Goal: Task Accomplishment & Management: Use online tool/utility

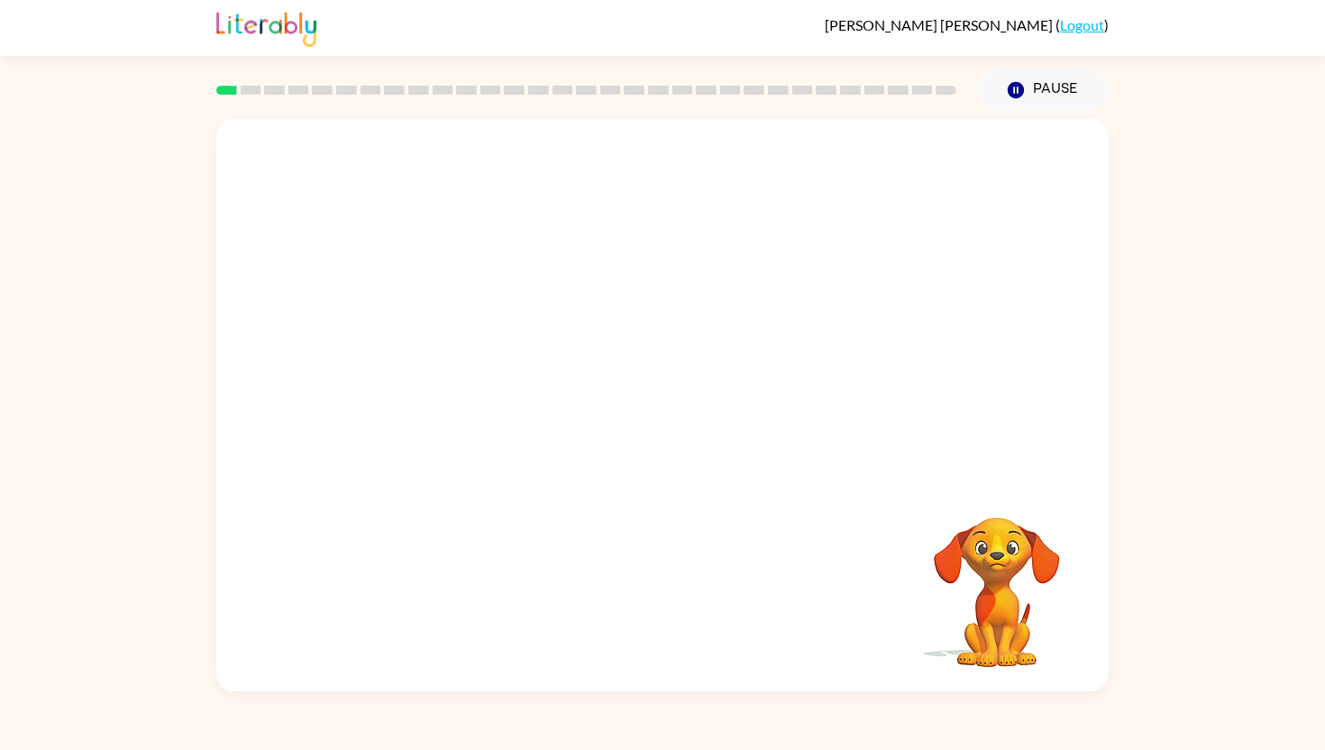
click at [1025, 567] on video "Your browser must support playing .mp4 files to use Literably. Please try using…" at bounding box center [997, 580] width 180 height 180
click at [974, 614] on video "Your browser must support playing .mp4 files to use Literably. Please try using…" at bounding box center [997, 580] width 180 height 180
click at [599, 316] on video "Your browser must support playing .mp4 files to use Literably. Please try using…" at bounding box center [662, 299] width 893 height 361
click at [668, 425] on icon "button" at bounding box center [663, 414] width 32 height 32
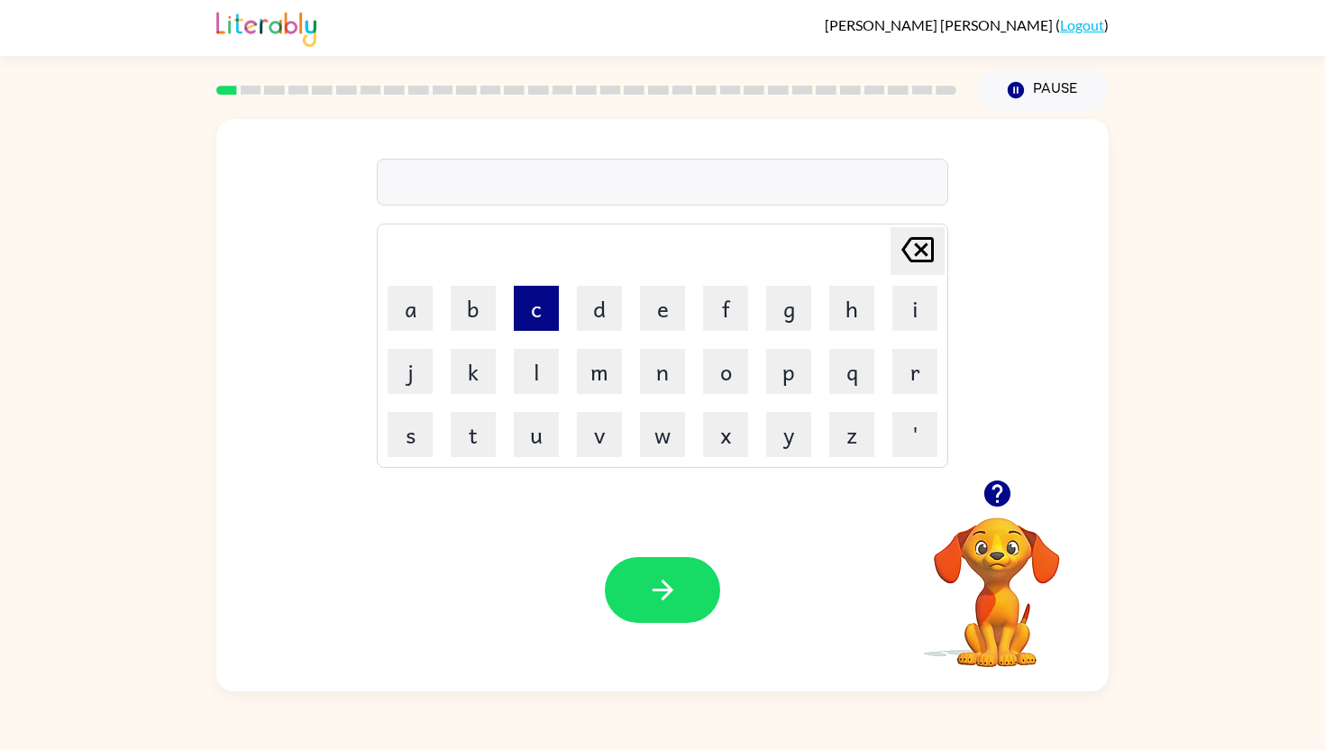
click at [536, 319] on button "c" at bounding box center [536, 308] width 45 height 45
click at [716, 368] on button "o" at bounding box center [725, 371] width 45 height 45
click at [652, 369] on button "n" at bounding box center [662, 371] width 45 height 45
click at [729, 318] on button "f" at bounding box center [725, 308] width 45 height 45
click at [930, 319] on button "i" at bounding box center [915, 308] width 45 height 45
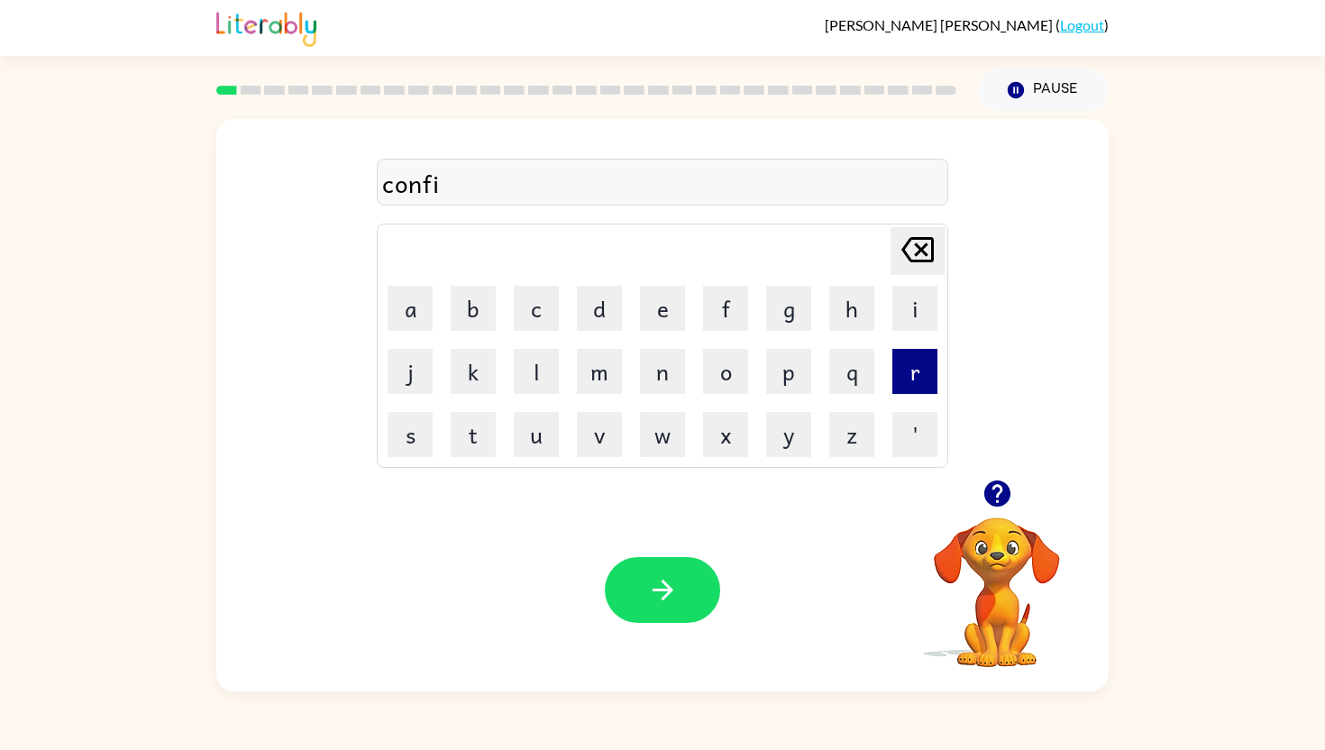
click at [924, 369] on button "r" at bounding box center [915, 371] width 45 height 45
click at [651, 434] on button "w" at bounding box center [662, 434] width 45 height 45
click at [922, 247] on icon at bounding box center [918, 249] width 32 height 25
click at [580, 371] on button "m" at bounding box center [599, 371] width 45 height 45
click at [667, 585] on icon "button" at bounding box center [662, 590] width 21 height 21
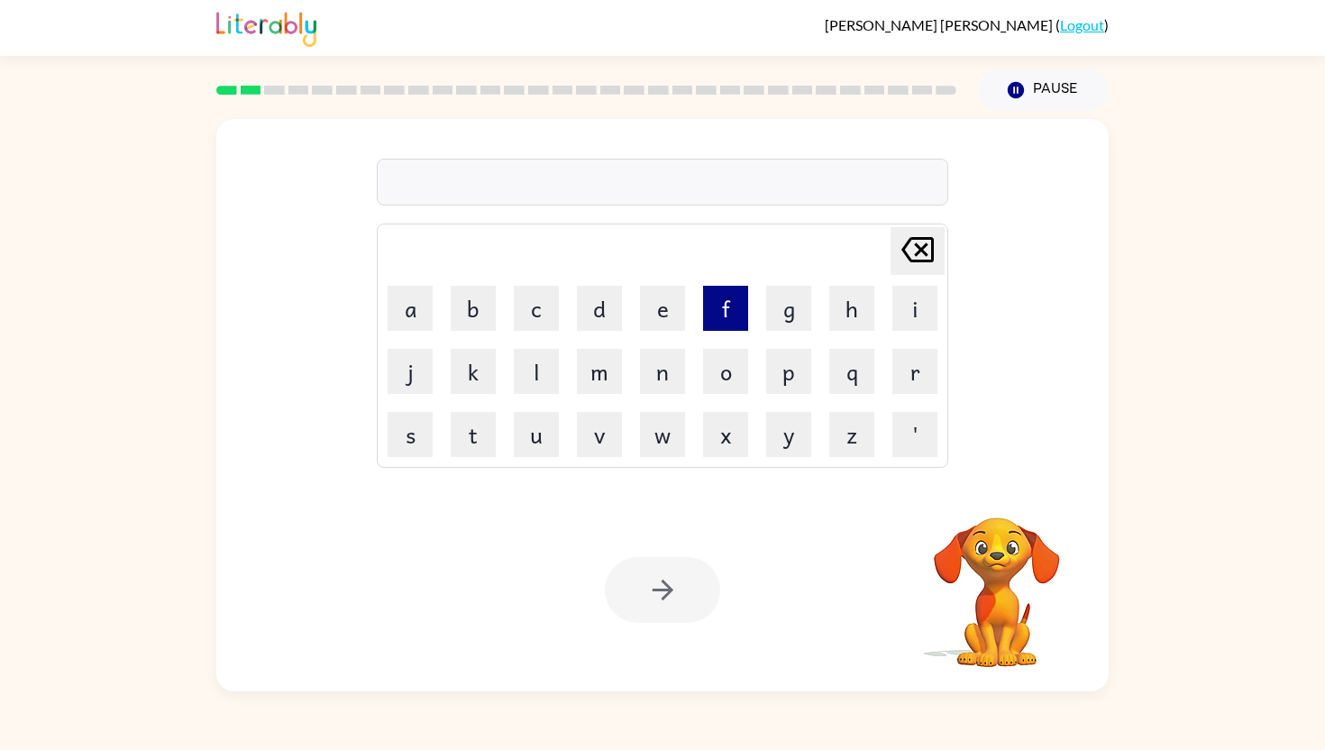
click at [728, 318] on button "f" at bounding box center [725, 308] width 45 height 45
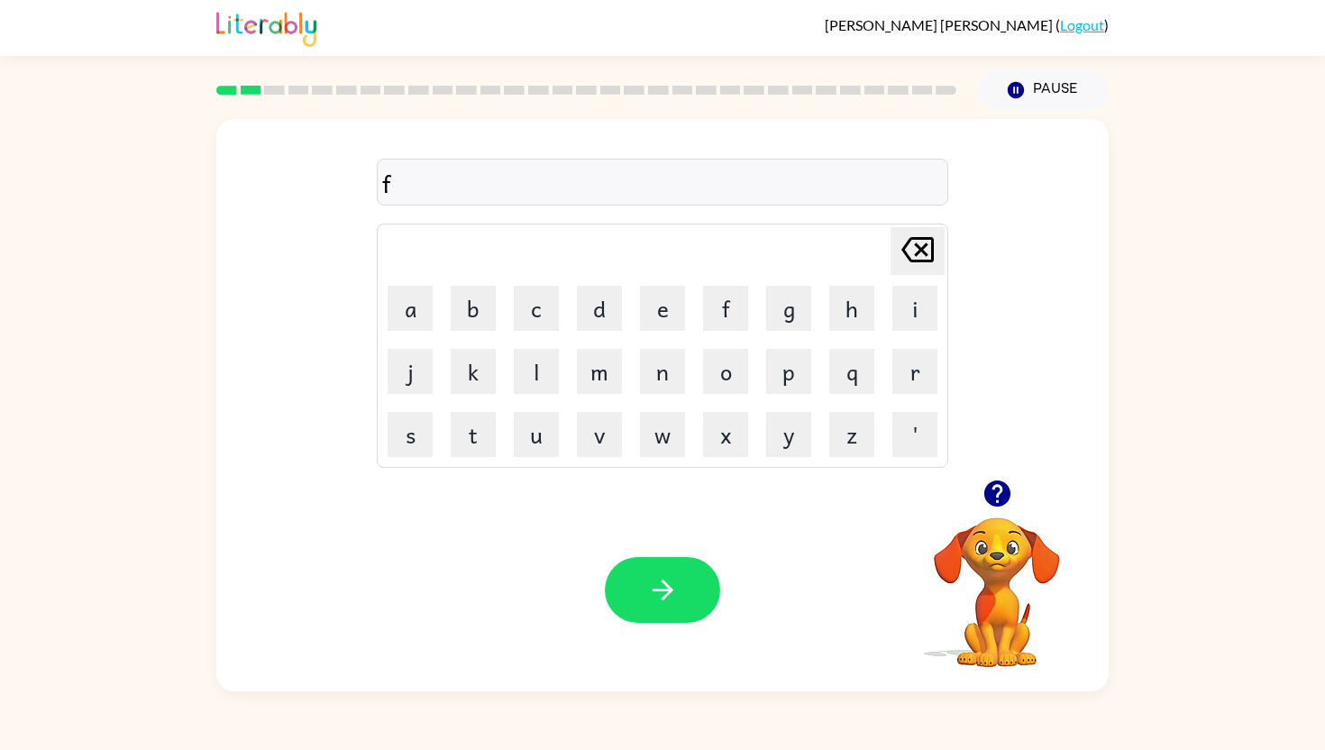
click at [526, 394] on td "l" at bounding box center [536, 371] width 61 height 61
click at [527, 389] on button "l" at bounding box center [536, 371] width 45 height 45
click at [408, 315] on button "a" at bounding box center [410, 308] width 45 height 45
click at [653, 439] on button "w" at bounding box center [662, 434] width 45 height 45
click at [666, 598] on icon "button" at bounding box center [663, 590] width 32 height 32
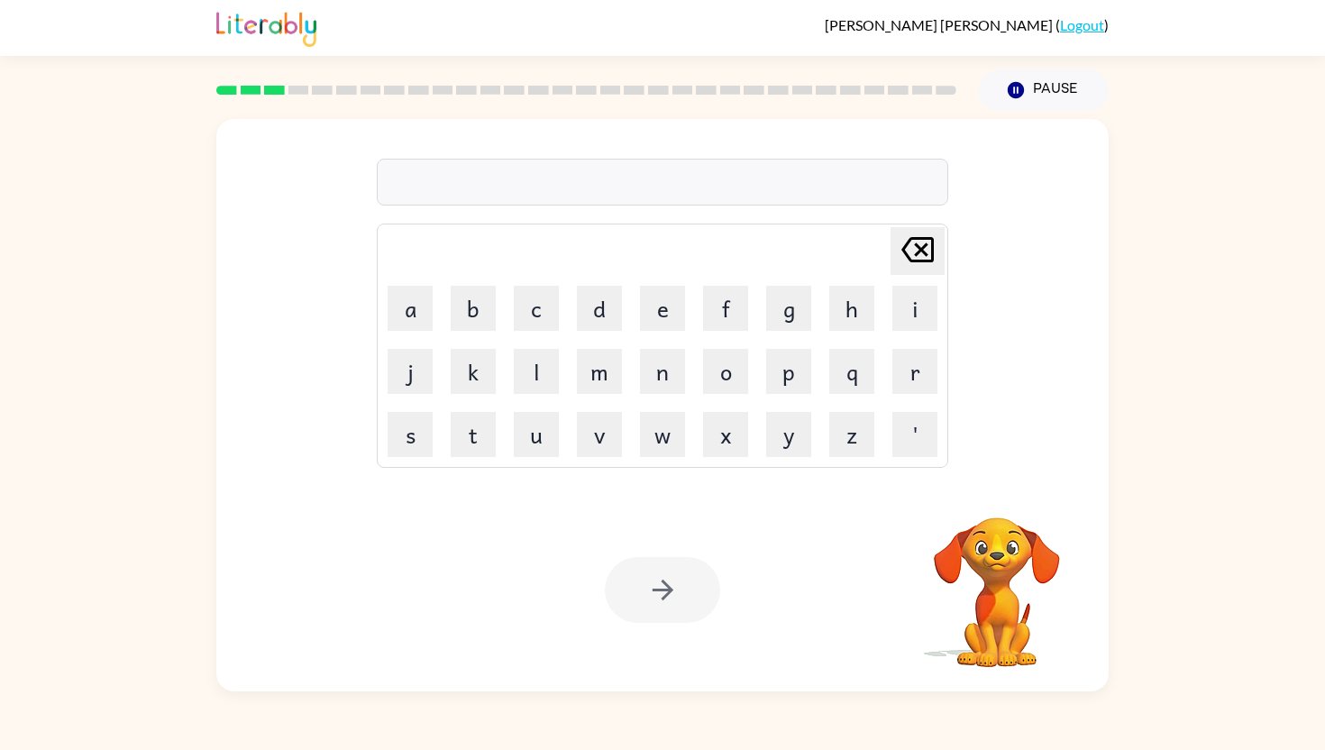
click at [666, 597] on div at bounding box center [662, 590] width 115 height 66
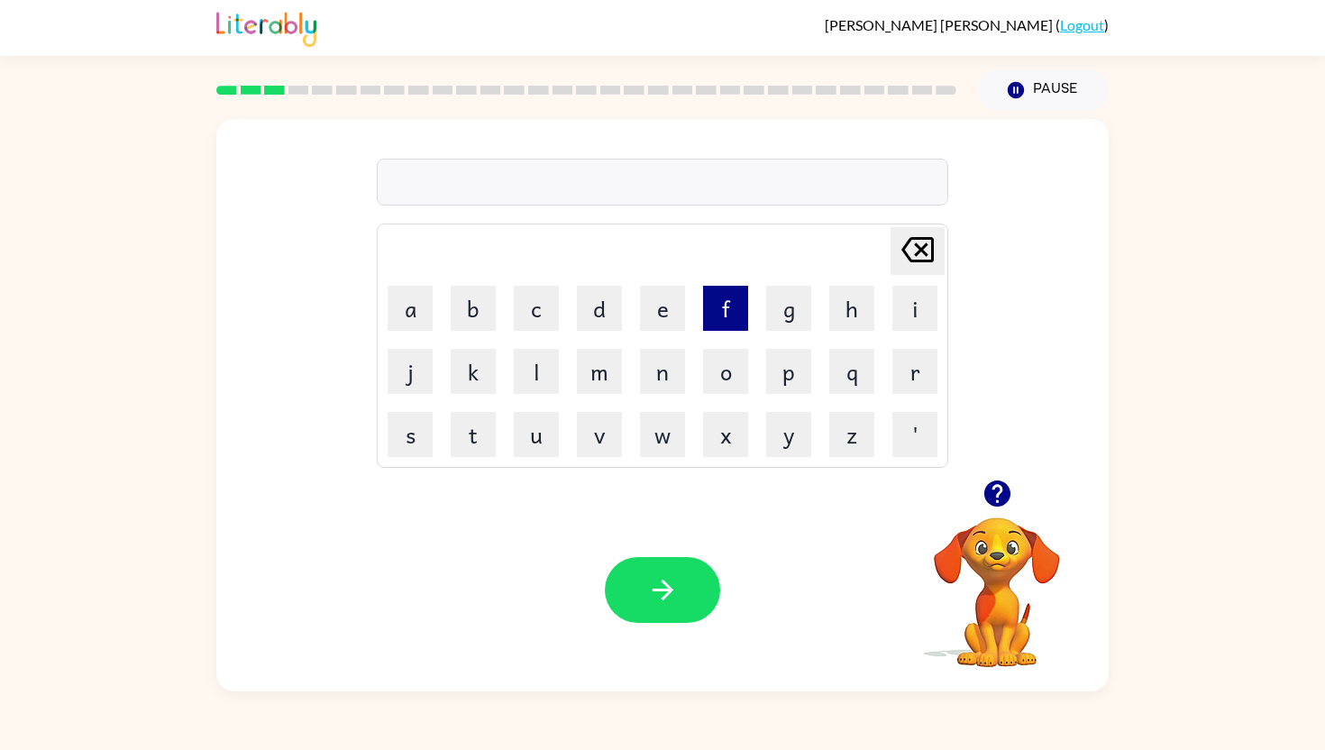
click at [718, 316] on button "f" at bounding box center [725, 308] width 45 height 45
click at [908, 313] on button "i" at bounding box center [915, 308] width 45 height 45
click at [899, 380] on button "r" at bounding box center [915, 371] width 45 height 45
click at [669, 316] on button "e" at bounding box center [662, 308] width 45 height 45
click at [792, 380] on button "p" at bounding box center [788, 371] width 45 height 45
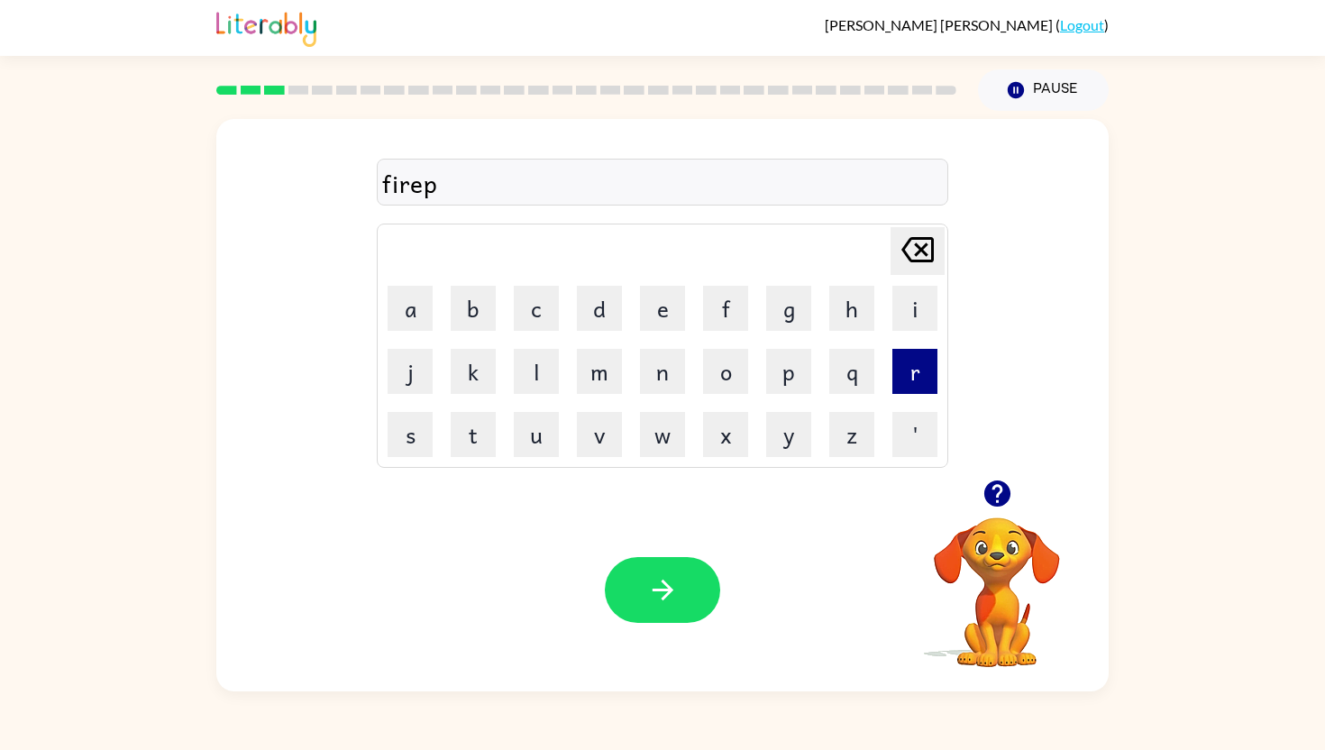
click at [911, 380] on button "r" at bounding box center [915, 371] width 45 height 45
click at [727, 379] on button "o" at bounding box center [725, 371] width 45 height 45
click at [728, 309] on button "f" at bounding box center [725, 308] width 45 height 45
click at [626, 593] on button "button" at bounding box center [662, 590] width 115 height 66
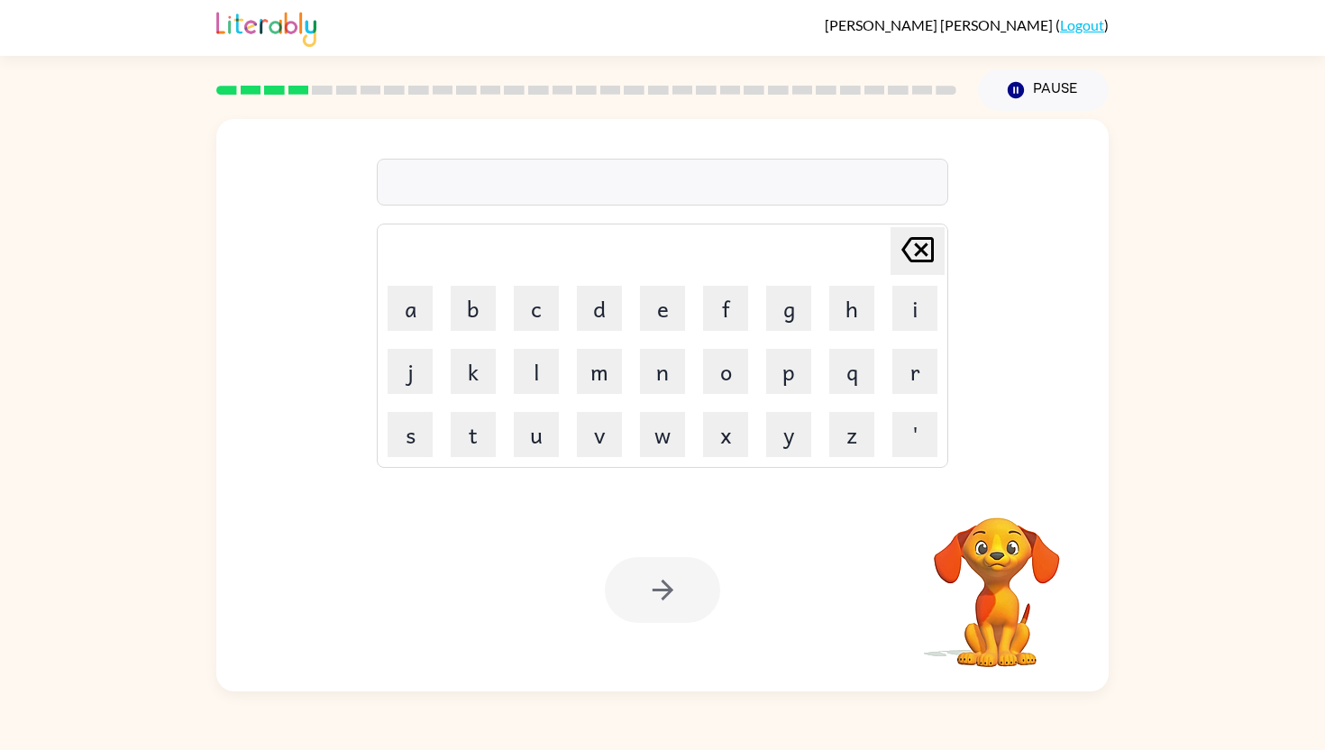
click at [628, 593] on div at bounding box center [662, 590] width 115 height 66
click at [420, 436] on button "s" at bounding box center [410, 434] width 45 height 45
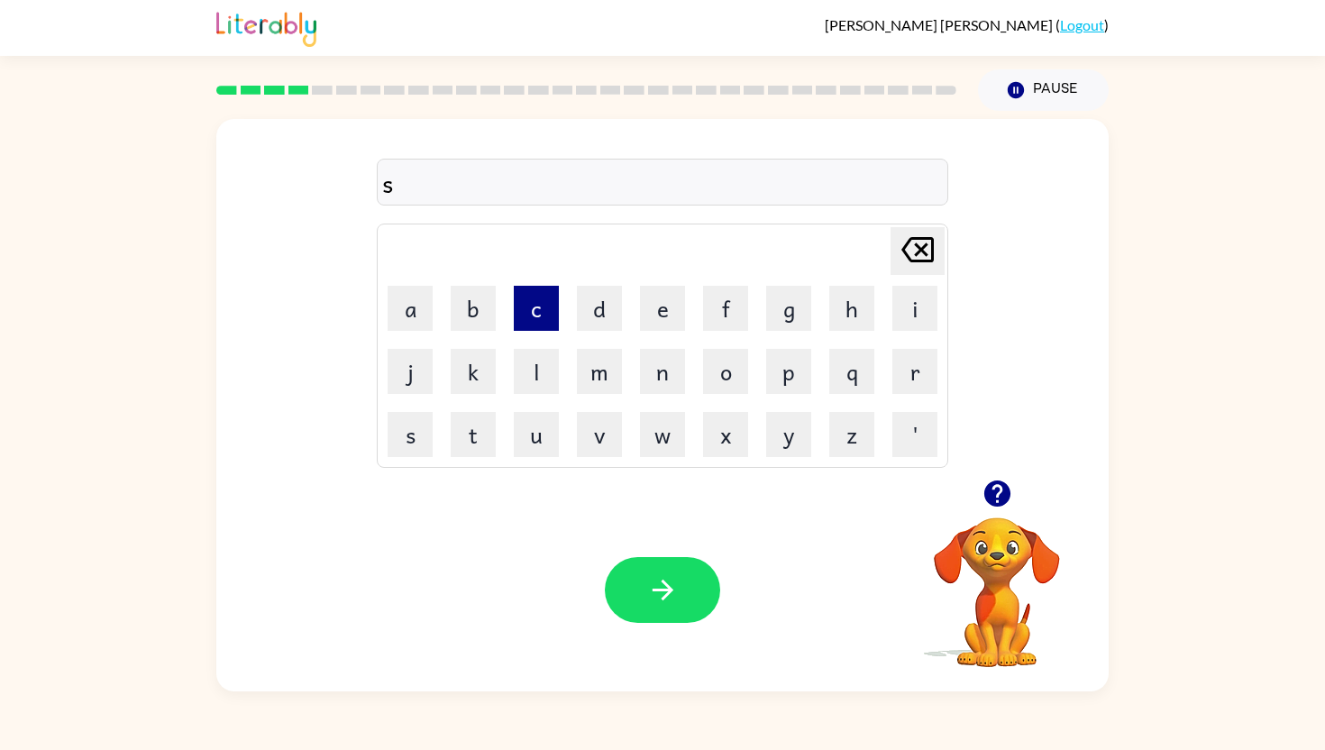
click at [533, 325] on button "c" at bounding box center [536, 308] width 45 height 45
click at [898, 381] on button "r" at bounding box center [915, 371] width 45 height 45
click at [655, 326] on button "e" at bounding box center [662, 308] width 45 height 45
click at [651, 444] on button "w" at bounding box center [662, 434] width 45 height 45
click at [666, 586] on icon "button" at bounding box center [662, 590] width 21 height 21
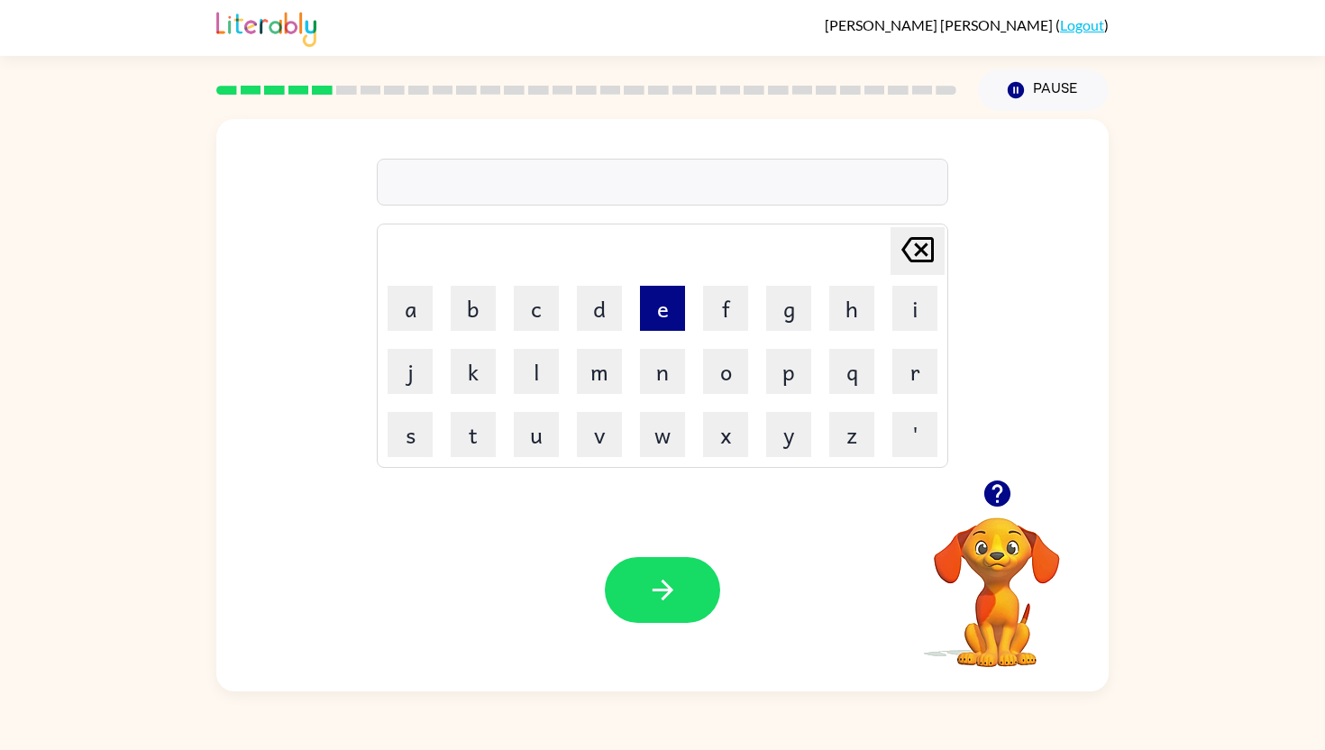
click at [655, 308] on button "e" at bounding box center [662, 308] width 45 height 45
click at [657, 371] on button "n" at bounding box center [662, 371] width 45 height 45
click at [714, 372] on button "o" at bounding box center [725, 371] width 45 height 45
click at [927, 388] on button "r" at bounding box center [915, 371] width 45 height 45
click at [588, 379] on button "m" at bounding box center [599, 371] width 45 height 45
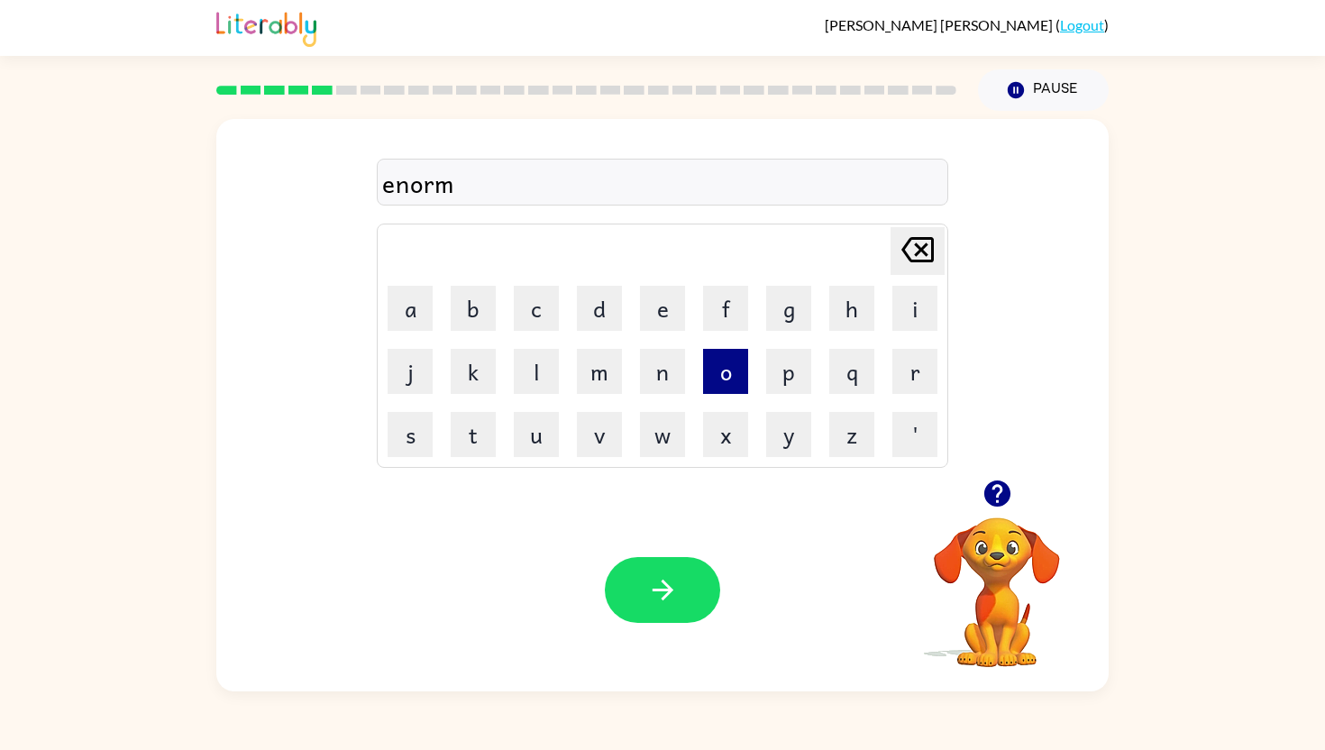
click at [712, 380] on button "o" at bounding box center [725, 371] width 45 height 45
click at [526, 444] on button "u" at bounding box center [536, 434] width 45 height 45
click at [426, 426] on button "s" at bounding box center [410, 434] width 45 height 45
click at [664, 587] on icon "button" at bounding box center [663, 590] width 32 height 32
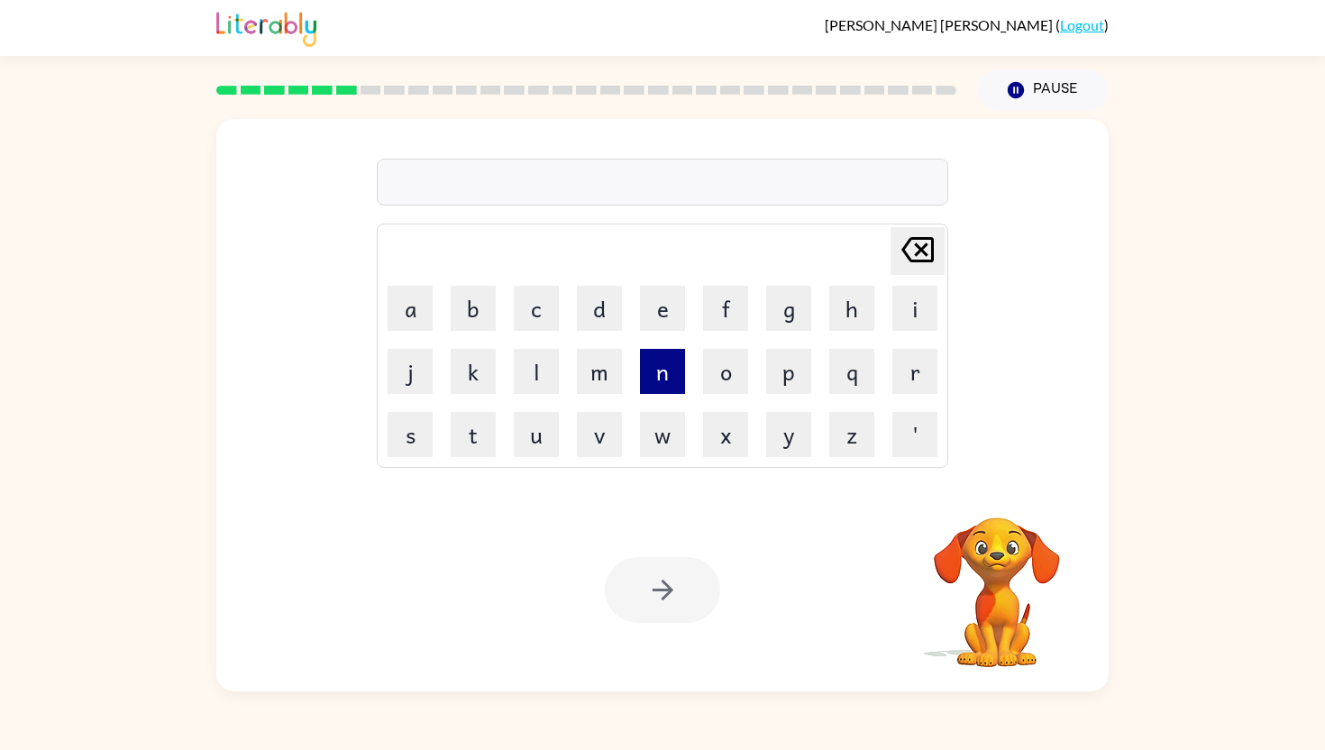
click at [649, 379] on button "n" at bounding box center [662, 371] width 45 height 45
click at [715, 379] on button "o" at bounding box center [725, 371] width 45 height 45
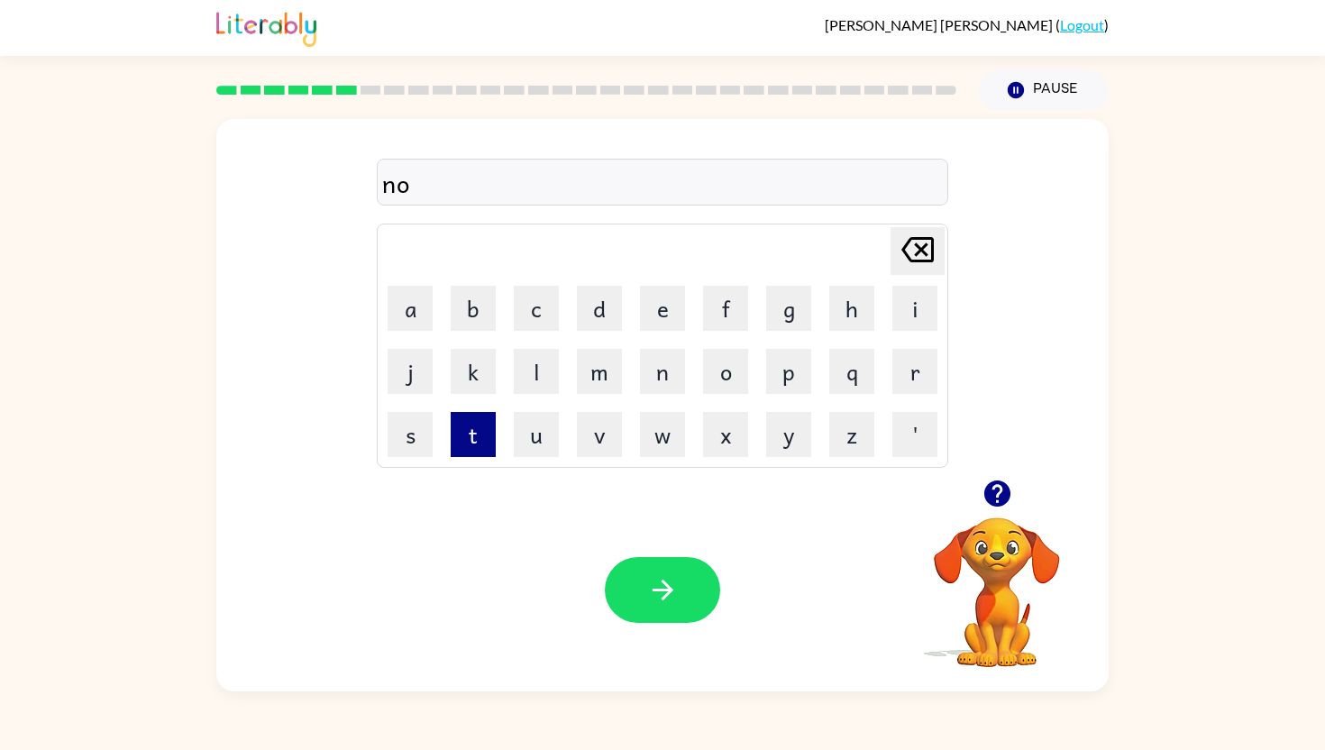
click at [468, 433] on button "t" at bounding box center [473, 434] width 45 height 45
click at [402, 335] on td "a" at bounding box center [410, 308] width 61 height 61
click at [412, 318] on button "a" at bounding box center [410, 308] width 45 height 45
click at [474, 318] on button "b" at bounding box center [473, 308] width 45 height 45
click at [516, 361] on button "l" at bounding box center [536, 371] width 45 height 45
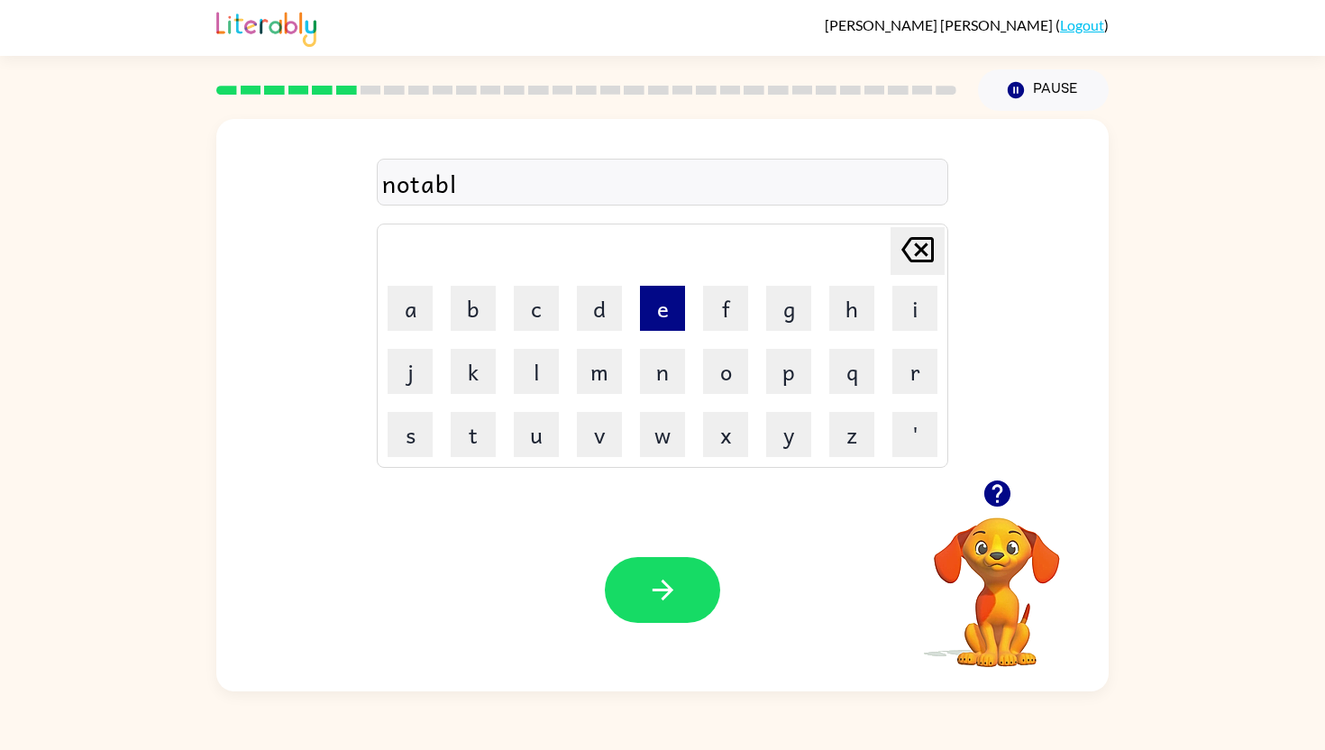
click at [654, 324] on button "e" at bounding box center [662, 308] width 45 height 45
click at [686, 592] on button "button" at bounding box center [662, 590] width 115 height 66
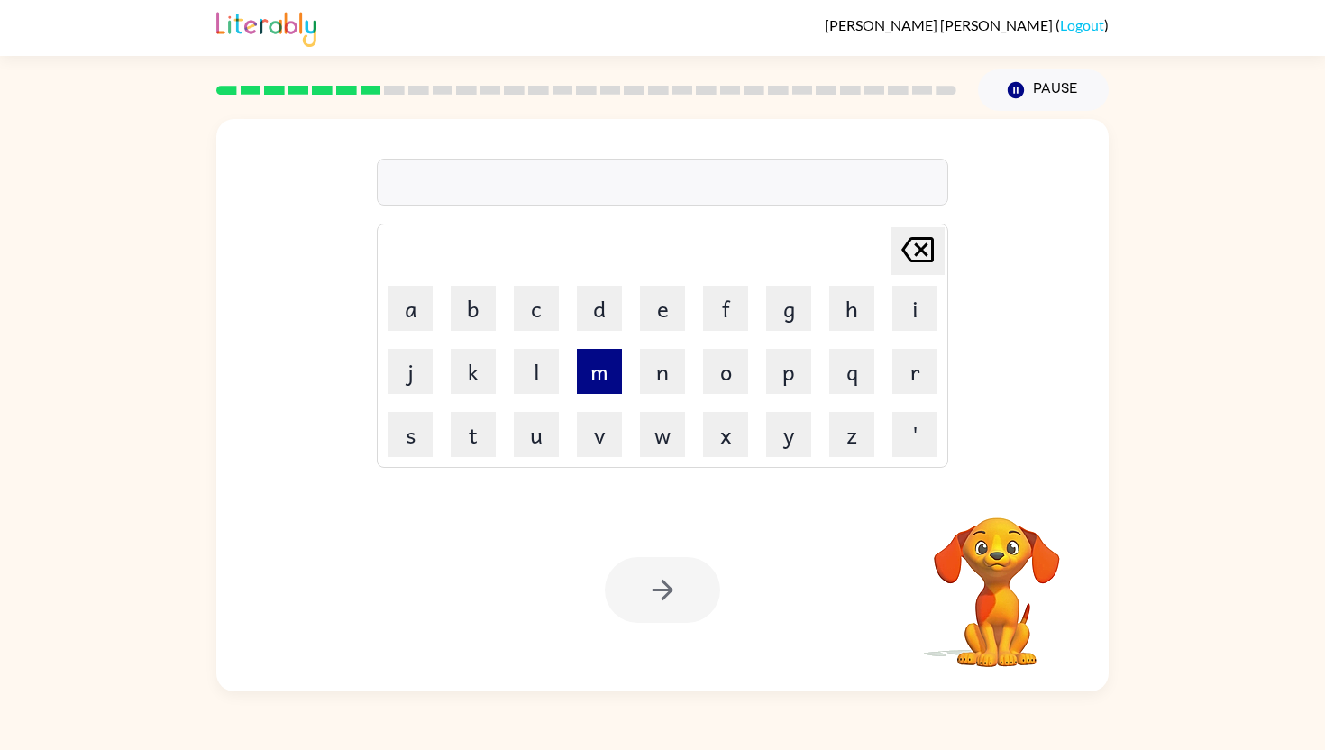
click at [592, 380] on button "m" at bounding box center [599, 371] width 45 height 45
click at [415, 337] on td "a" at bounding box center [410, 308] width 61 height 61
click at [415, 328] on button "a" at bounding box center [410, 308] width 45 height 45
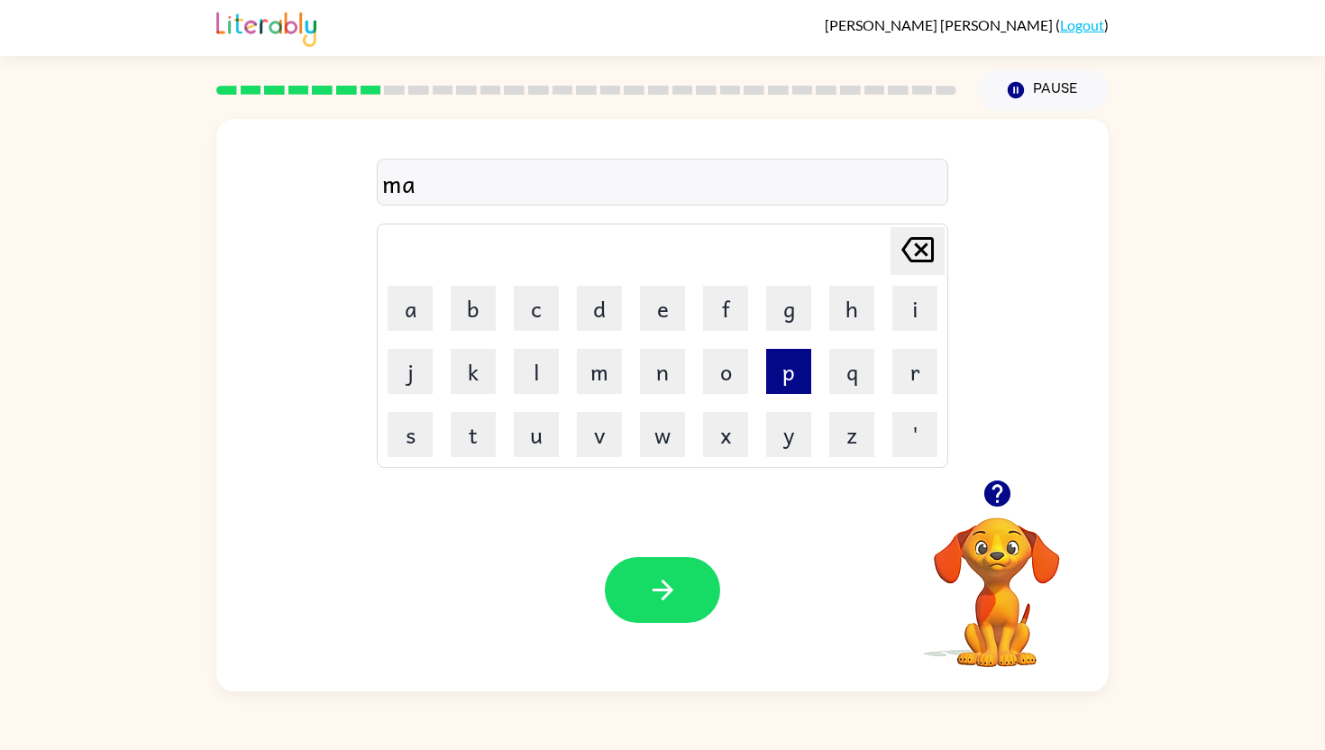
click at [782, 385] on button "p" at bounding box center [788, 371] width 45 height 45
click at [514, 372] on button "l" at bounding box center [536, 371] width 45 height 45
click at [647, 316] on button "e" at bounding box center [662, 308] width 45 height 45
click at [654, 600] on icon "button" at bounding box center [663, 590] width 32 height 32
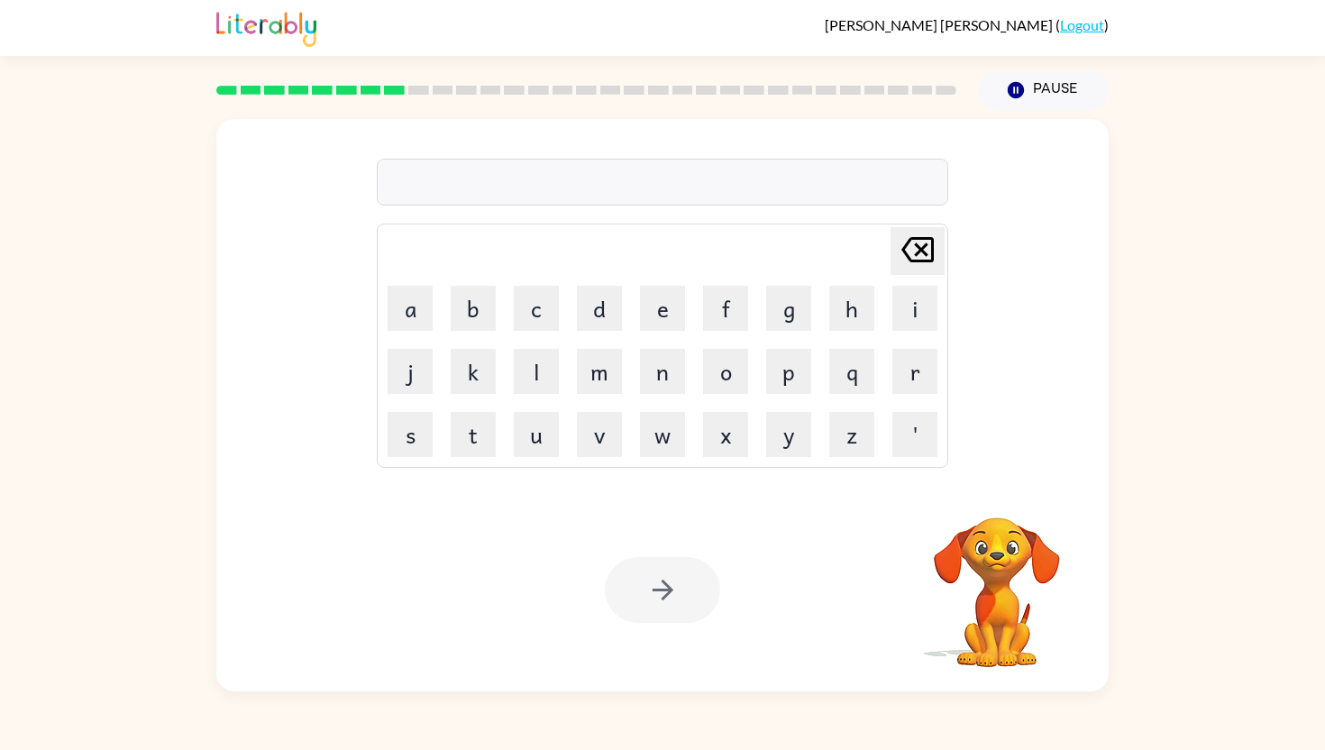
click at [651, 600] on div at bounding box center [662, 590] width 115 height 66
click at [899, 357] on button "r" at bounding box center [915, 371] width 45 height 45
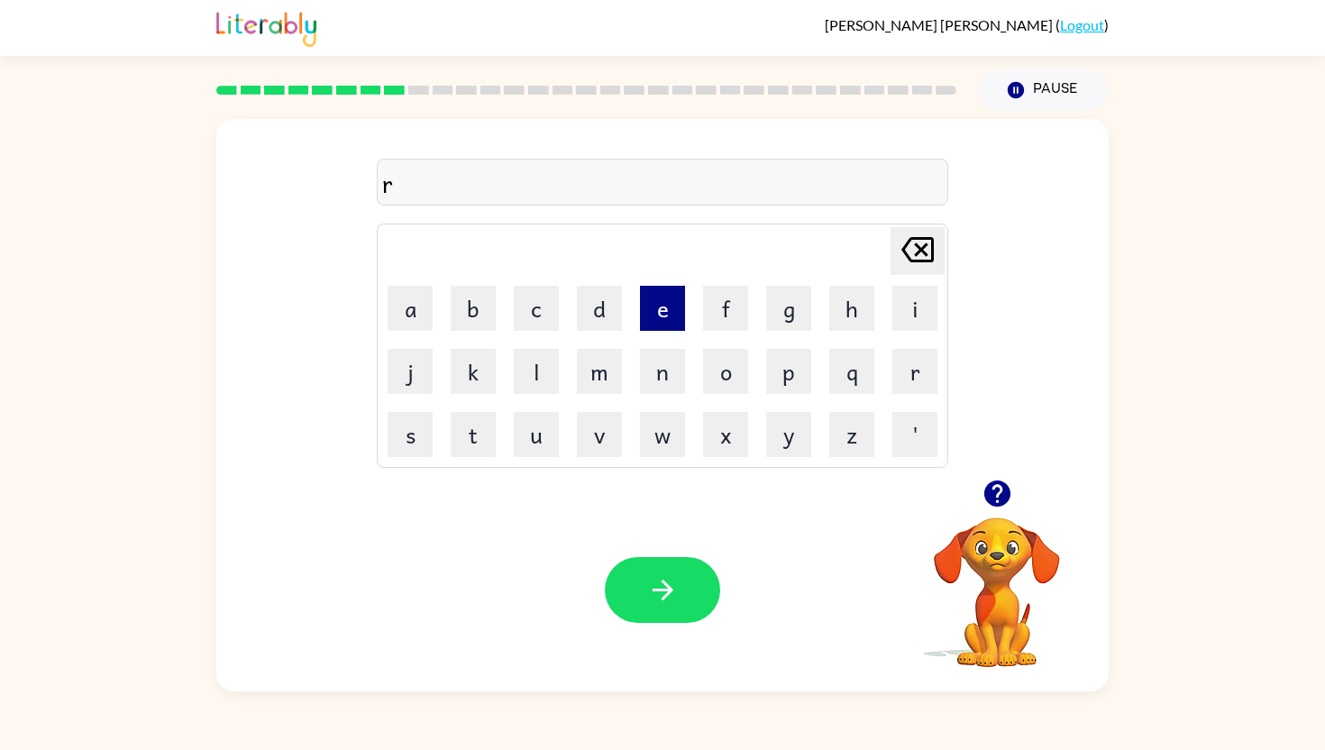
click at [658, 314] on button "e" at bounding box center [662, 308] width 45 height 45
click at [555, 312] on button "c" at bounding box center [536, 308] width 45 height 45
click at [478, 440] on button "t" at bounding box center [473, 434] width 45 height 45
click at [427, 319] on button "a" at bounding box center [410, 308] width 45 height 45
click at [655, 366] on button "n" at bounding box center [662, 371] width 45 height 45
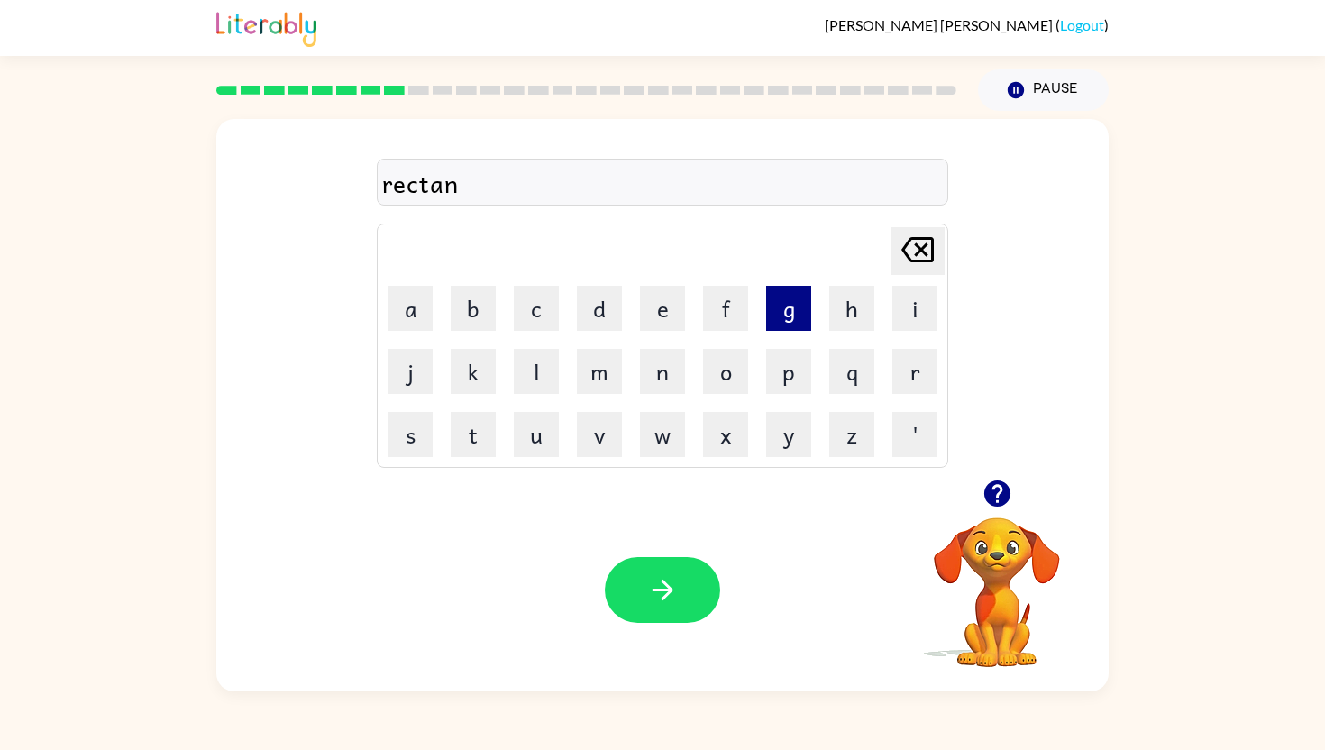
click at [774, 310] on button "g" at bounding box center [788, 308] width 45 height 45
click at [526, 378] on button "l" at bounding box center [536, 371] width 45 height 45
click at [657, 324] on button "e" at bounding box center [662, 308] width 45 height 45
click at [649, 563] on button "button" at bounding box center [662, 590] width 115 height 66
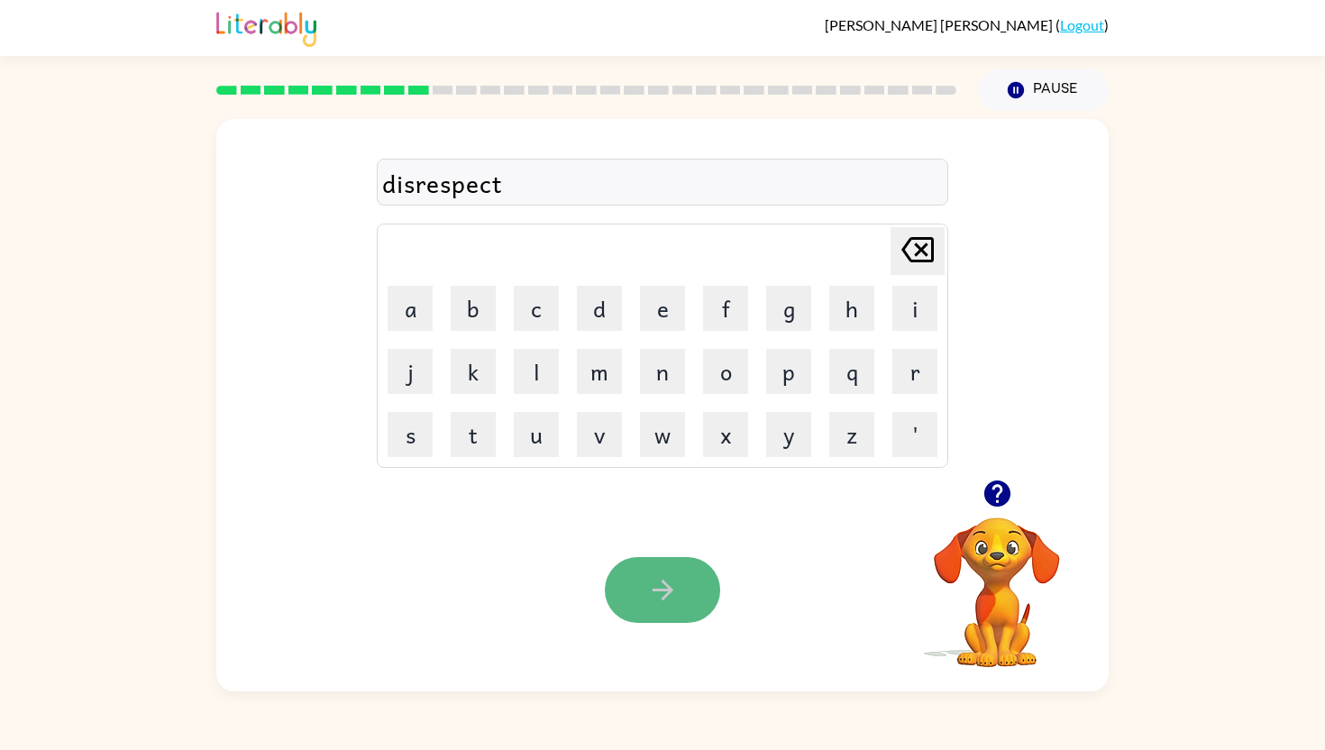
click at [691, 591] on button "button" at bounding box center [662, 590] width 115 height 66
click at [673, 589] on icon "button" at bounding box center [663, 590] width 32 height 32
click at [408, 194] on div "exreme" at bounding box center [662, 183] width 561 height 38
click at [408, 186] on div "exreme" at bounding box center [662, 183] width 561 height 38
click at [409, 172] on div "exreme" at bounding box center [662, 183] width 561 height 38
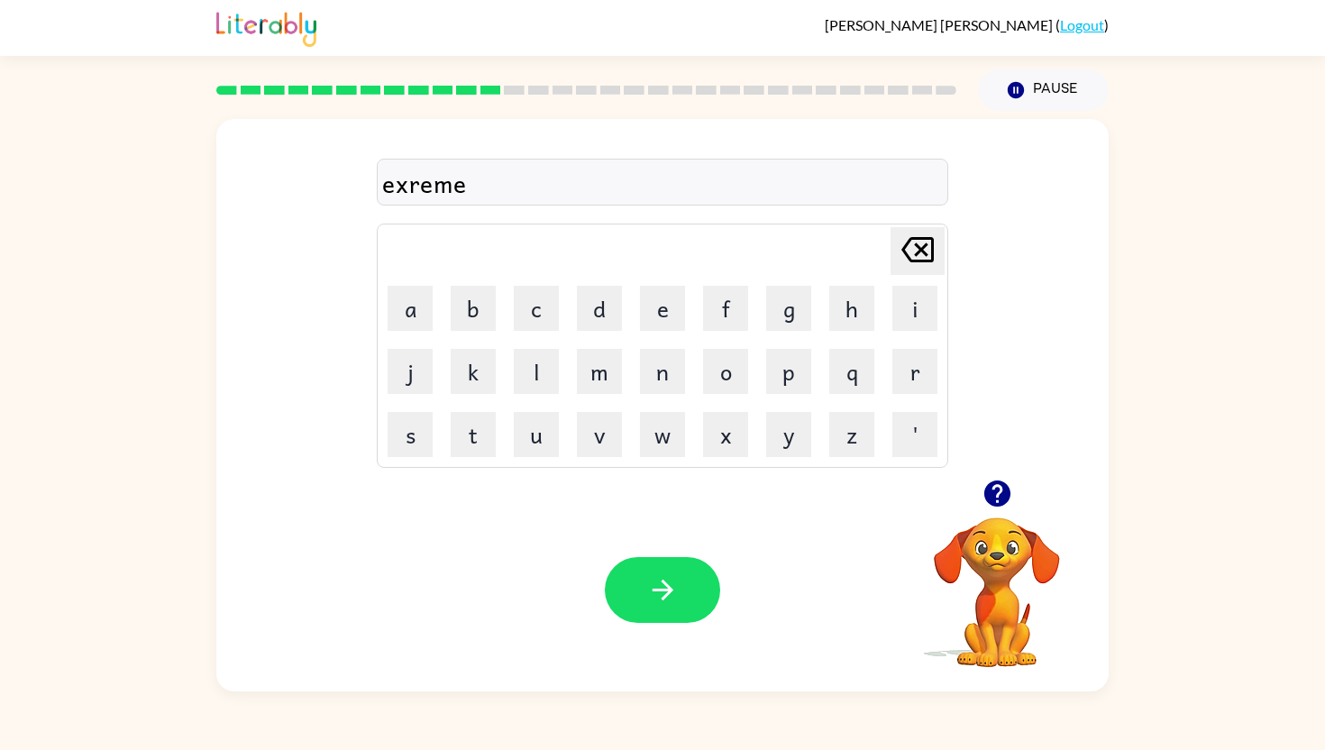
click at [409, 177] on div "exreme" at bounding box center [662, 183] width 561 height 38
click at [885, 241] on td "[PERSON_NAME] last character input" at bounding box center [663, 251] width 566 height 50
click at [651, 591] on icon "button" at bounding box center [663, 590] width 32 height 32
click at [630, 587] on button "button" at bounding box center [662, 590] width 115 height 66
click at [668, 591] on icon "button" at bounding box center [662, 590] width 21 height 21
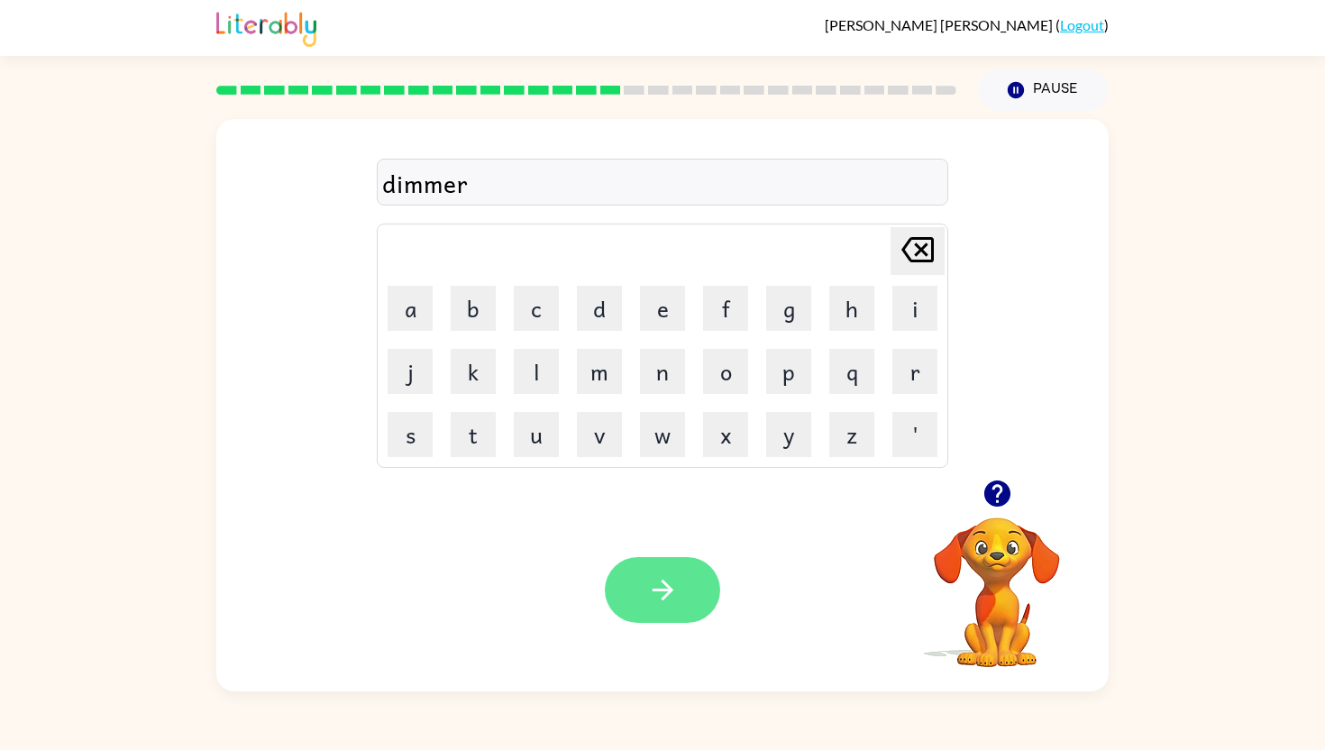
click at [653, 607] on button "button" at bounding box center [662, 590] width 115 height 66
click at [664, 597] on icon "button" at bounding box center [662, 590] width 21 height 21
click at [667, 603] on icon "button" at bounding box center [663, 590] width 32 height 32
click at [661, 596] on icon "button" at bounding box center [663, 590] width 32 height 32
click at [684, 611] on button "button" at bounding box center [662, 590] width 115 height 66
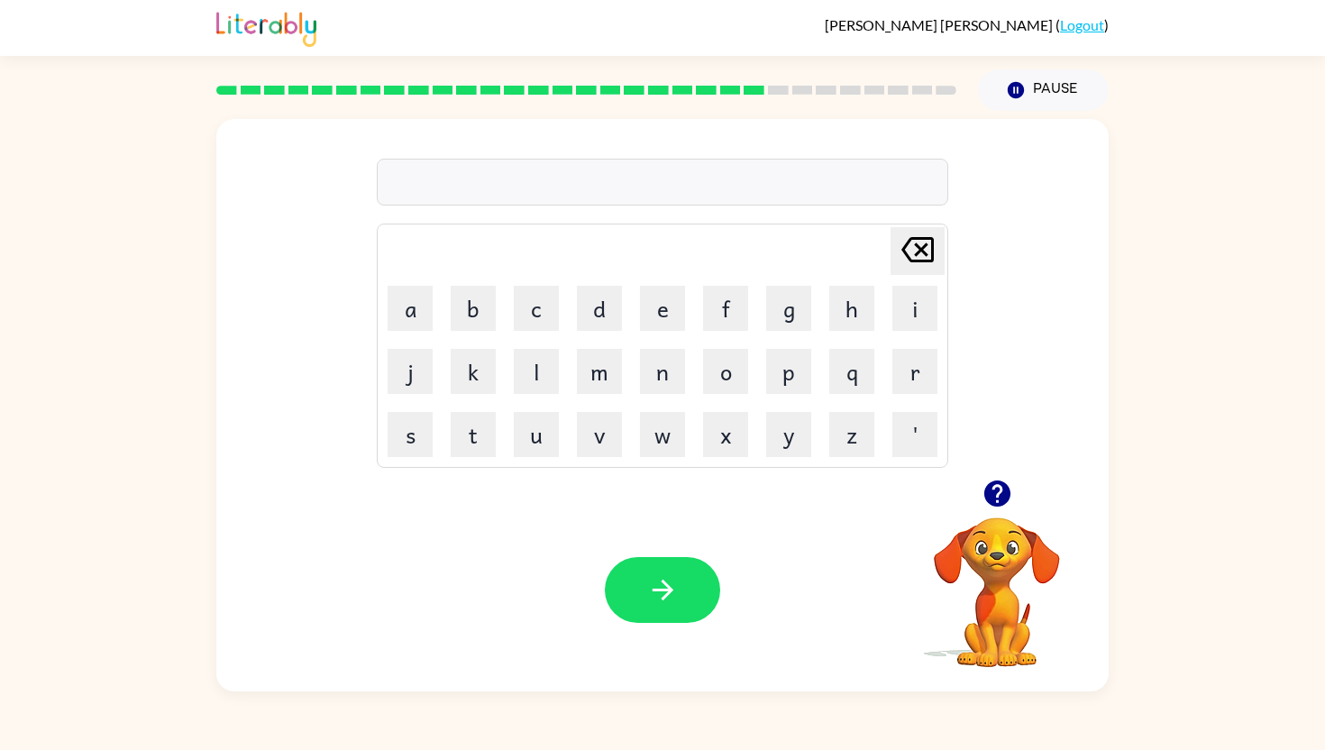
click at [990, 563] on video "Your browser must support playing .mp4 files to use Literably. Please try using…" at bounding box center [997, 580] width 180 height 180
click at [988, 532] on video "Your browser must support playing .mp4 files to use Literably. Please try using…" at bounding box center [997, 580] width 180 height 180
click at [989, 499] on icon "button" at bounding box center [997, 494] width 26 height 26
click at [673, 593] on icon "button" at bounding box center [663, 590] width 32 height 32
click at [656, 594] on icon "button" at bounding box center [663, 590] width 32 height 32
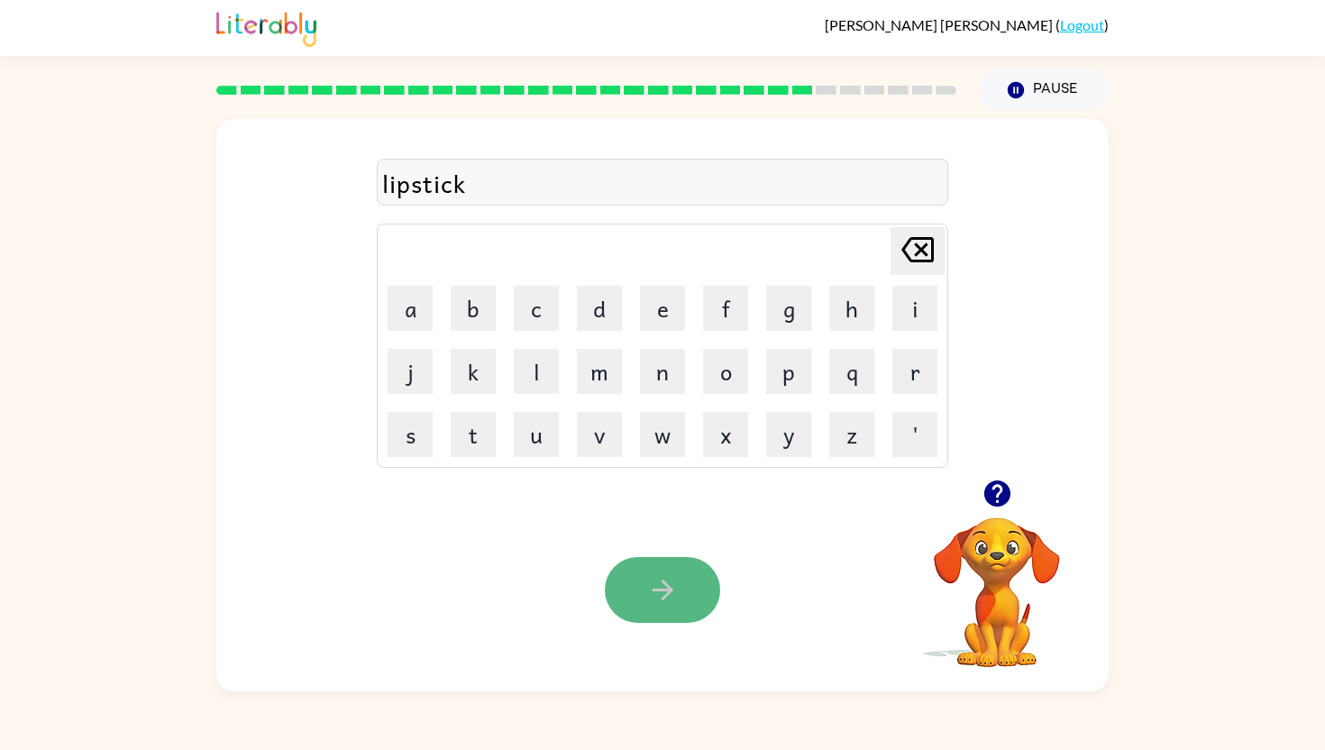
click at [644, 576] on button "button" at bounding box center [662, 590] width 115 height 66
click at [629, 583] on button "button" at bounding box center [662, 590] width 115 height 66
click at [642, 583] on button "button" at bounding box center [662, 590] width 115 height 66
click at [642, 585] on button "button" at bounding box center [662, 590] width 115 height 66
click at [663, 586] on icon "button" at bounding box center [663, 590] width 32 height 32
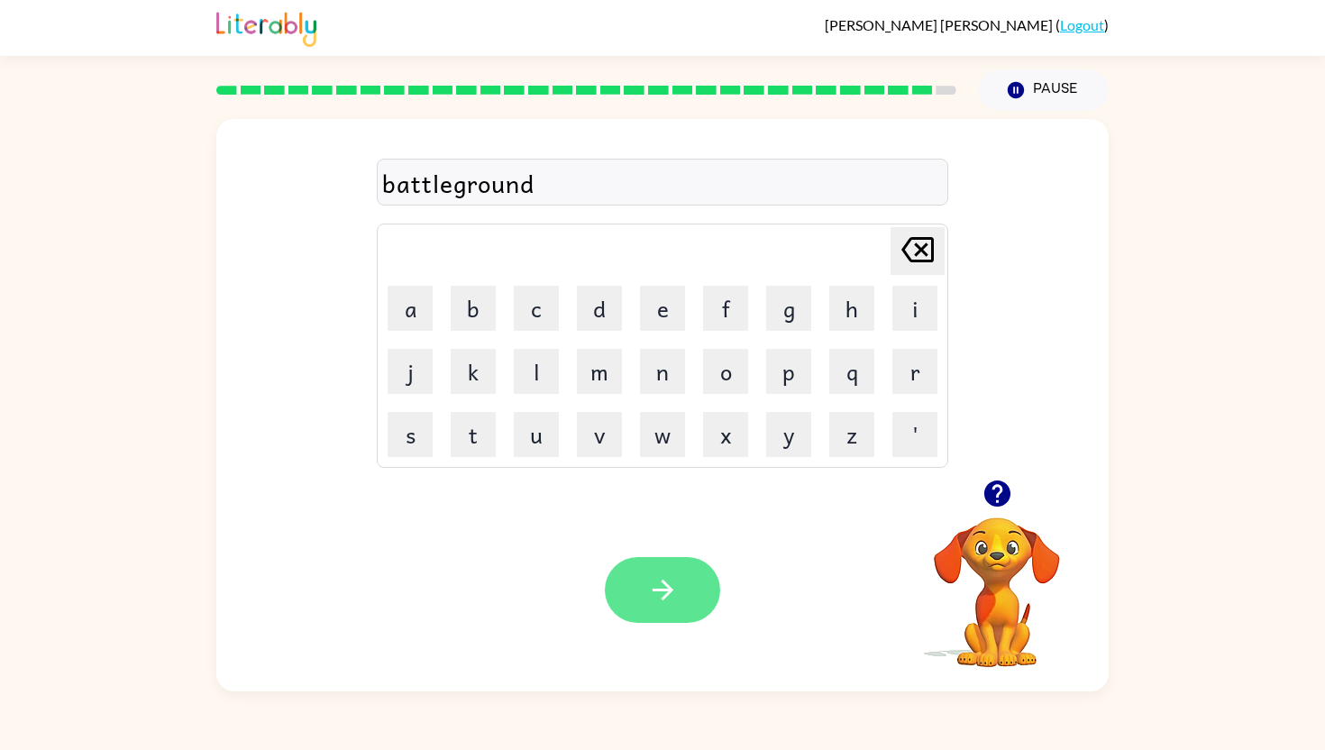
click at [666, 603] on icon "button" at bounding box center [663, 590] width 32 height 32
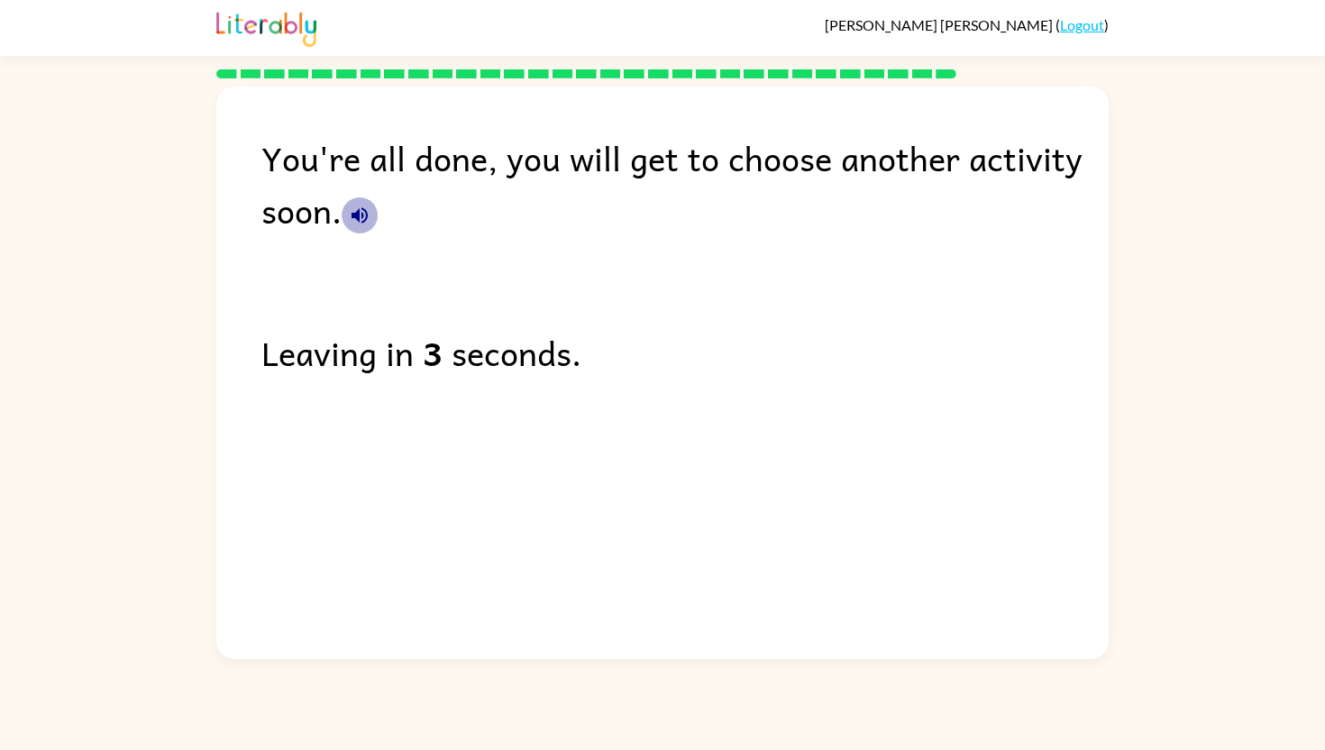
click at [369, 211] on icon "button" at bounding box center [360, 216] width 22 height 22
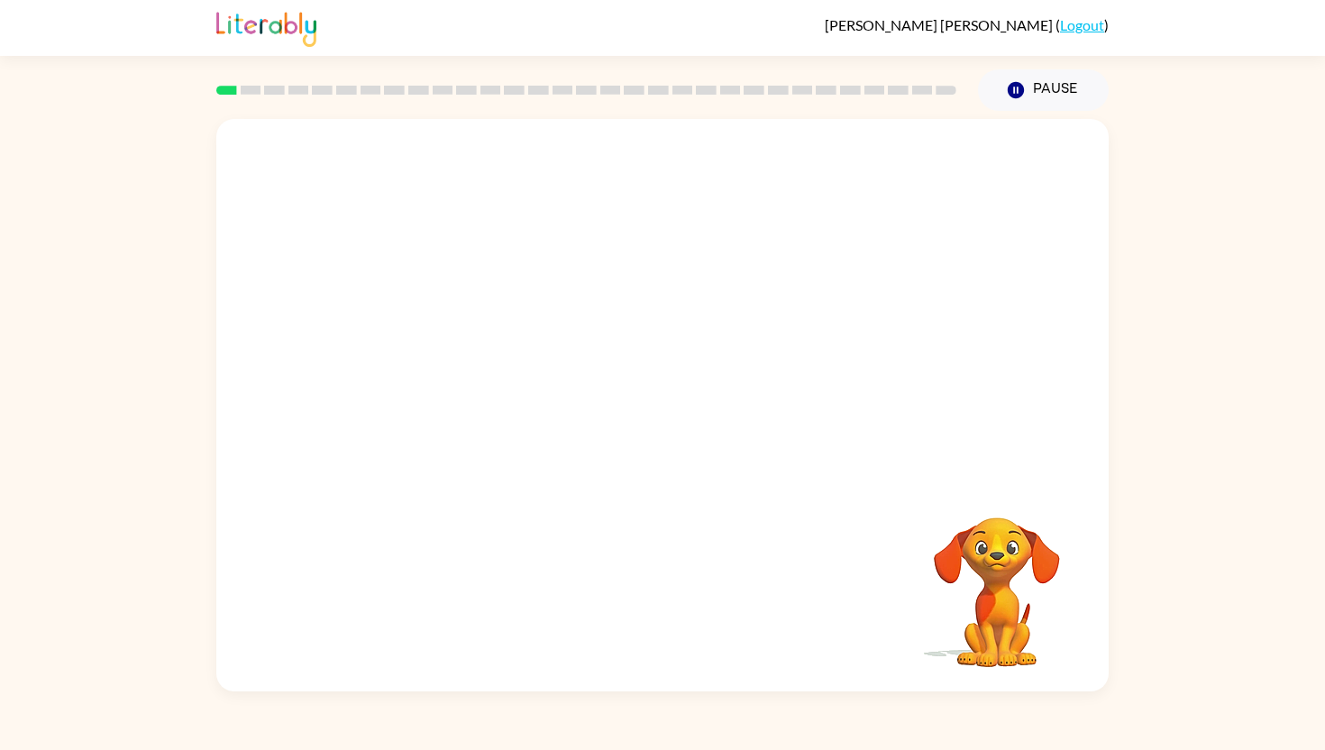
click at [401, 370] on video "Your browser must support playing .mp4 files to use Literably. Please try using…" at bounding box center [662, 299] width 893 height 361
click at [401, 373] on video "Your browser must support playing .mp4 files to use Literably. Please try using…" at bounding box center [662, 299] width 893 height 361
click at [683, 426] on button "button" at bounding box center [662, 414] width 115 height 66
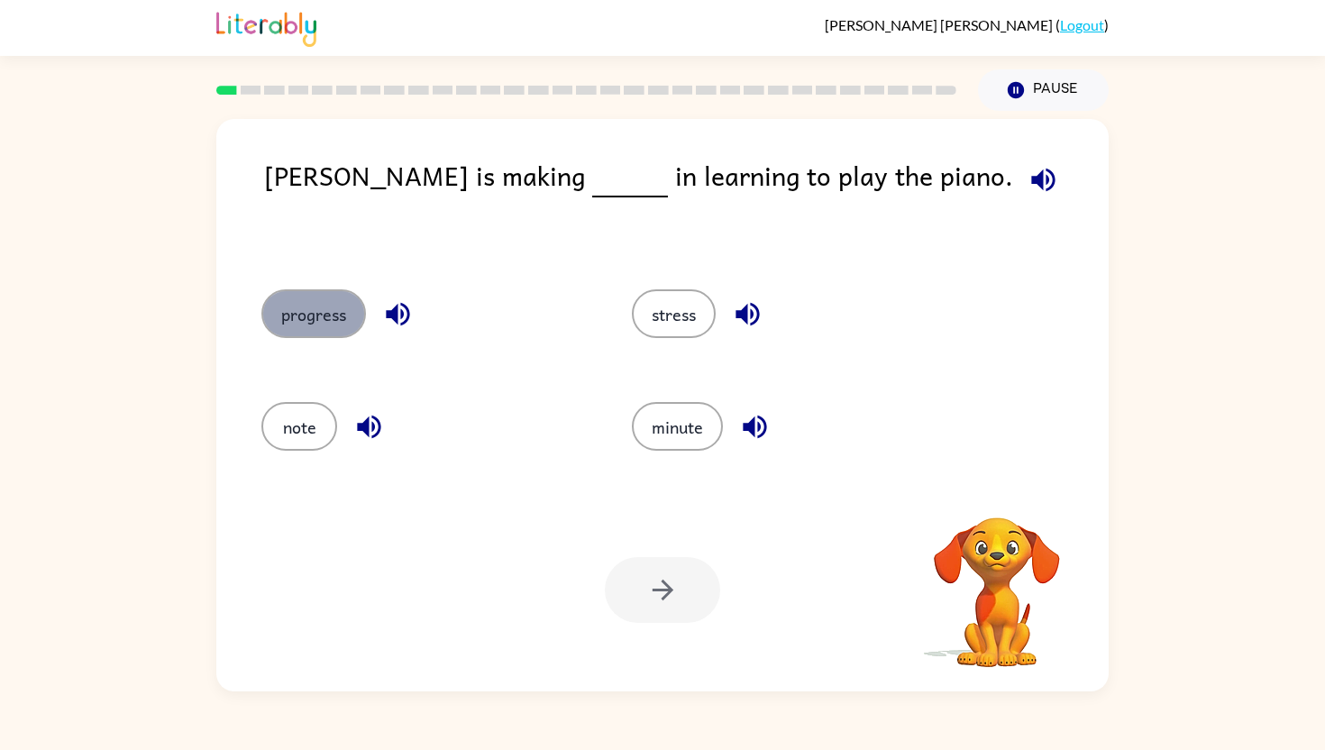
click at [284, 299] on button "progress" at bounding box center [313, 313] width 105 height 49
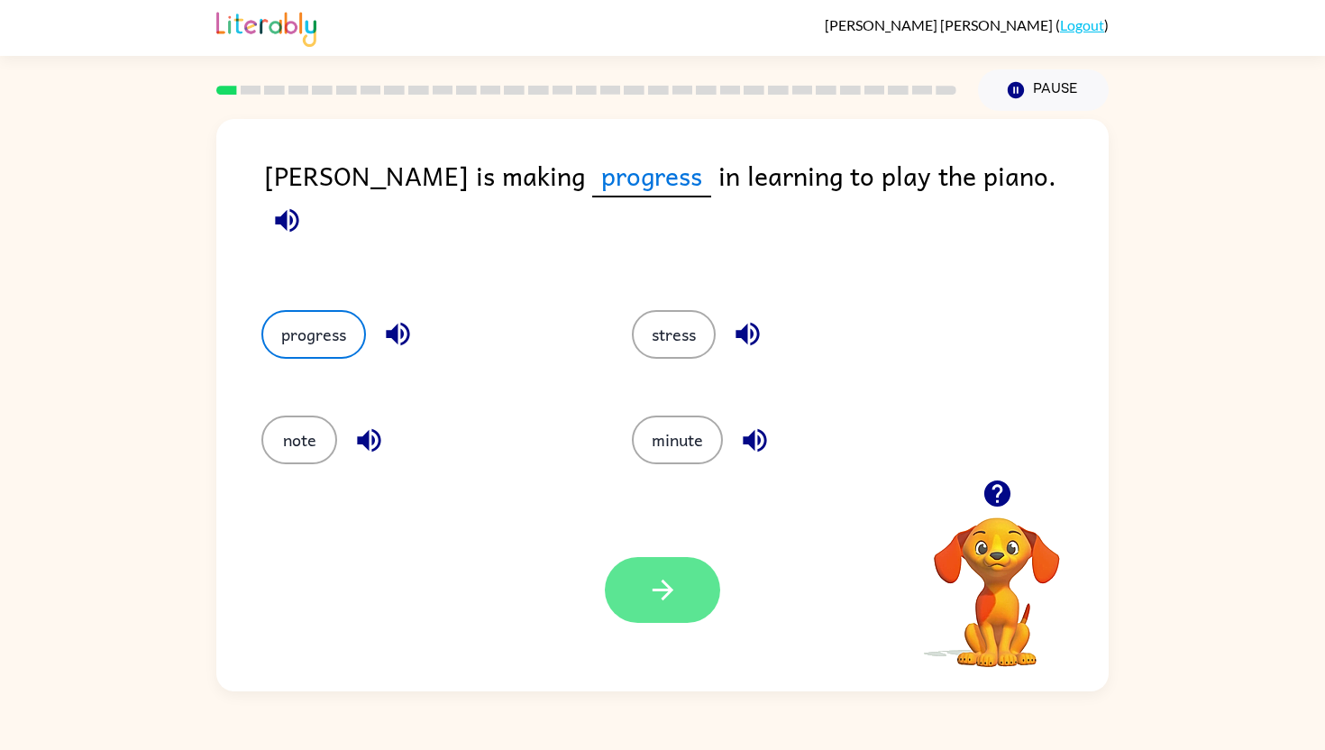
click at [622, 576] on button "button" at bounding box center [662, 590] width 115 height 66
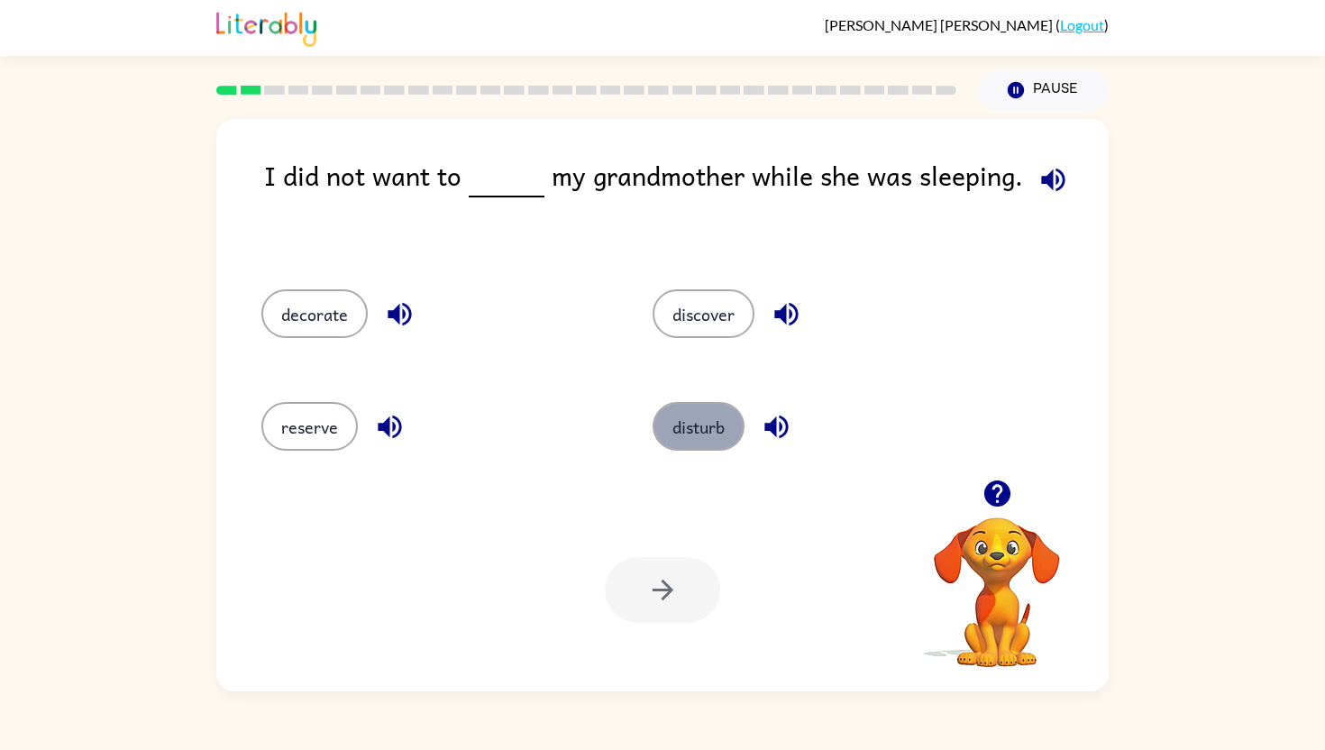
click at [678, 435] on button "disturb" at bounding box center [699, 426] width 92 height 49
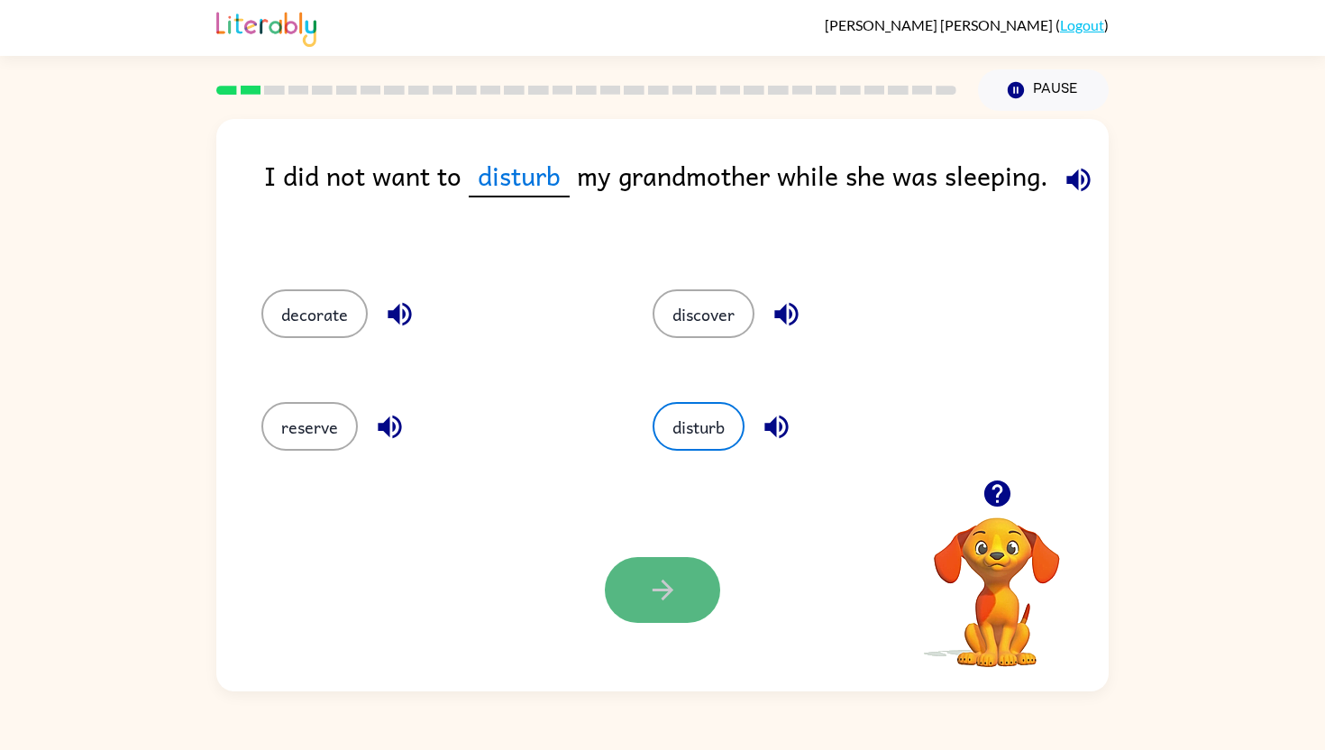
click at [653, 583] on icon "button" at bounding box center [663, 590] width 32 height 32
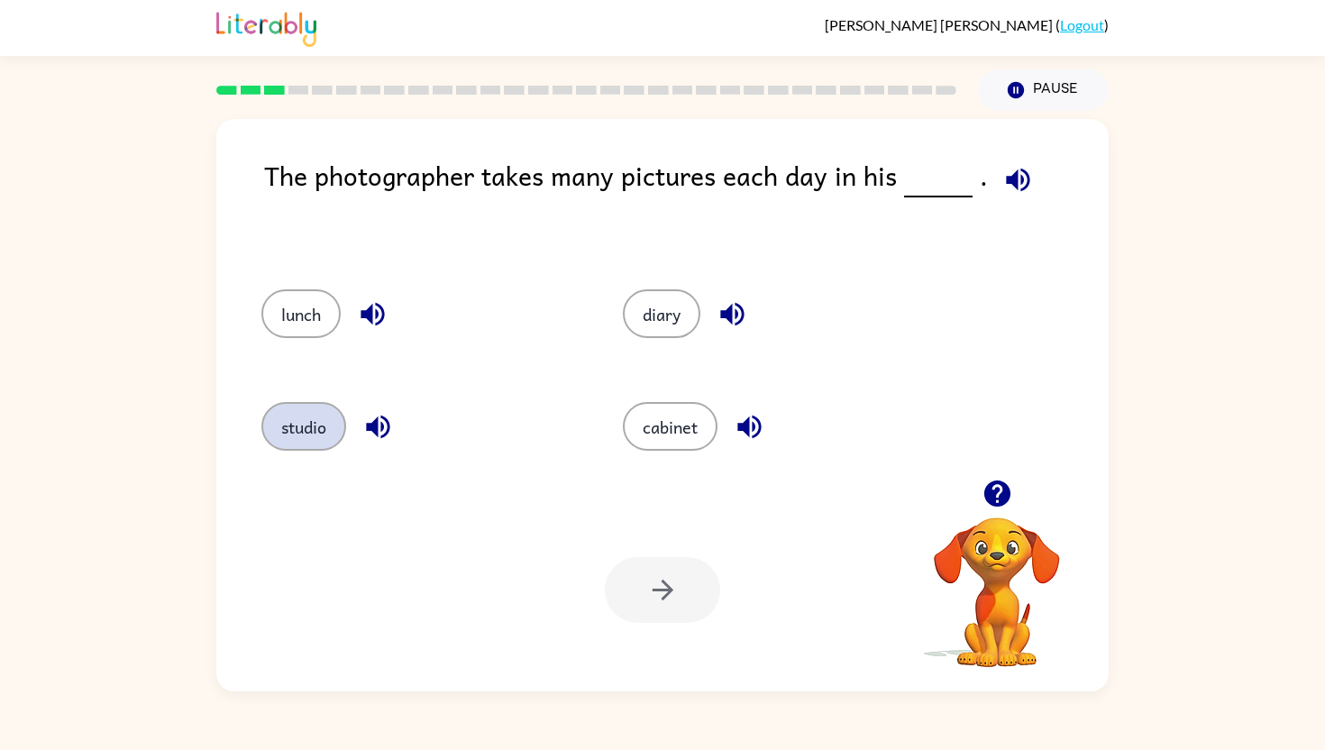
click at [307, 439] on button "studio" at bounding box center [303, 426] width 85 height 49
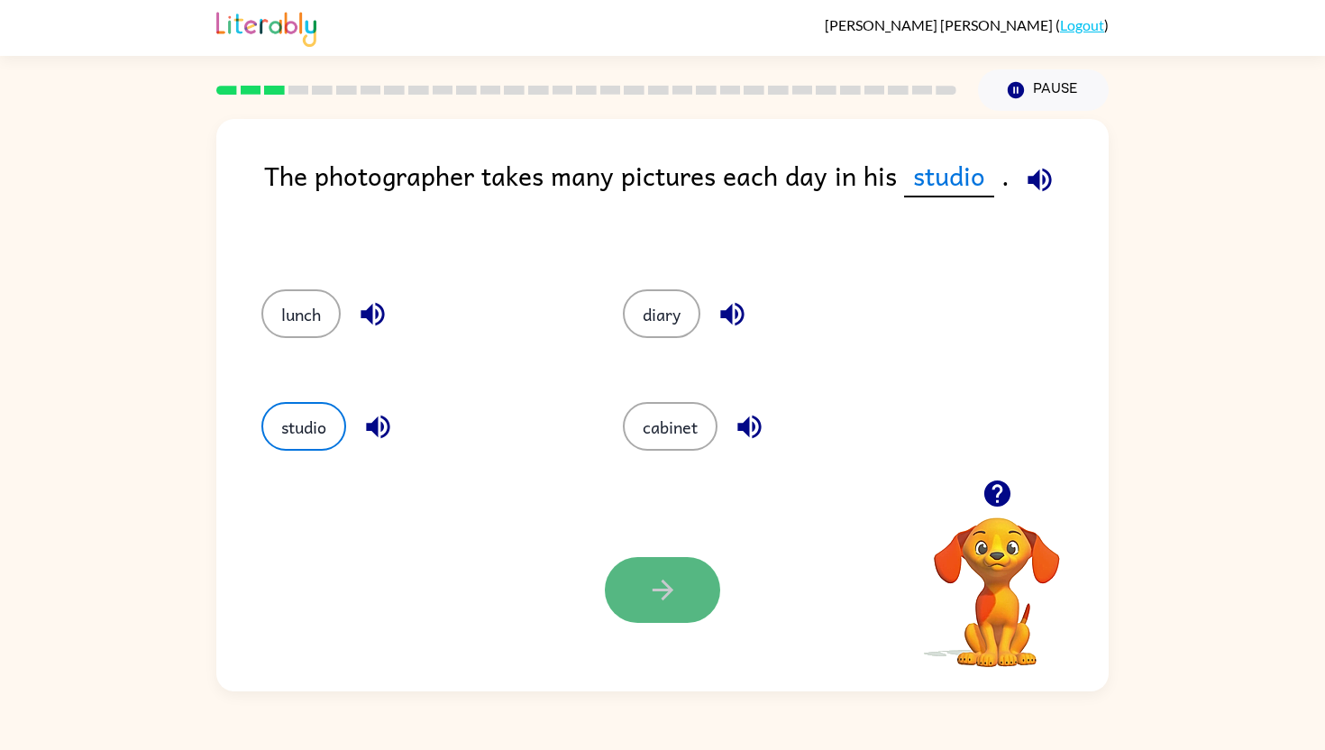
click at [656, 591] on icon "button" at bounding box center [663, 590] width 32 height 32
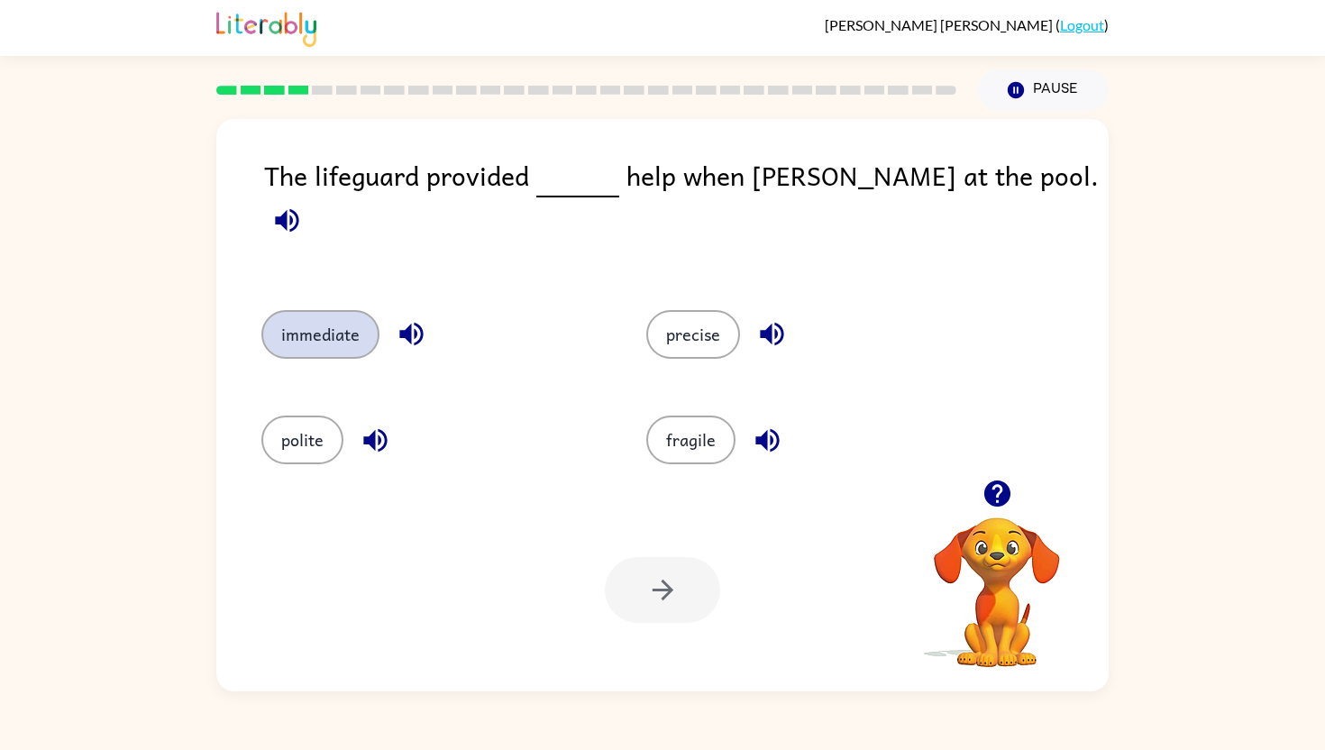
click at [307, 310] on button "immediate" at bounding box center [320, 334] width 118 height 49
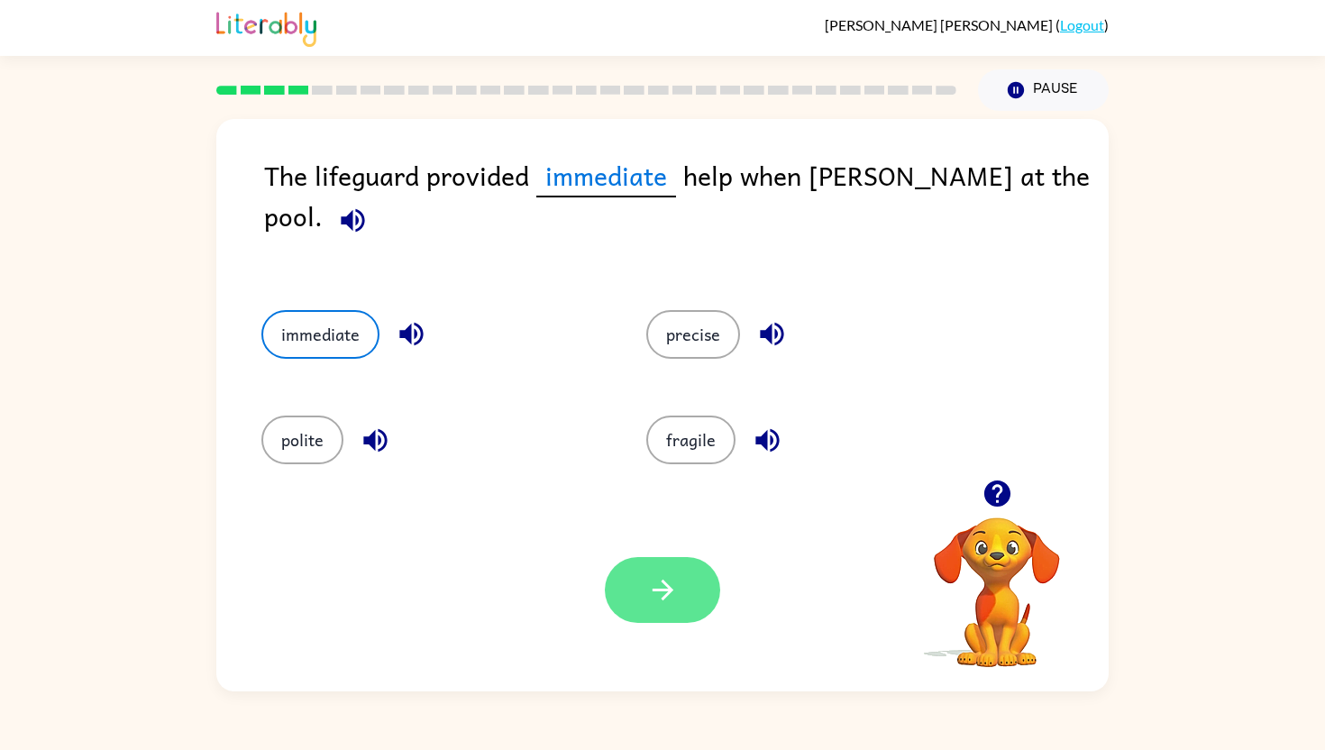
click at [657, 602] on icon "button" at bounding box center [663, 590] width 32 height 32
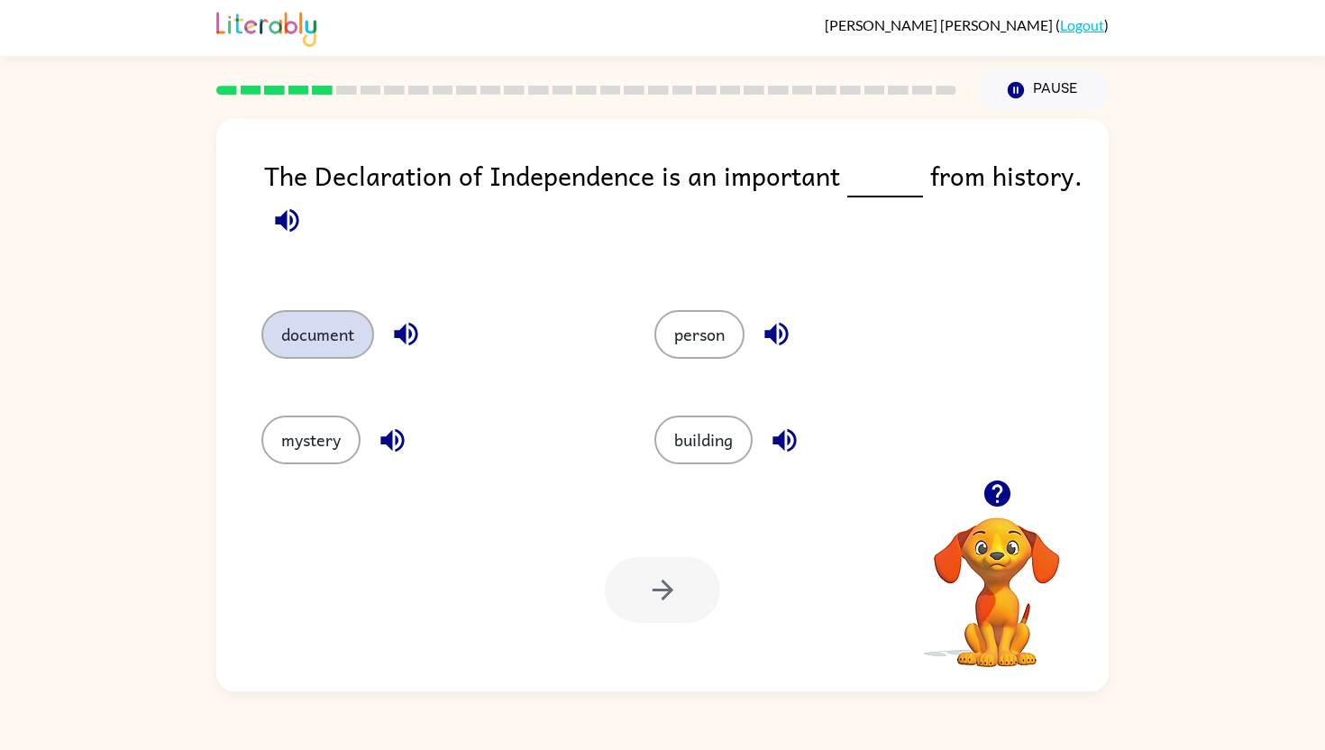
click at [338, 334] on button "document" at bounding box center [317, 334] width 113 height 49
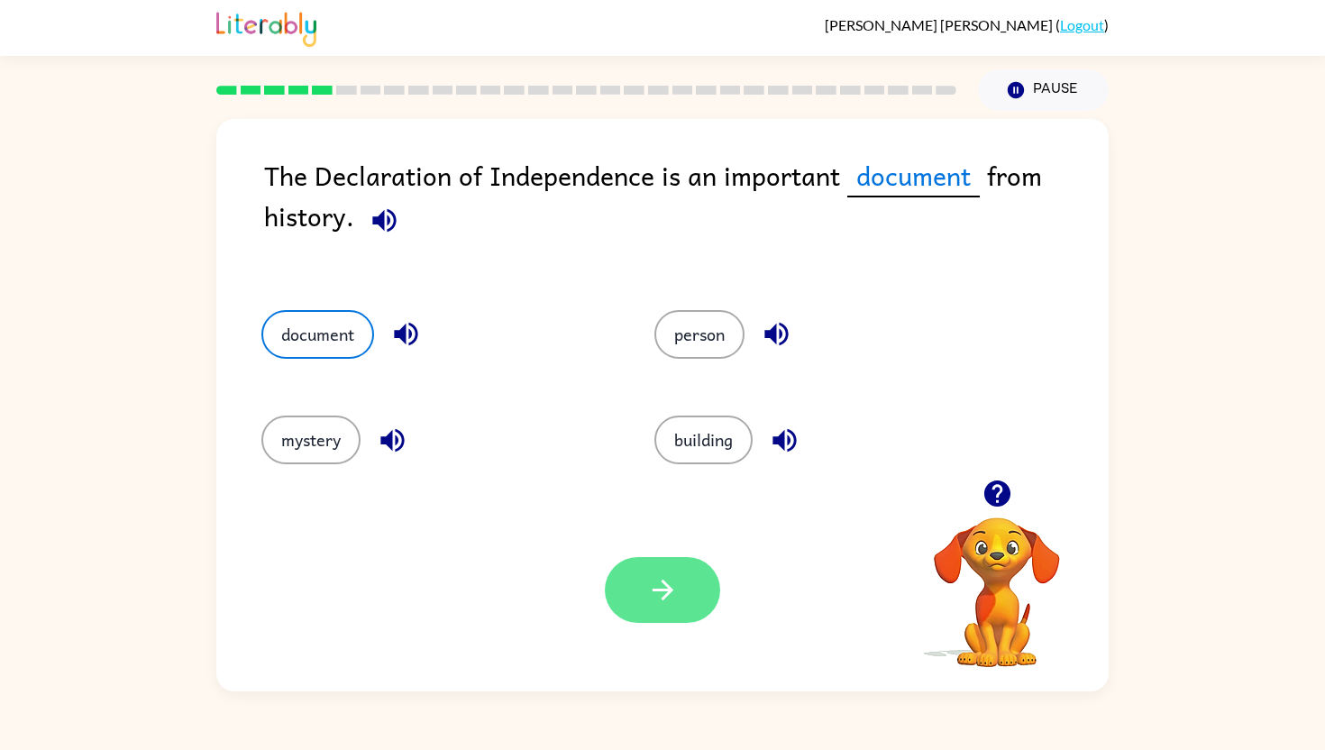
click at [639, 608] on button "button" at bounding box center [662, 590] width 115 height 66
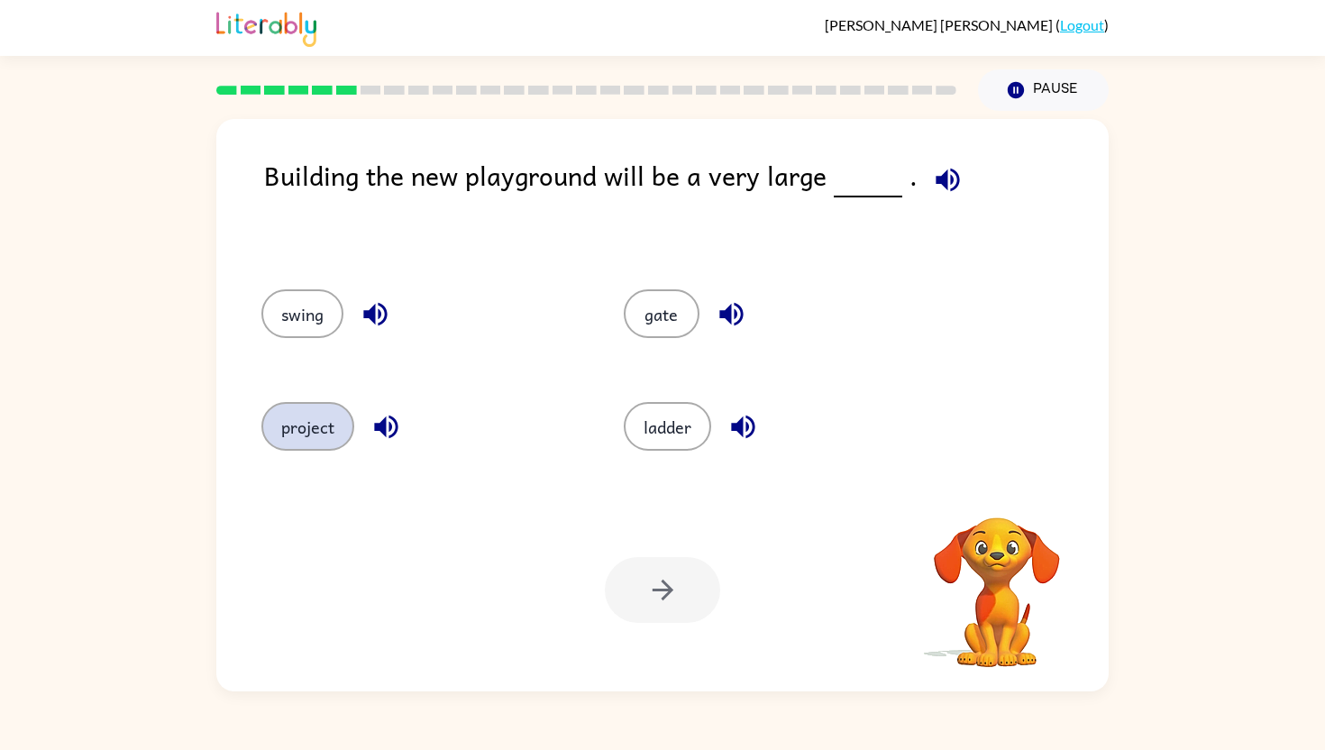
click at [279, 430] on button "project" at bounding box center [307, 426] width 93 height 49
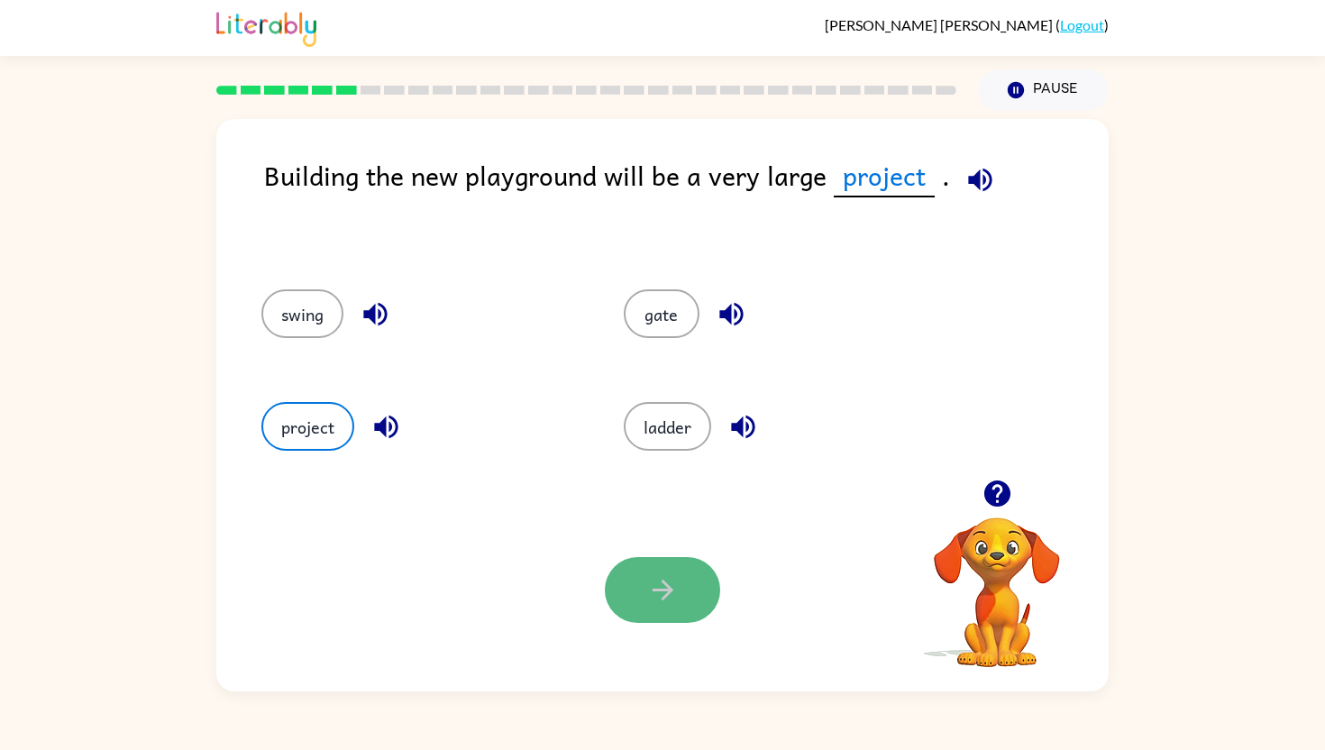
click at [650, 581] on icon "button" at bounding box center [663, 590] width 32 height 32
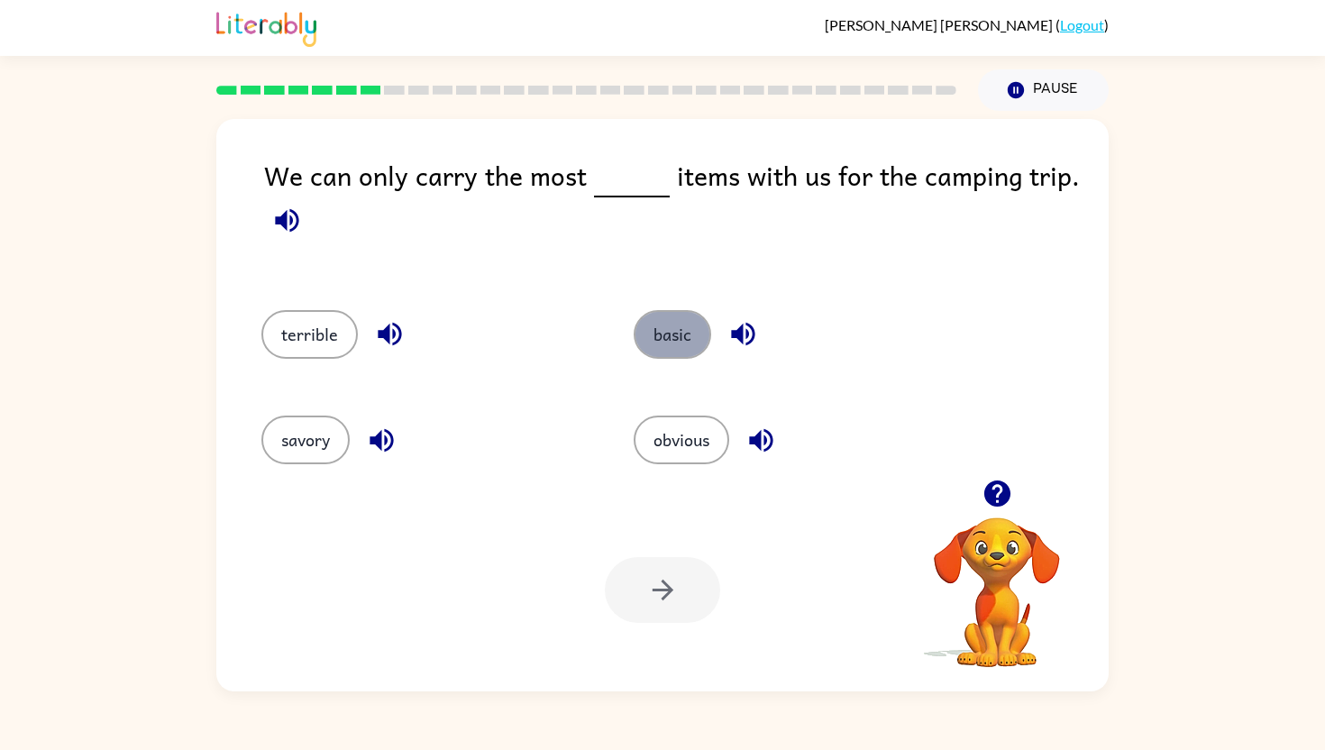
click at [672, 334] on button "basic" at bounding box center [673, 334] width 78 height 49
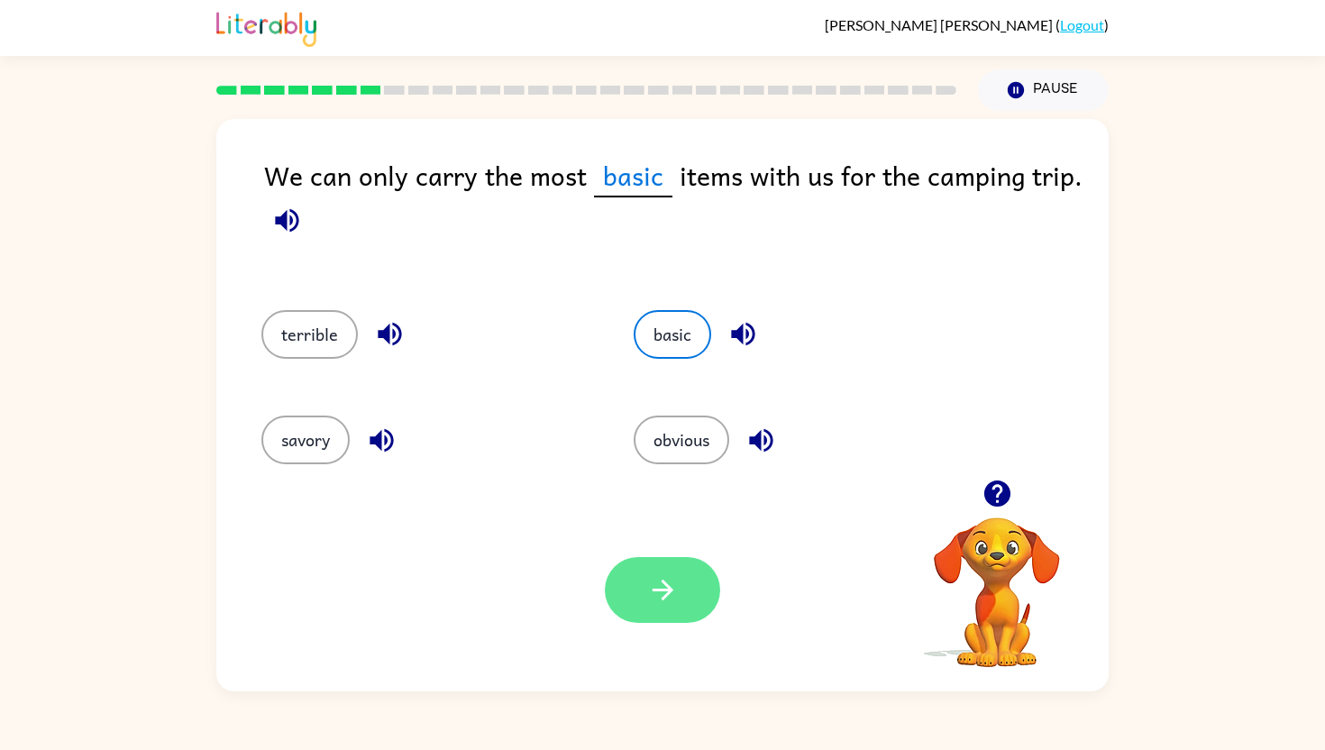
click at [669, 596] on icon "button" at bounding box center [663, 590] width 32 height 32
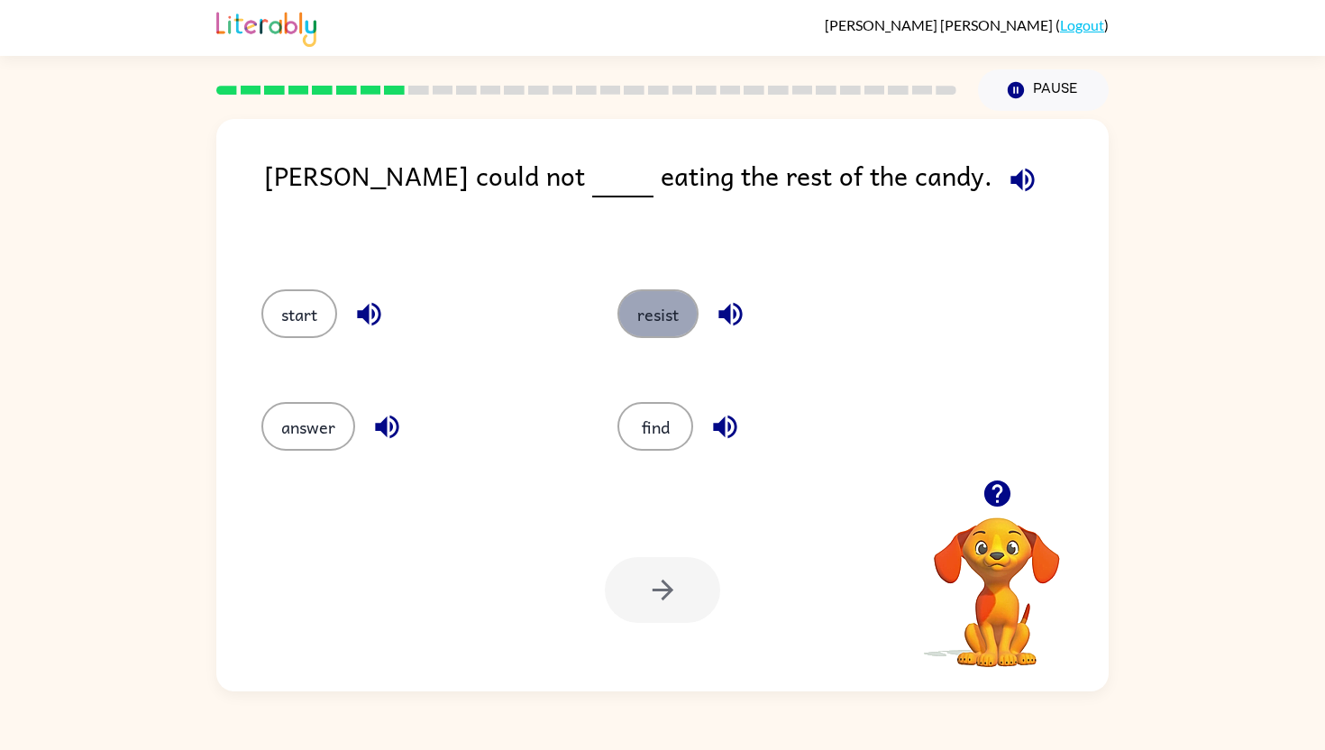
click at [643, 312] on button "resist" at bounding box center [658, 313] width 81 height 49
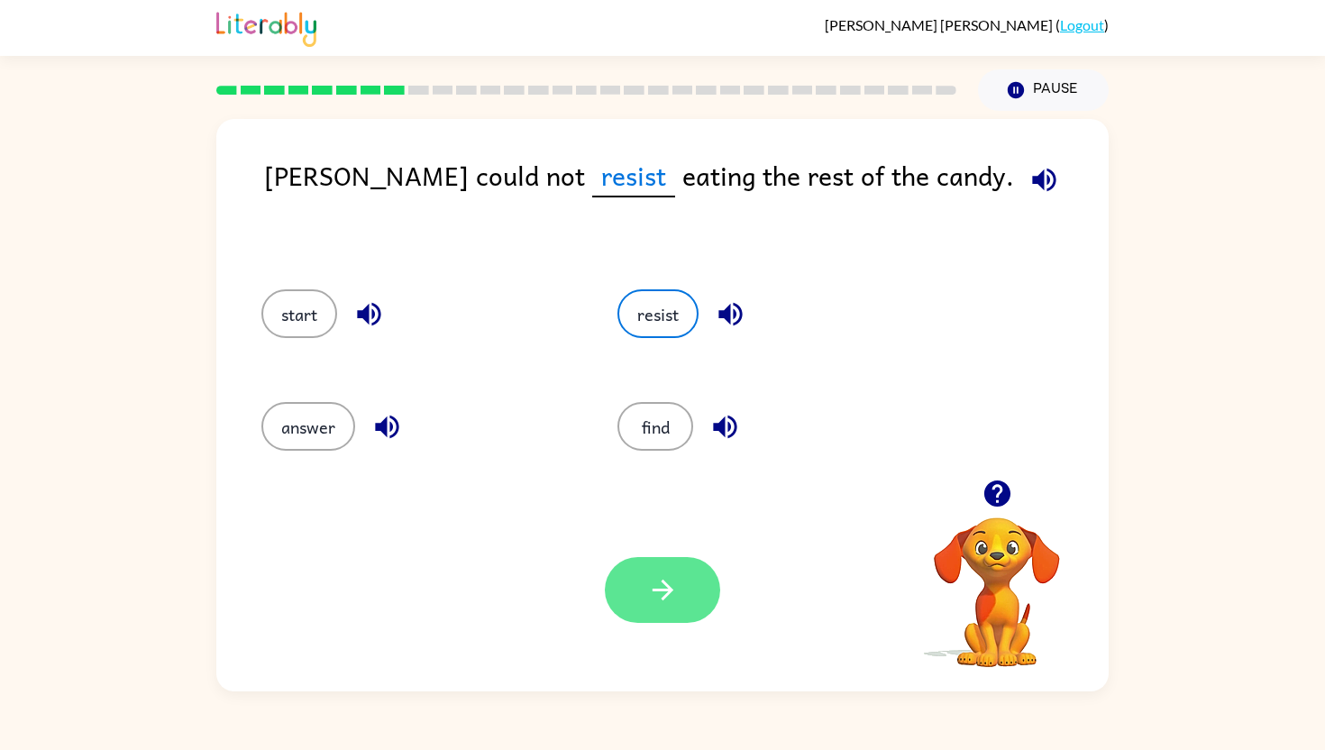
click at [641, 591] on button "button" at bounding box center [662, 590] width 115 height 66
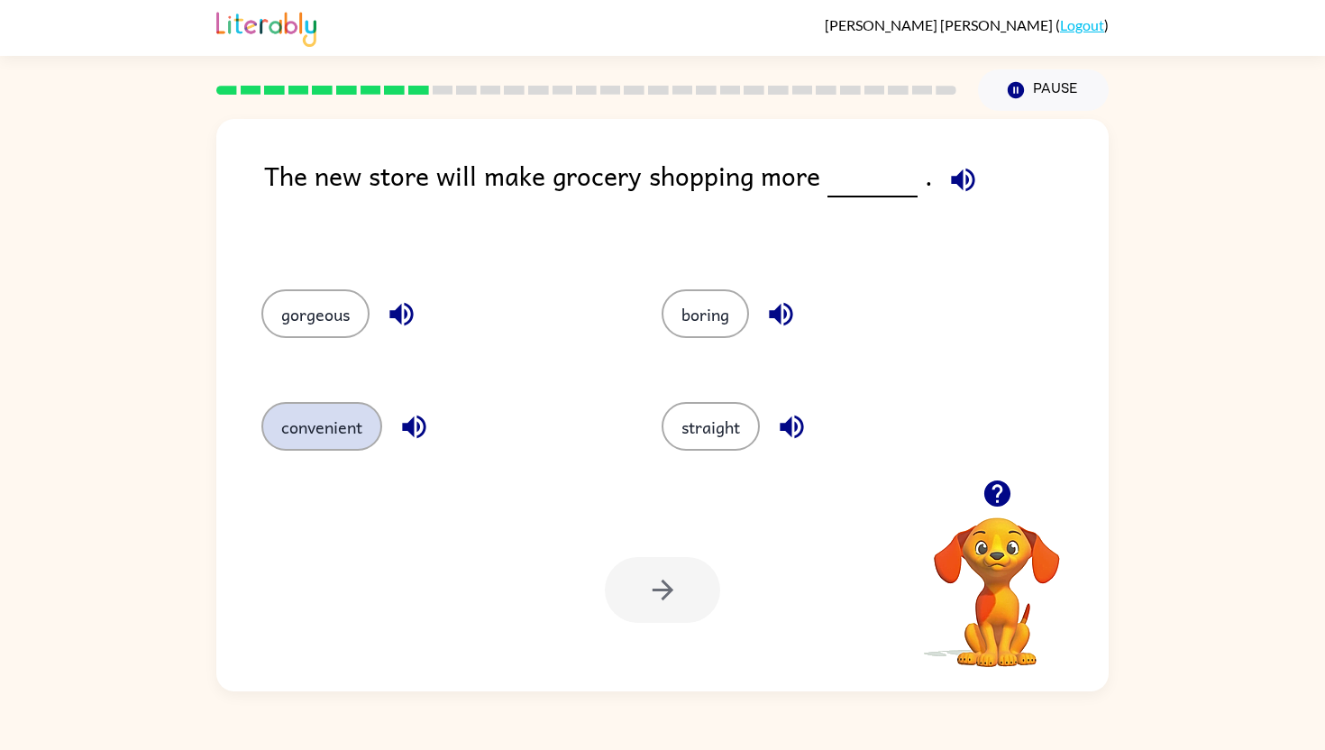
click at [317, 422] on button "convenient" at bounding box center [321, 426] width 121 height 49
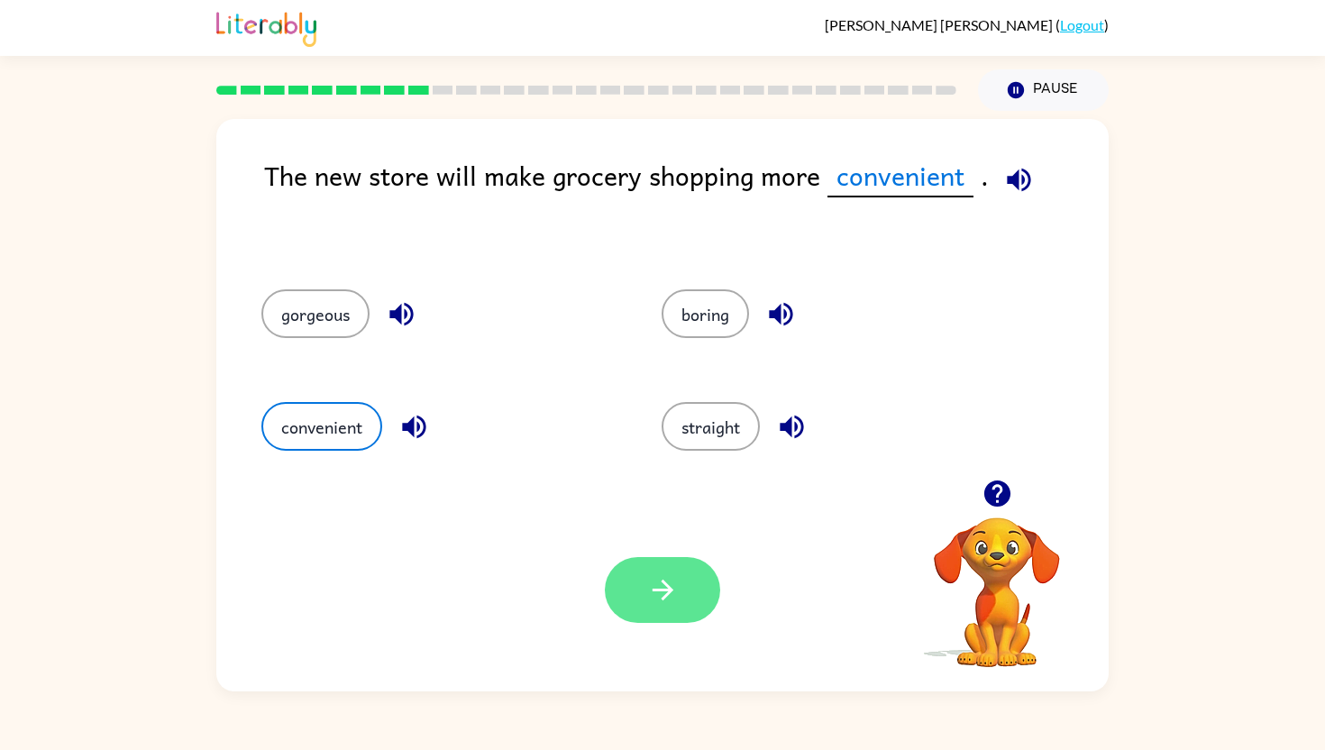
click at [655, 593] on icon "button" at bounding box center [663, 590] width 32 height 32
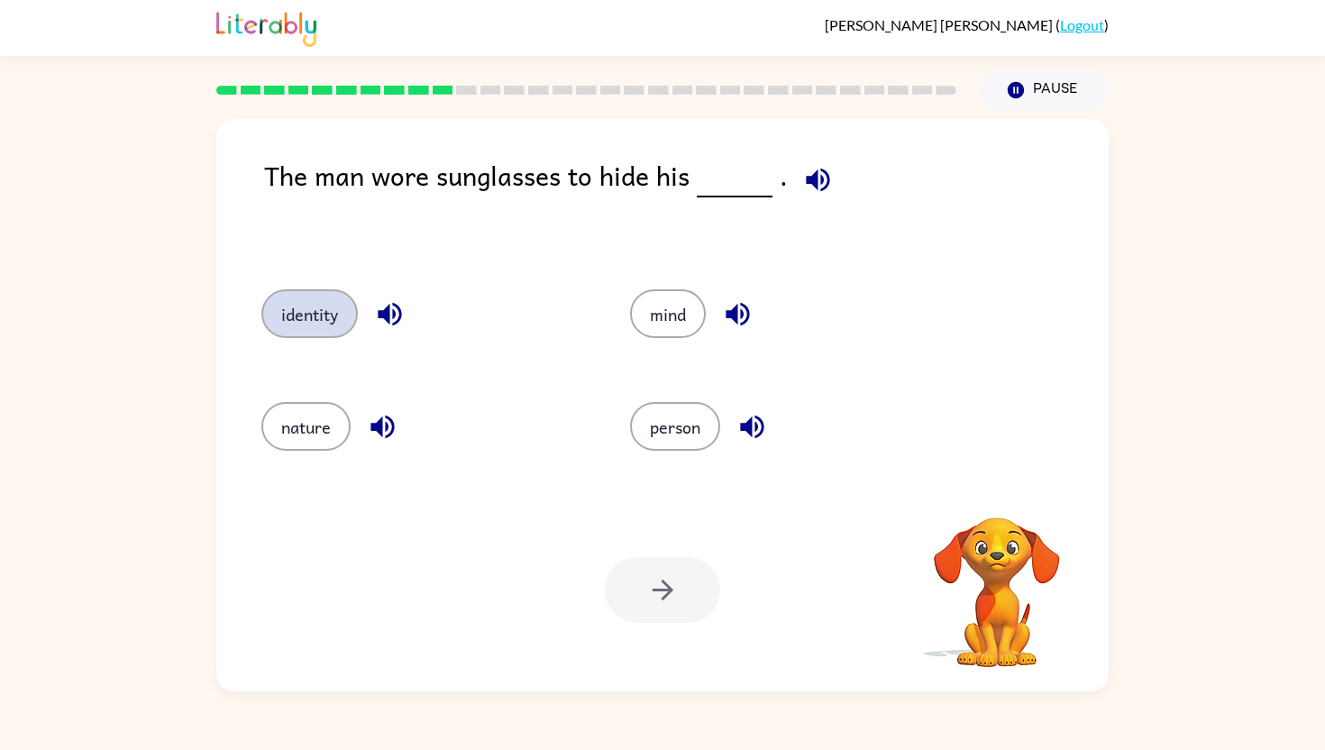
click at [296, 316] on button "identity" at bounding box center [309, 313] width 96 height 49
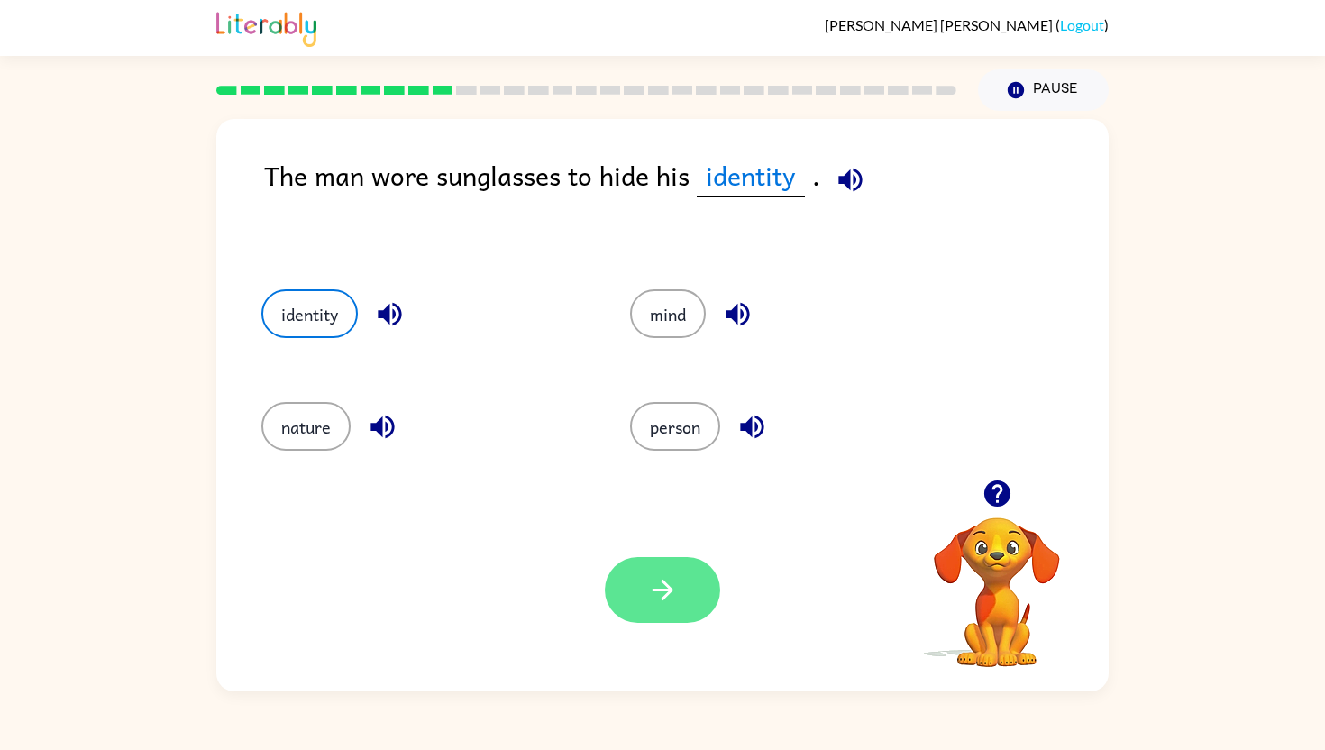
click at [637, 583] on button "button" at bounding box center [662, 590] width 115 height 66
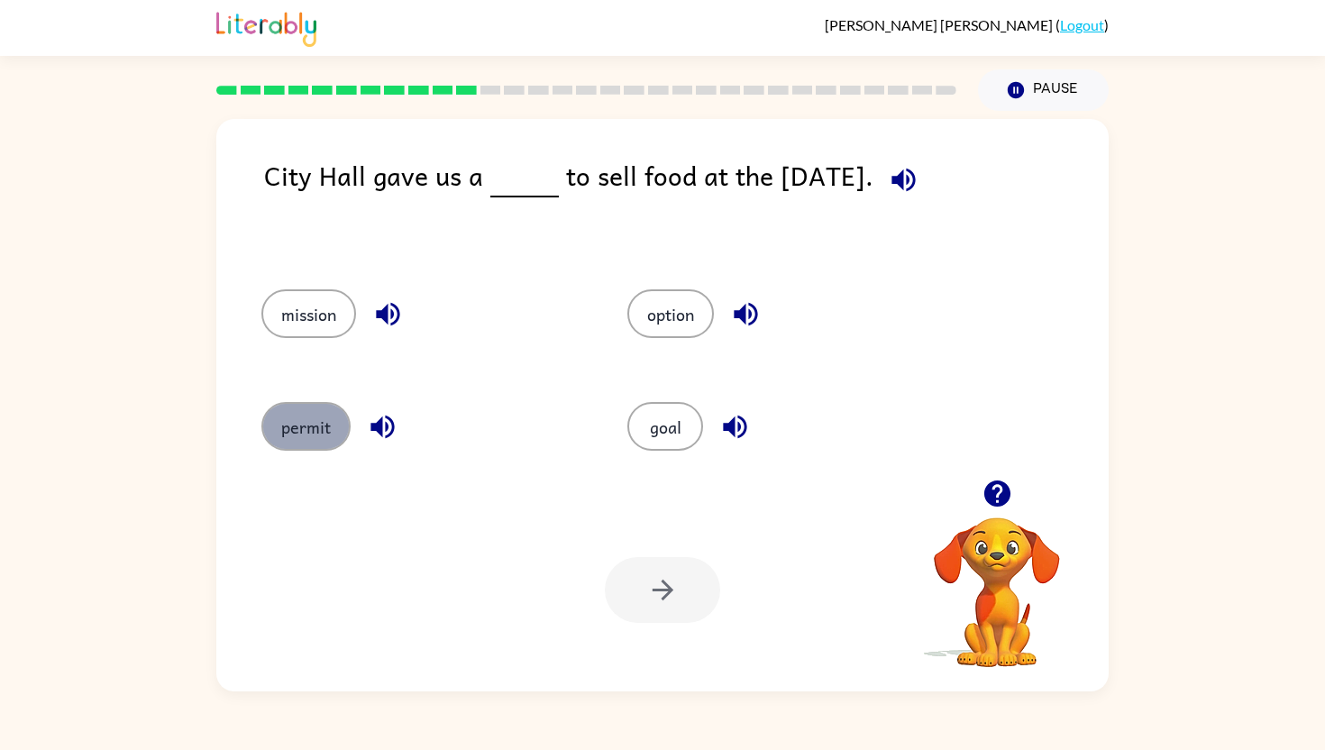
click at [305, 412] on button "permit" at bounding box center [305, 426] width 89 height 49
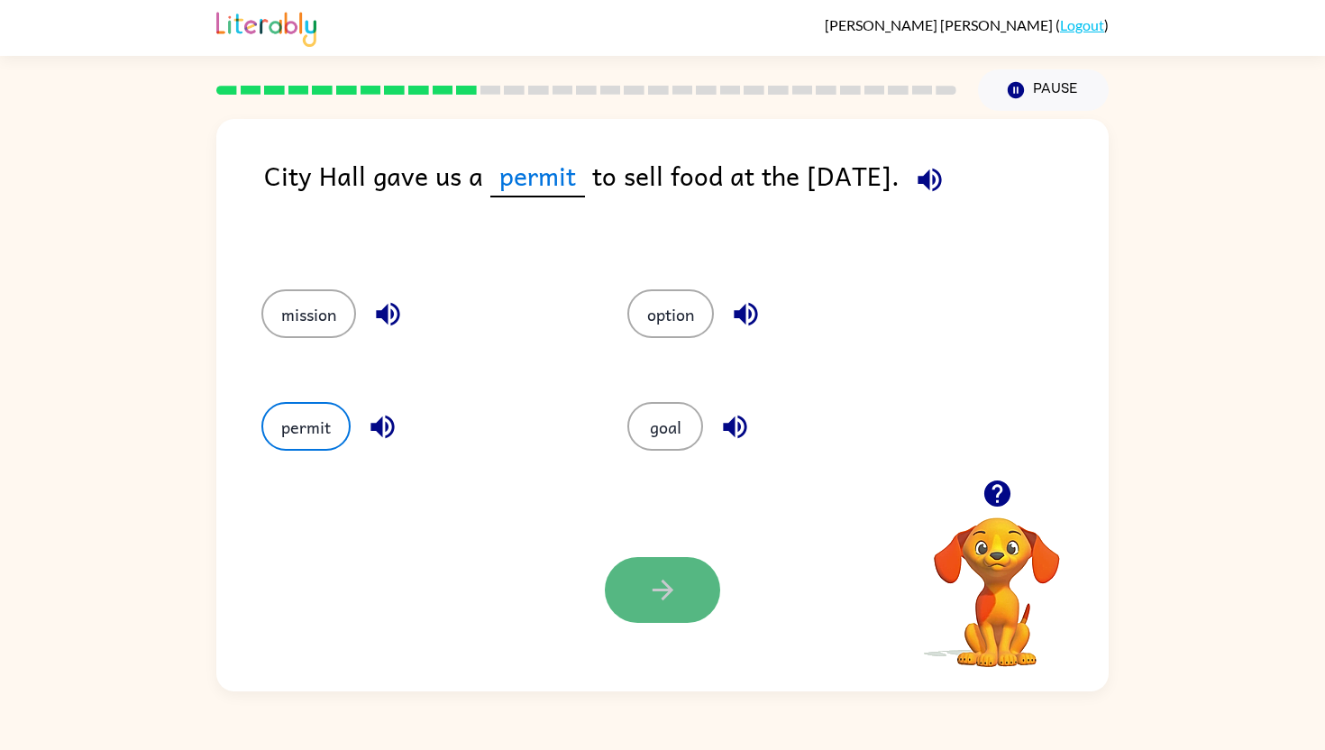
click at [664, 606] on button "button" at bounding box center [662, 590] width 115 height 66
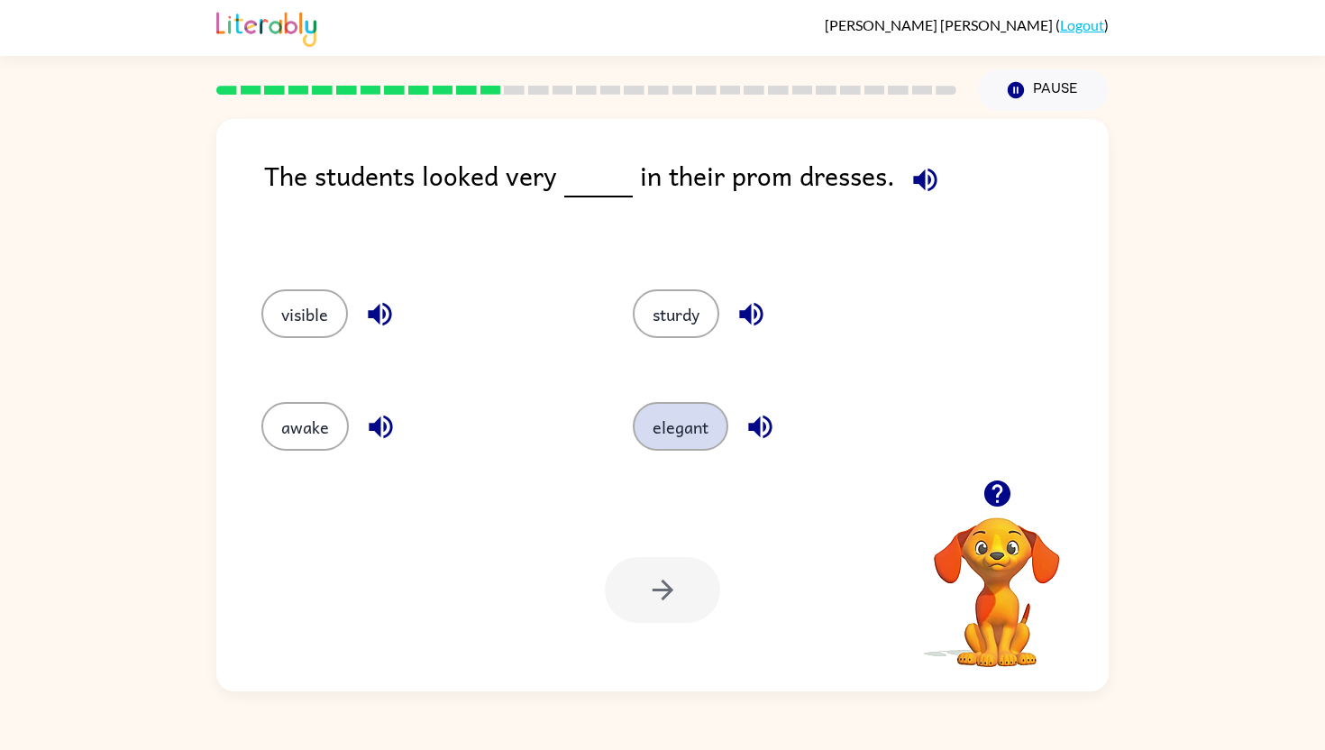
click at [649, 443] on button "elegant" at bounding box center [681, 426] width 96 height 49
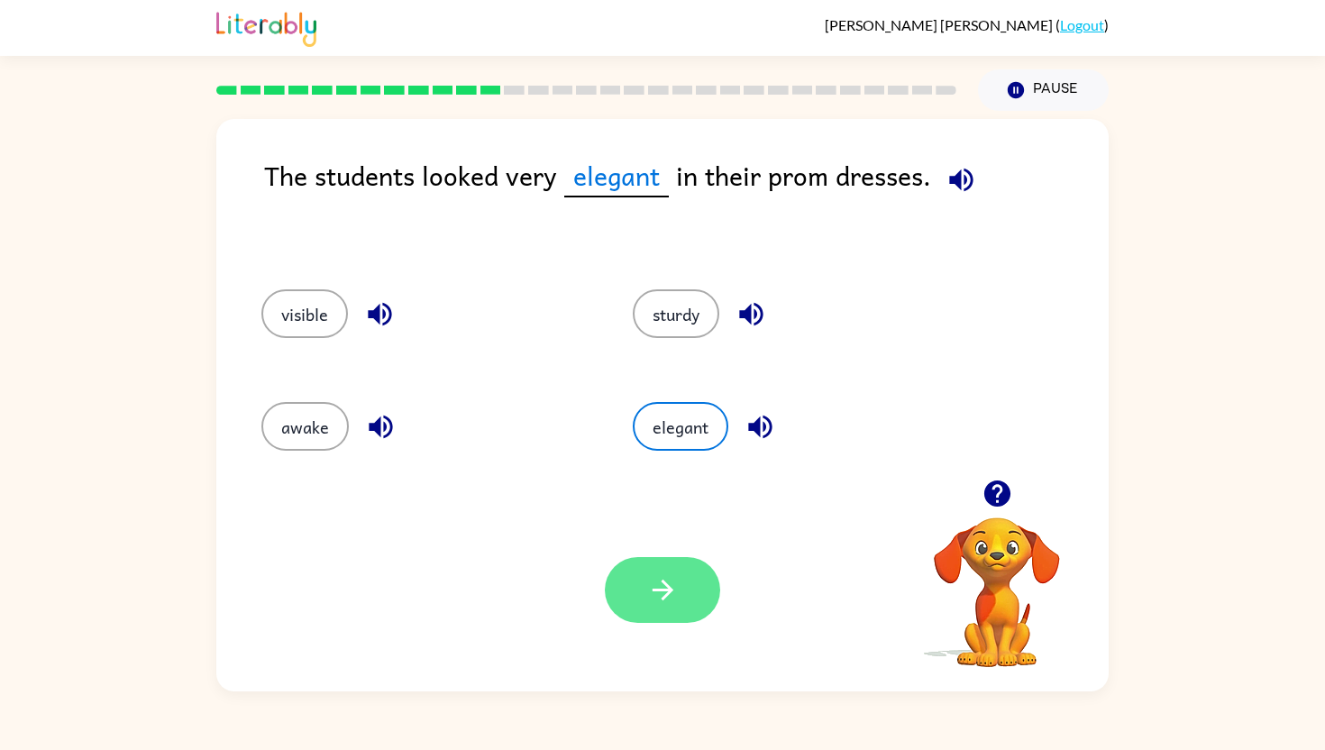
click at [644, 577] on button "button" at bounding box center [662, 590] width 115 height 66
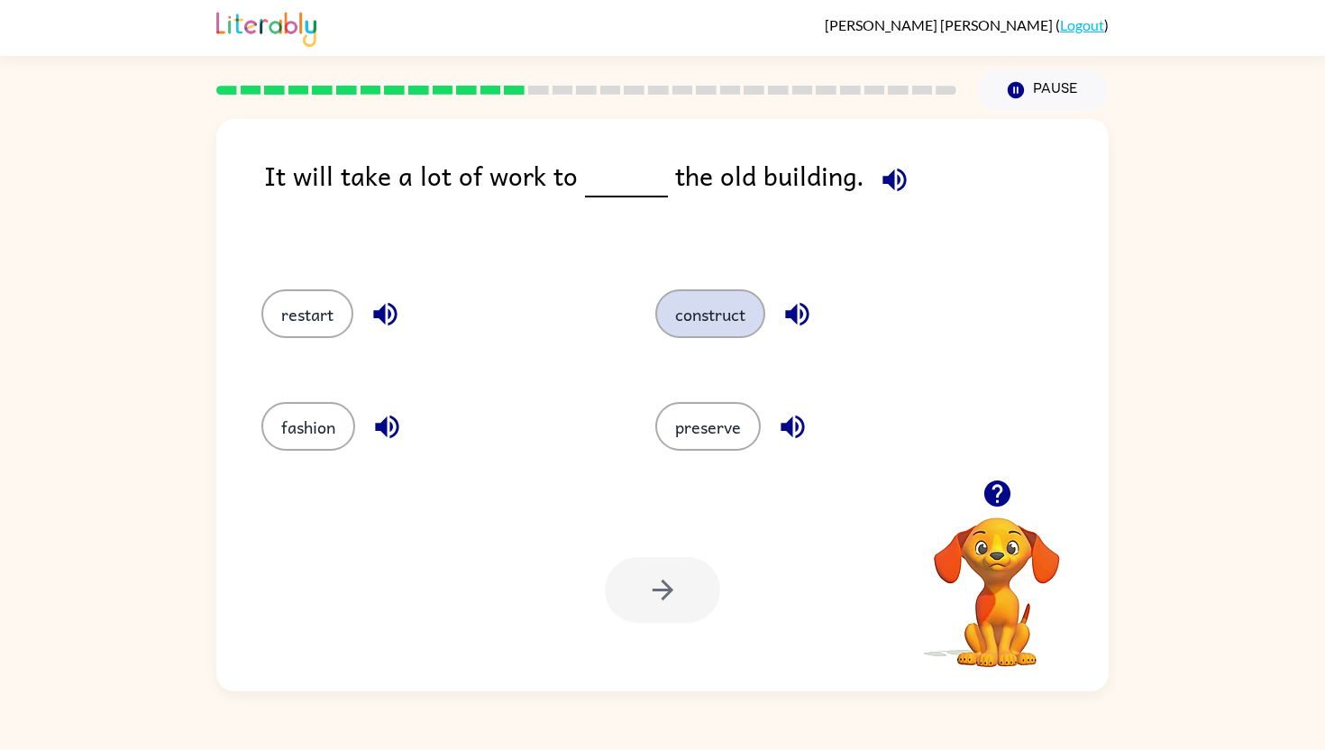
click at [682, 317] on button "construct" at bounding box center [710, 313] width 110 height 49
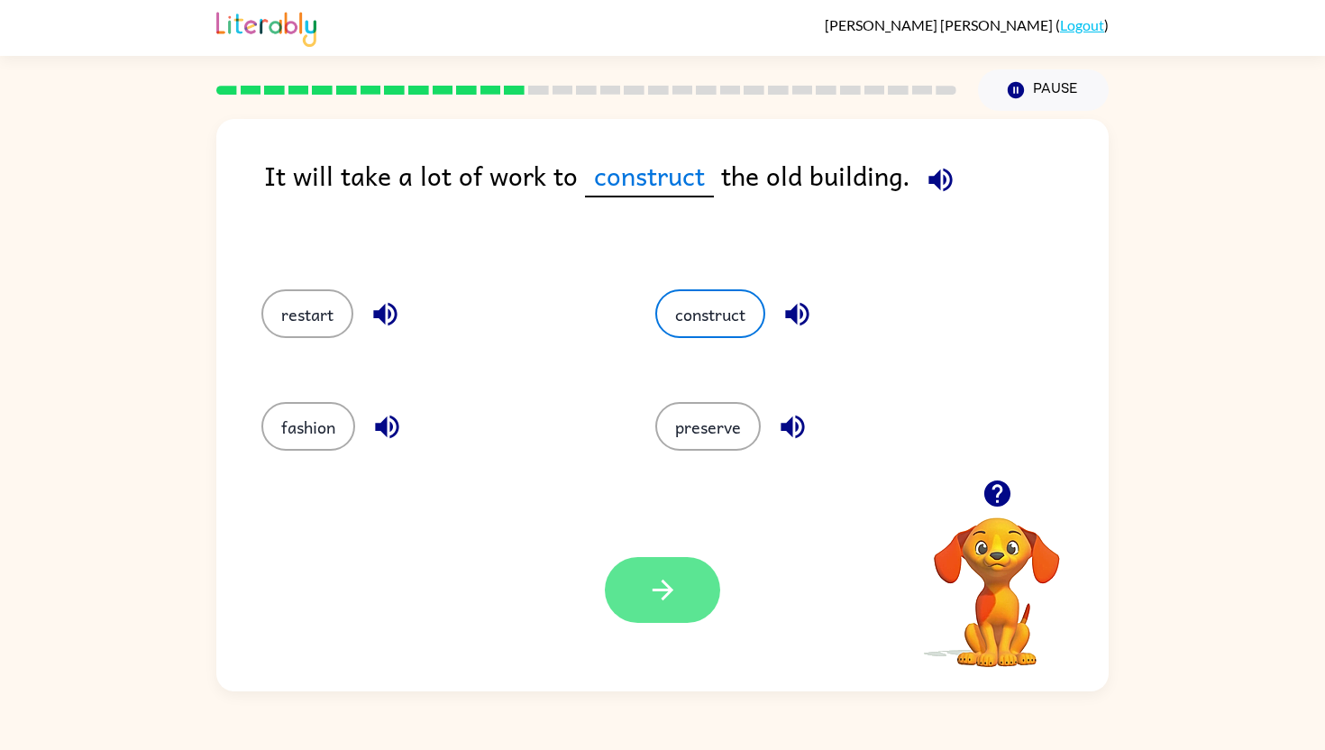
click at [636, 591] on button "button" at bounding box center [662, 590] width 115 height 66
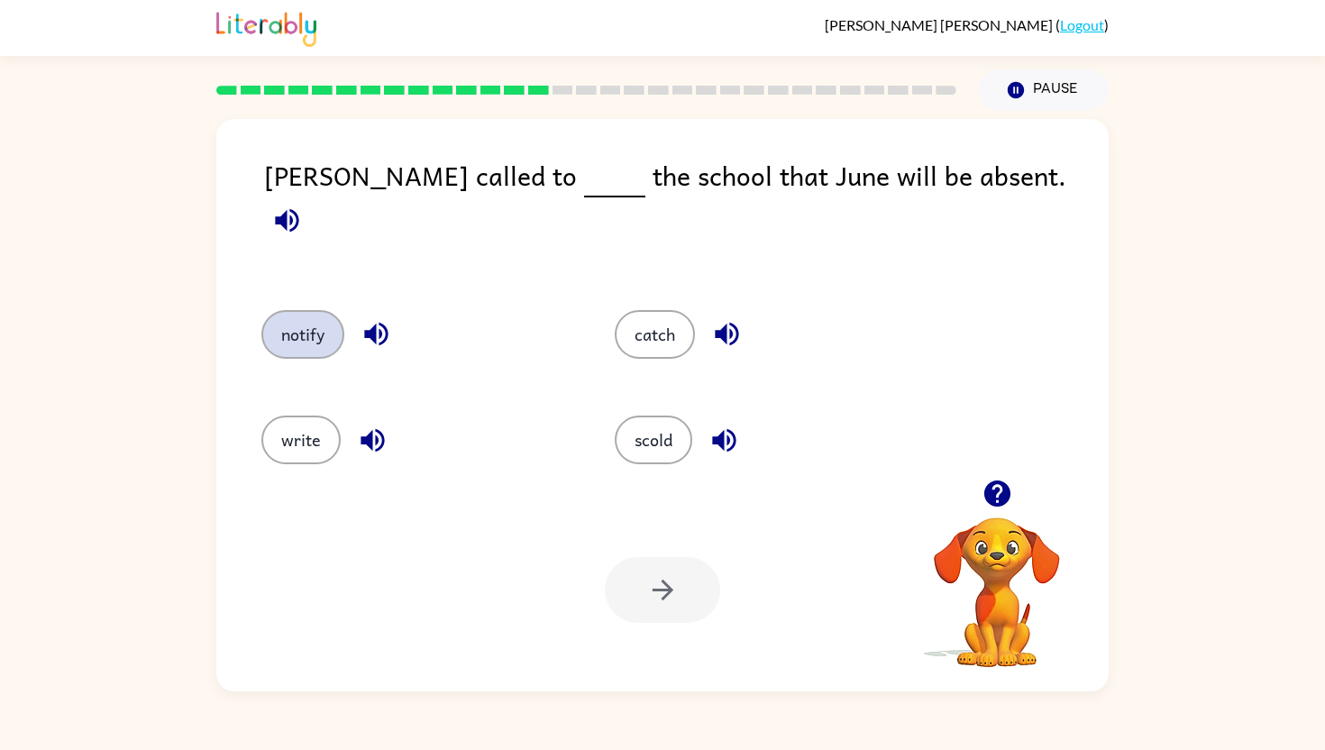
click at [292, 310] on button "notify" at bounding box center [302, 334] width 83 height 49
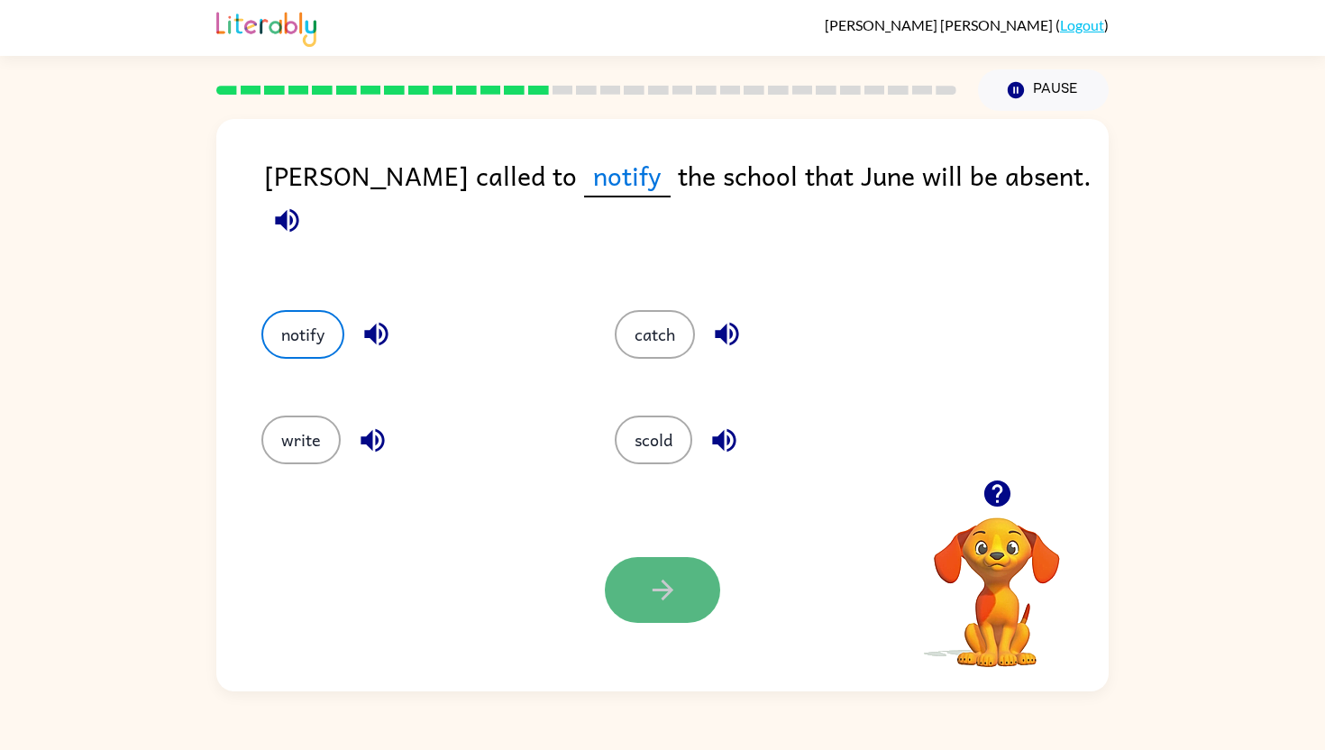
click at [657, 591] on icon "button" at bounding box center [663, 590] width 32 height 32
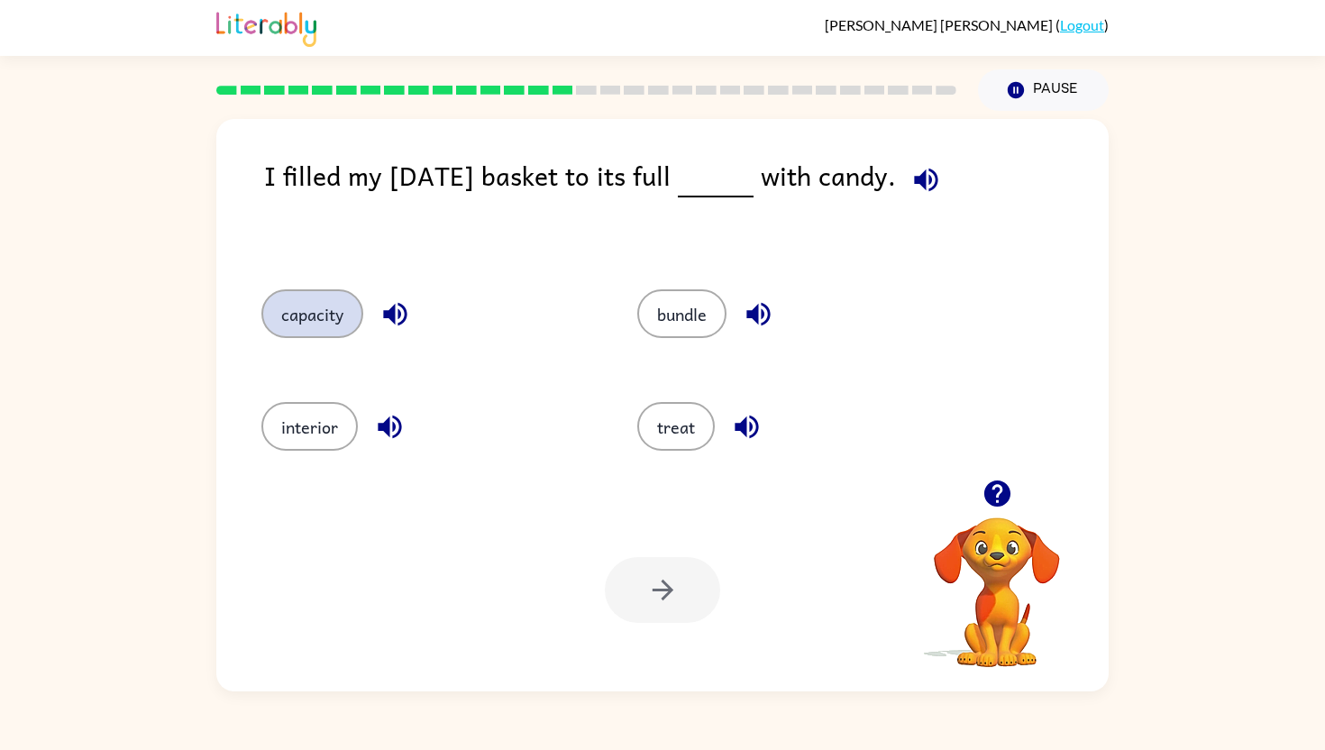
click at [301, 320] on button "capacity" at bounding box center [312, 313] width 102 height 49
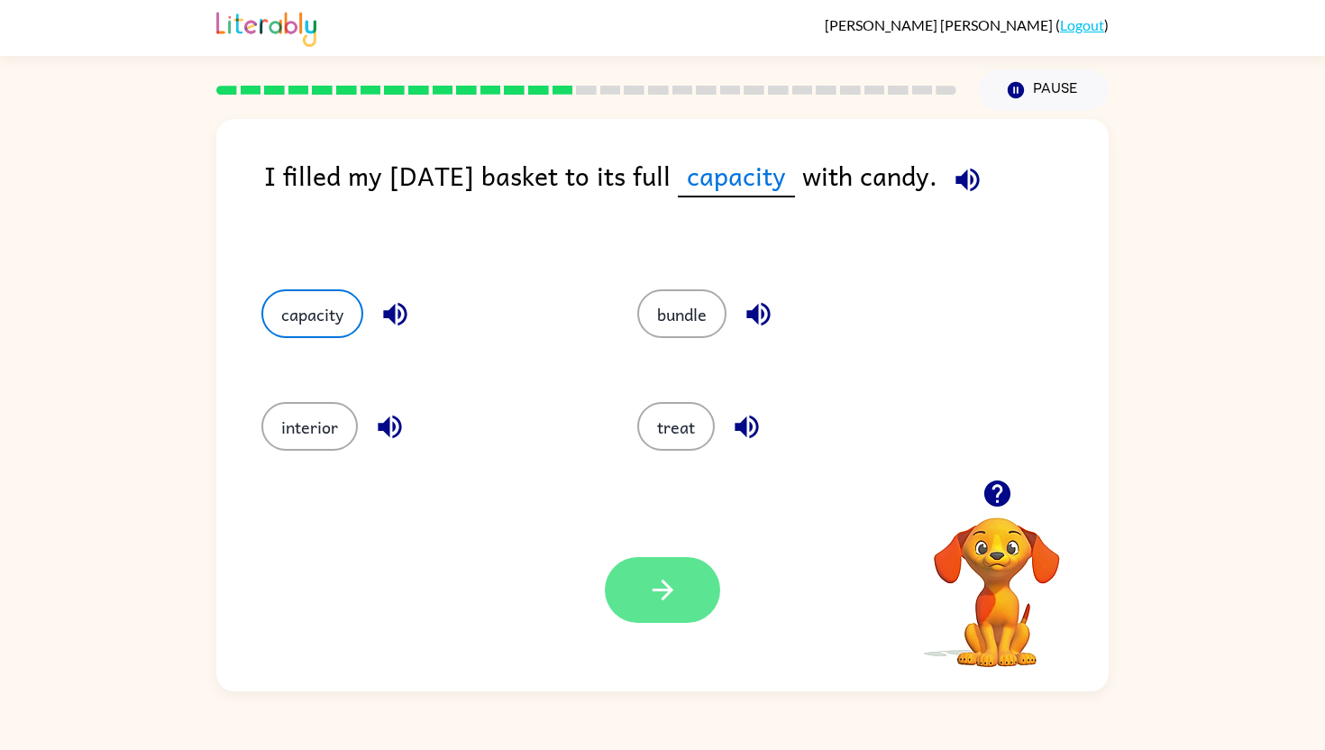
click at [671, 589] on icon "button" at bounding box center [662, 590] width 21 height 21
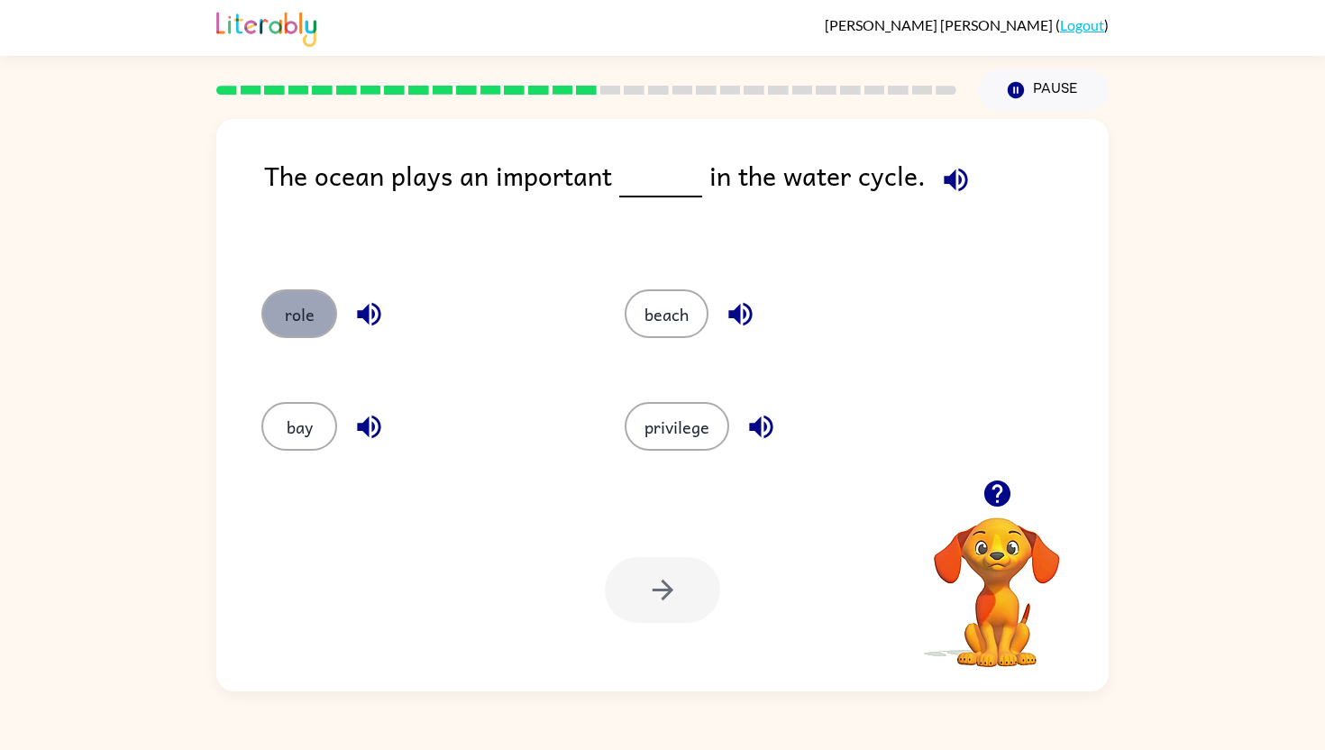
click at [283, 298] on button "role" at bounding box center [299, 313] width 76 height 49
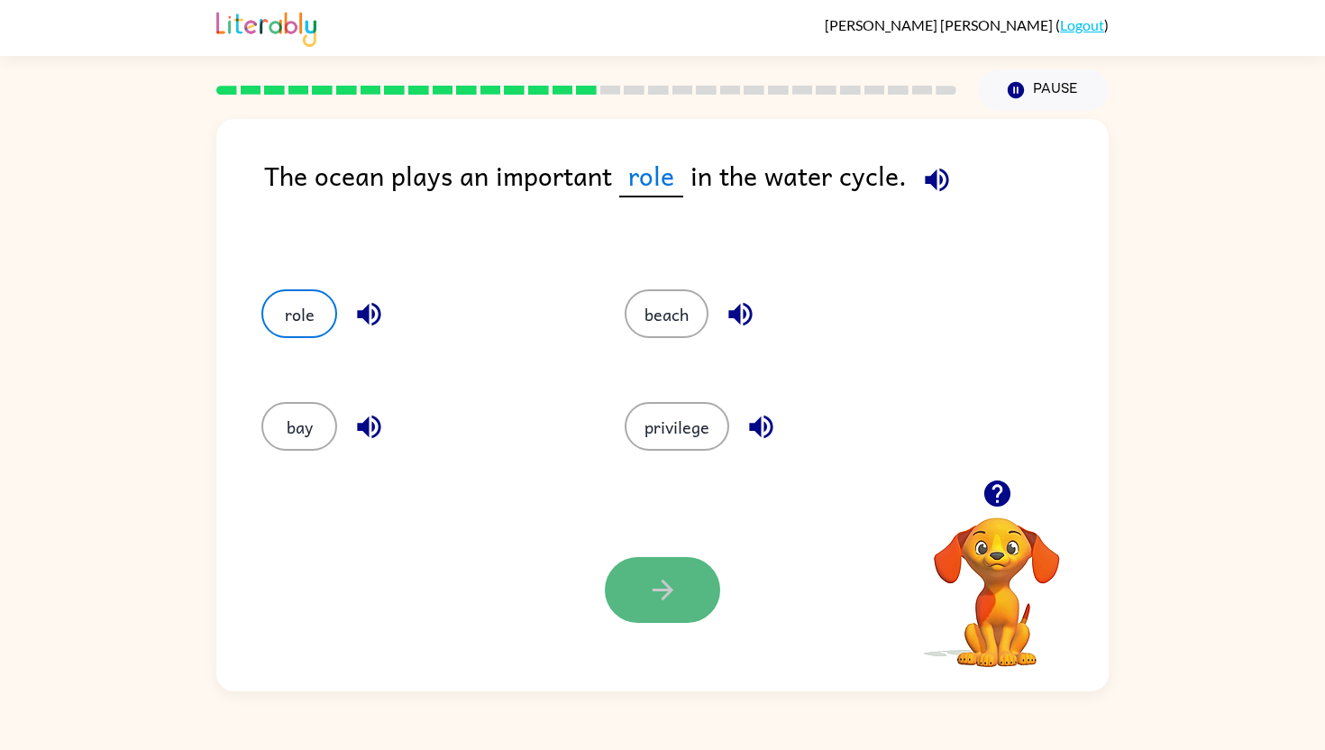
click at [698, 609] on button "button" at bounding box center [662, 590] width 115 height 66
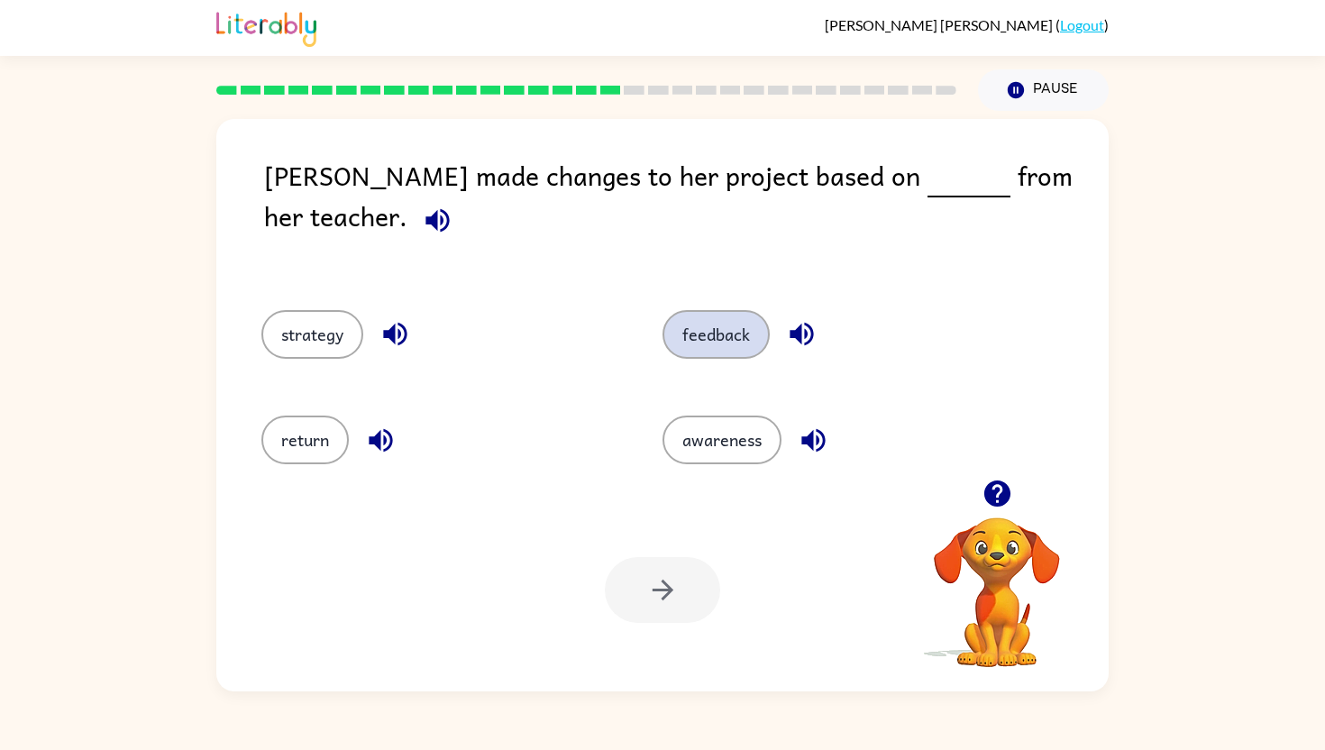
click at [691, 329] on button "feedback" at bounding box center [716, 334] width 107 height 49
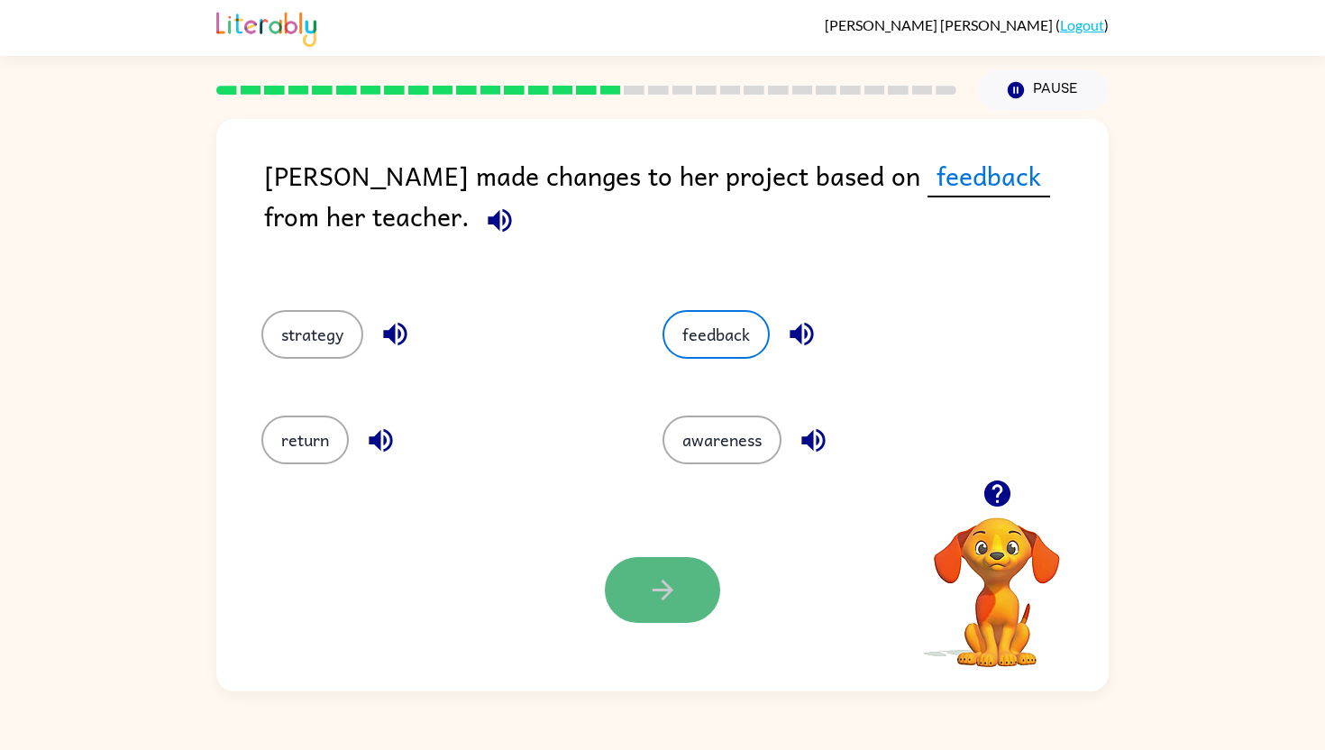
click at [660, 586] on icon "button" at bounding box center [663, 590] width 32 height 32
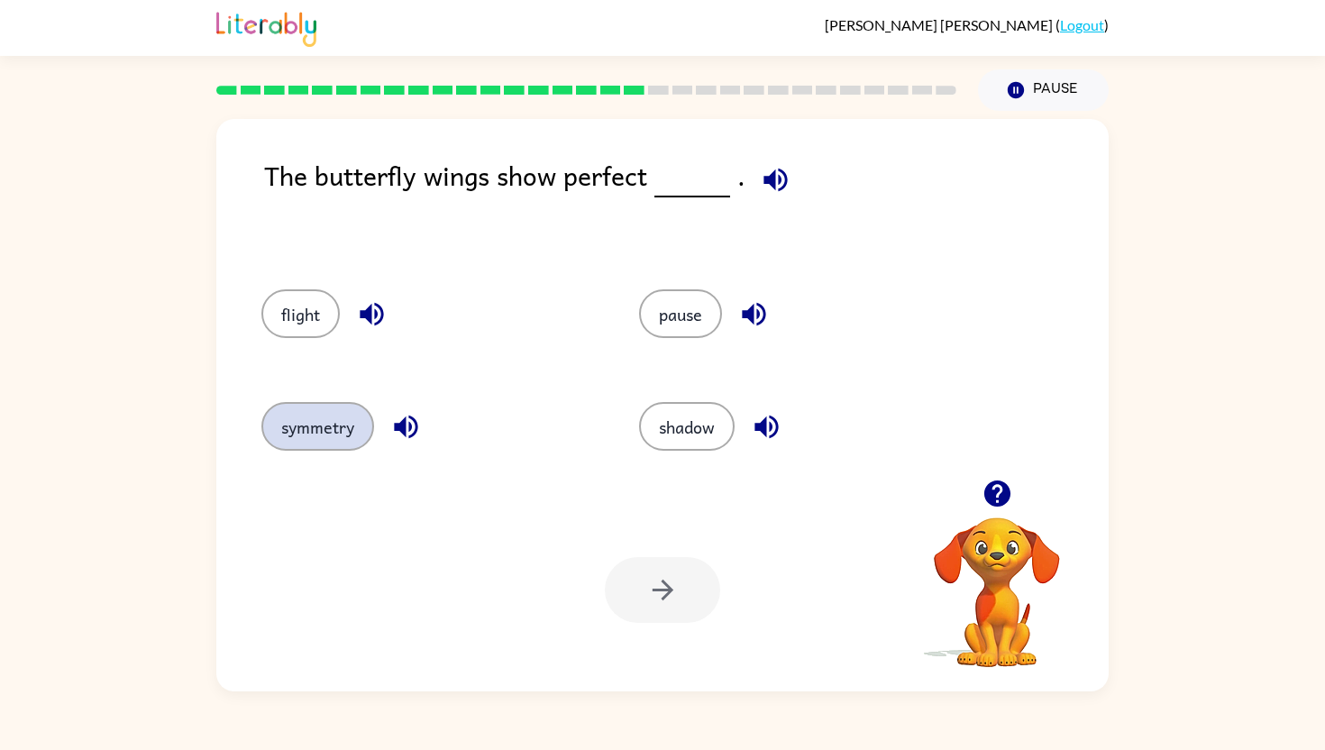
click at [314, 434] on button "symmetry" at bounding box center [317, 426] width 113 height 49
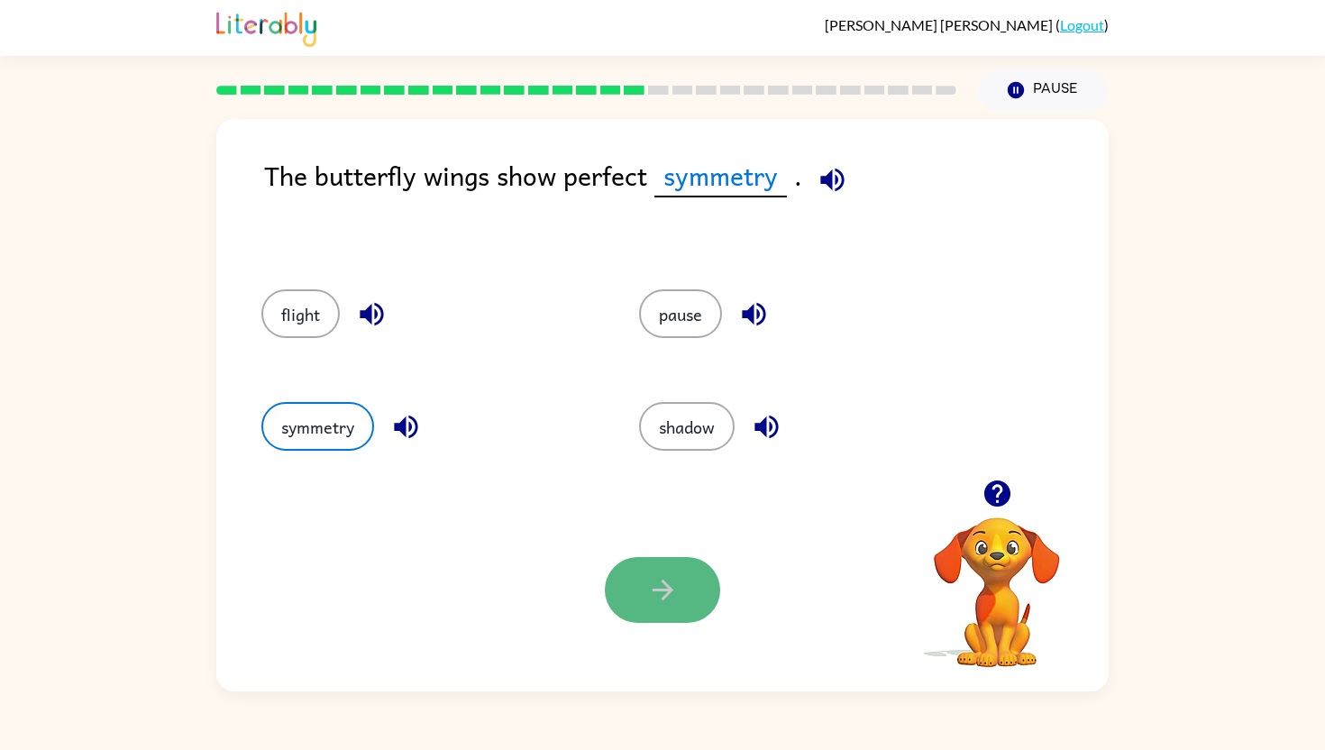
click at [655, 621] on button "button" at bounding box center [662, 590] width 115 height 66
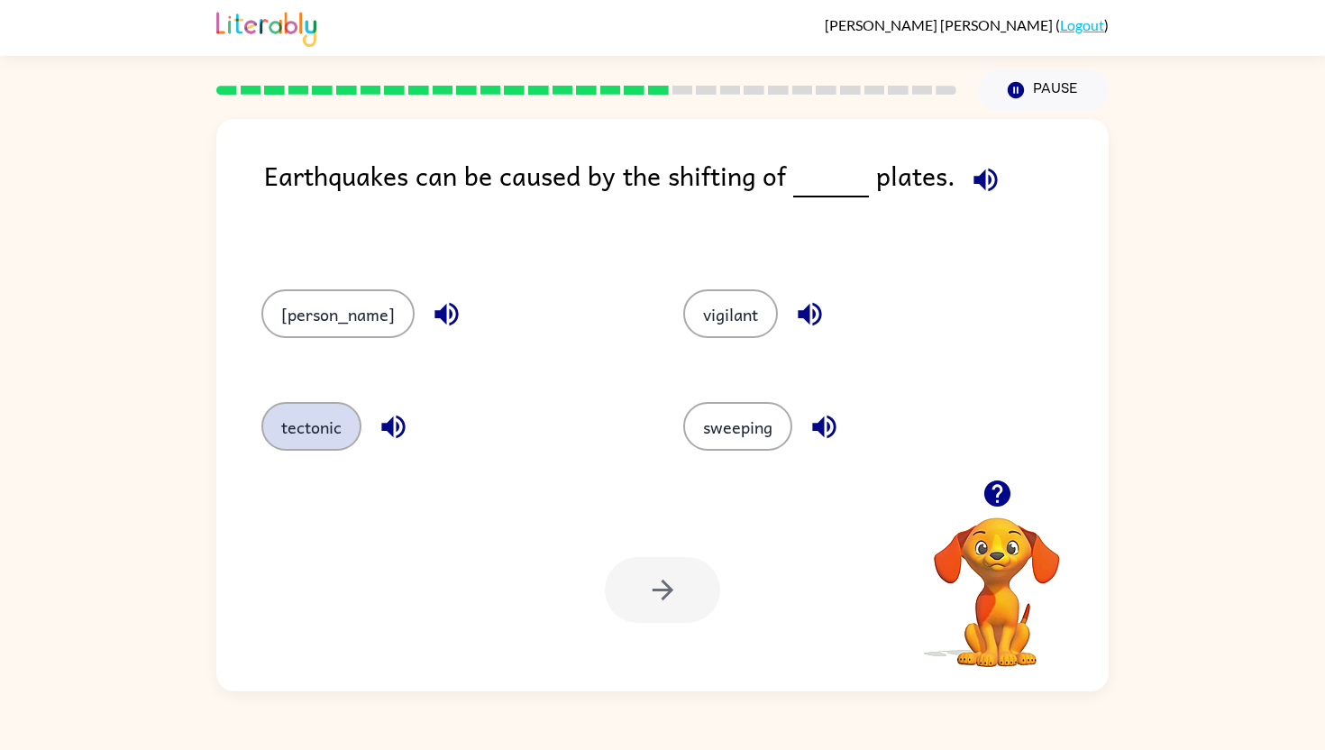
click at [264, 429] on button "tectonic" at bounding box center [311, 426] width 100 height 49
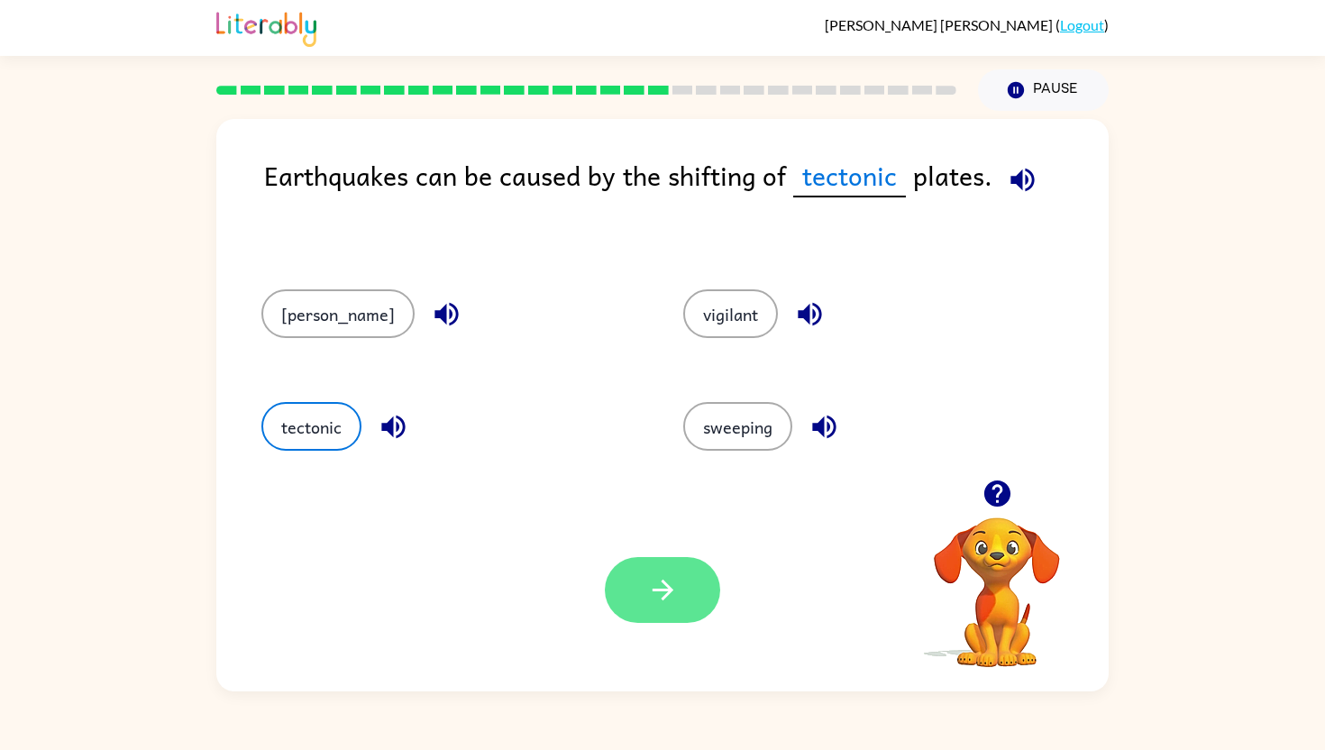
click at [636, 588] on button "button" at bounding box center [662, 590] width 115 height 66
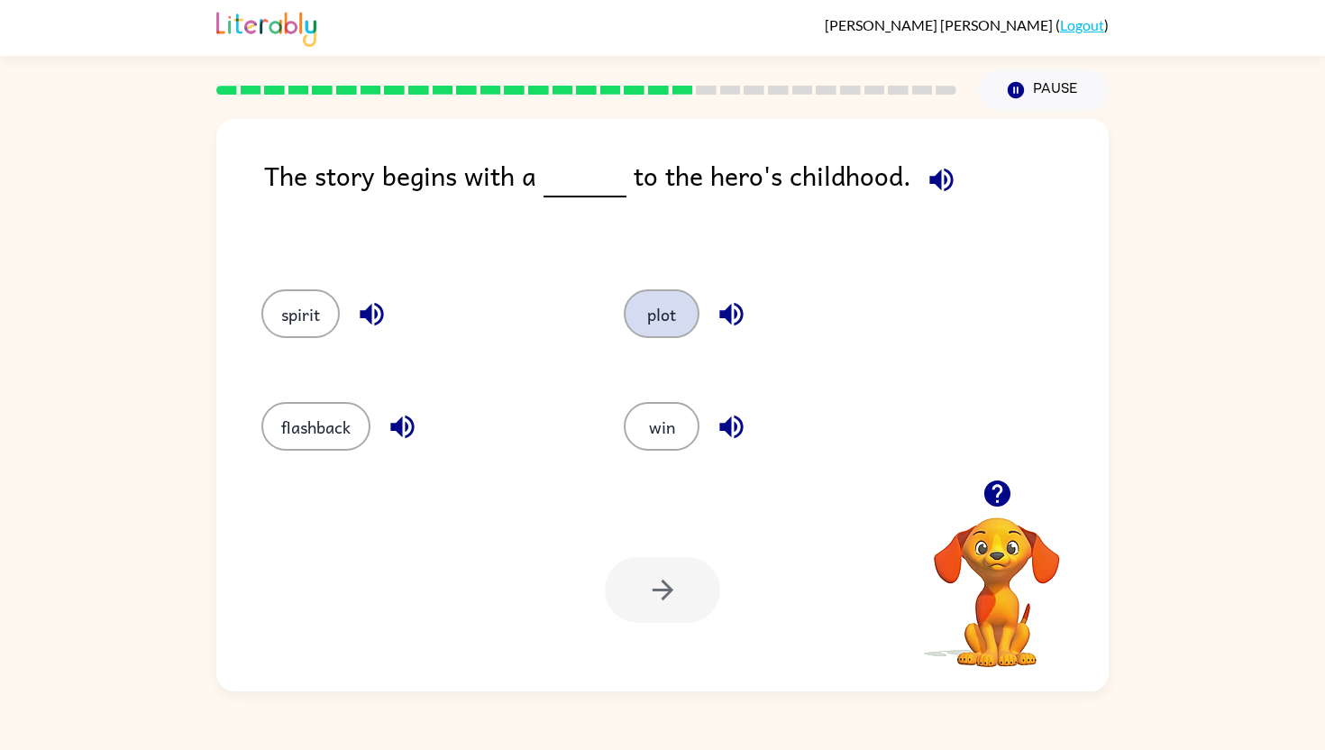
click at [670, 310] on button "plot" at bounding box center [662, 313] width 76 height 49
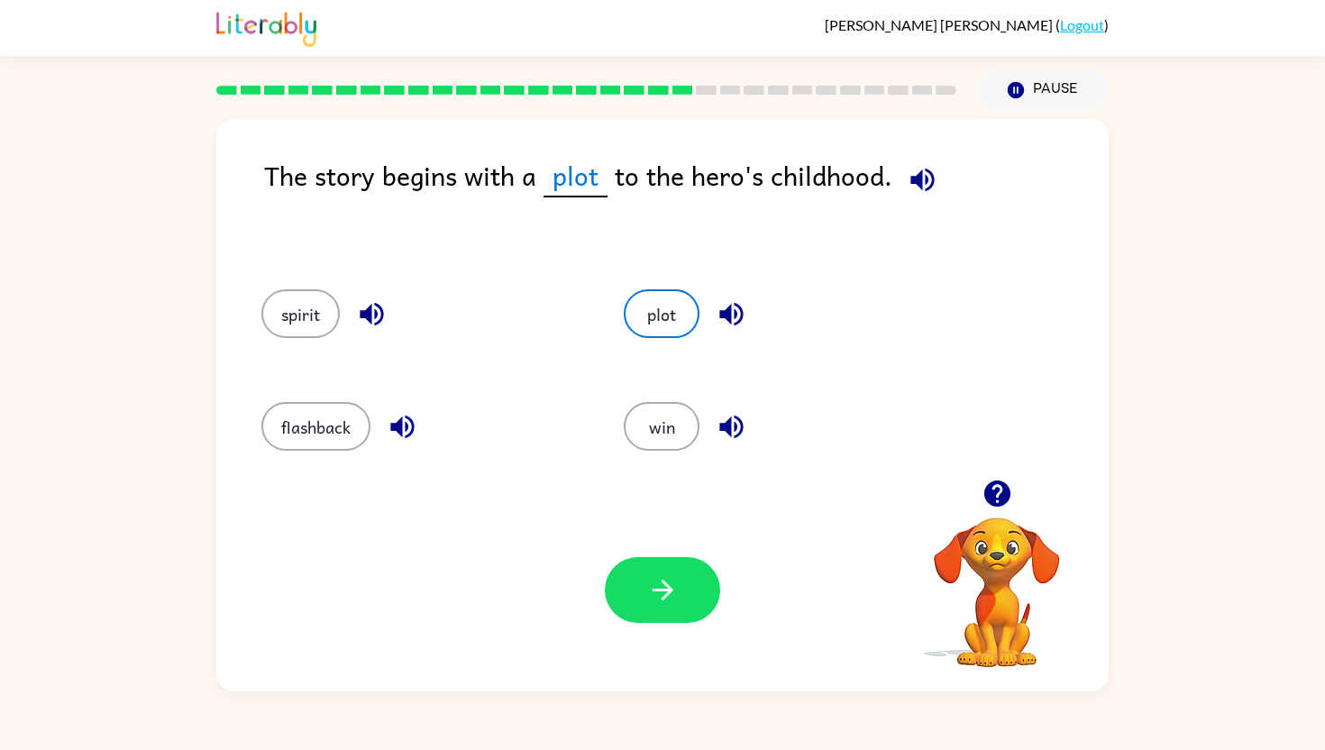
click at [263, 412] on div "flashback" at bounding box center [421, 426] width 321 height 49
click at [301, 418] on button "flashback" at bounding box center [315, 426] width 109 height 49
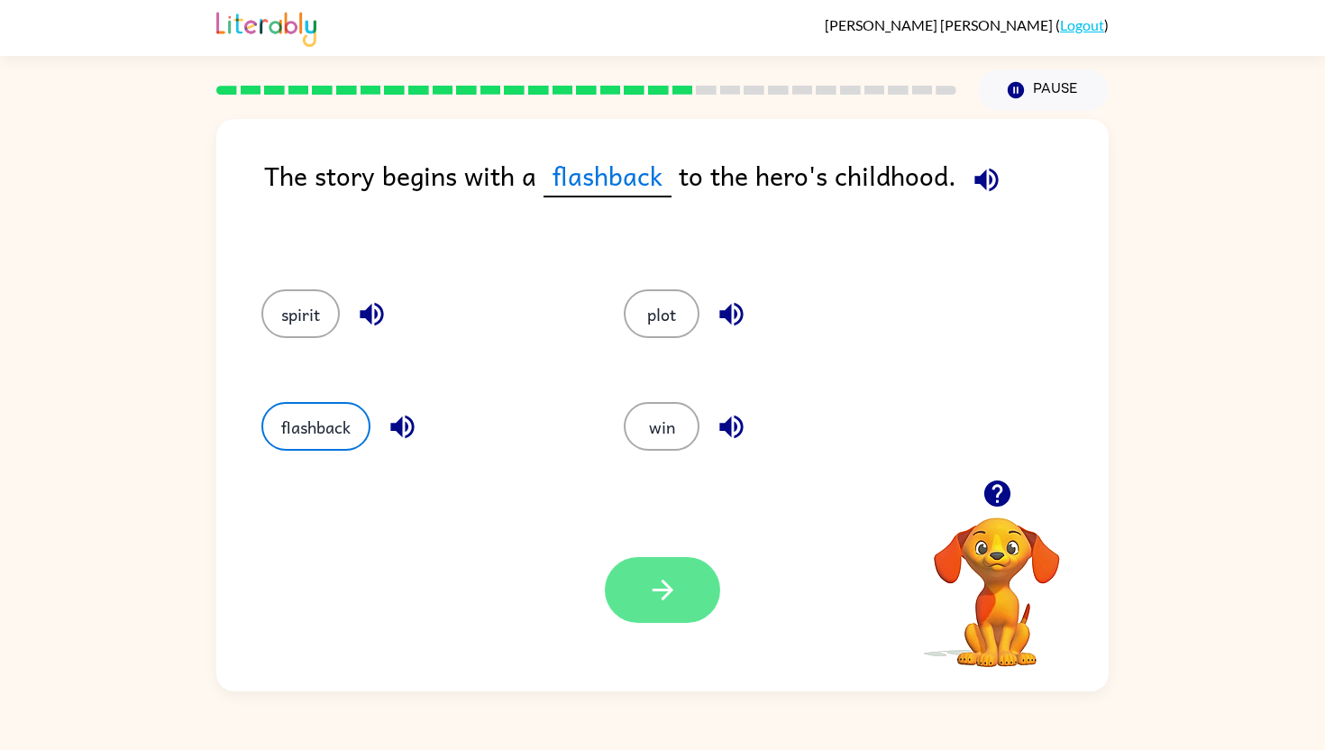
click at [679, 600] on button "button" at bounding box center [662, 590] width 115 height 66
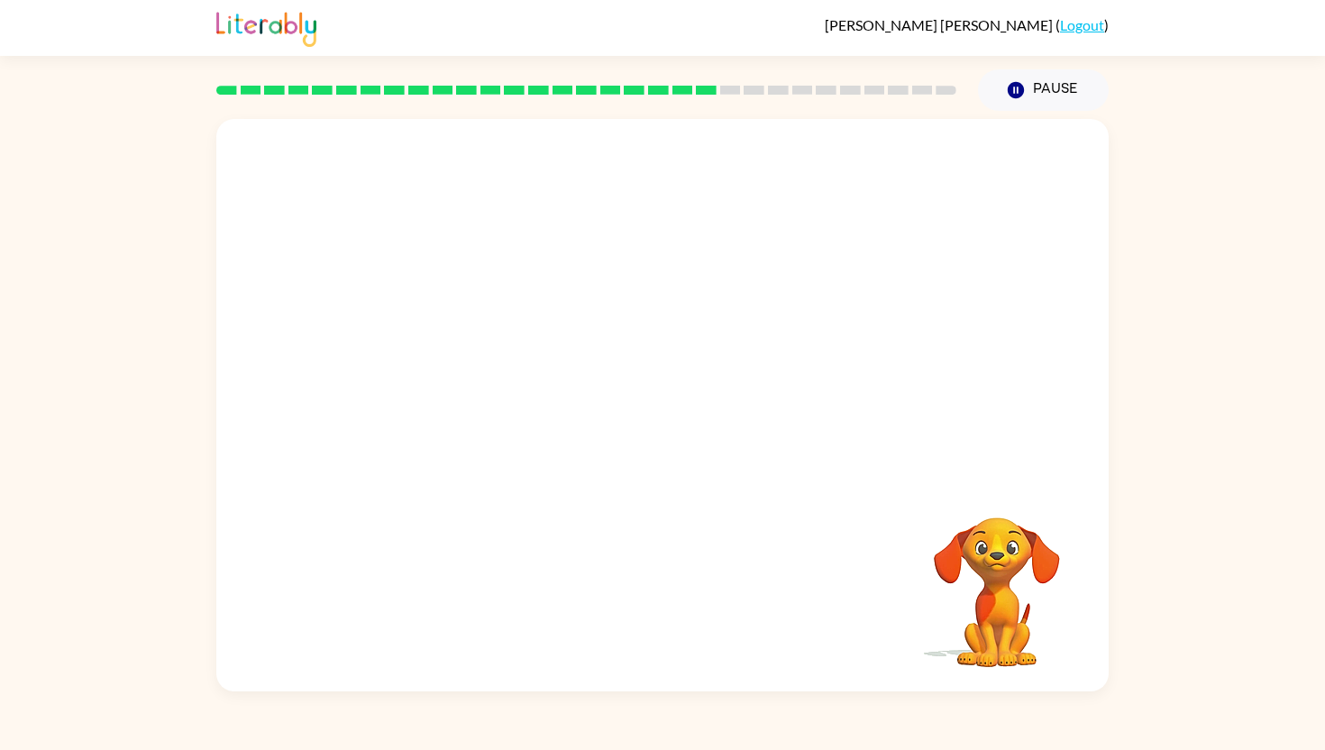
click at [465, 435] on video "Your browser must support playing .mp4 files to use Literably. Please try using…" at bounding box center [662, 299] width 893 height 361
click at [465, 429] on video "Your browser must support playing .mp4 files to use Literably. Please try using…" at bounding box center [662, 299] width 893 height 361
click at [462, 417] on video "Your browser must support playing .mp4 files to use Literably. Please try using…" at bounding box center [662, 299] width 893 height 361
click at [462, 419] on video "Your browser must support playing .mp4 files to use Literably. Please try using…" at bounding box center [662, 299] width 893 height 361
click at [667, 425] on icon "button" at bounding box center [663, 414] width 32 height 32
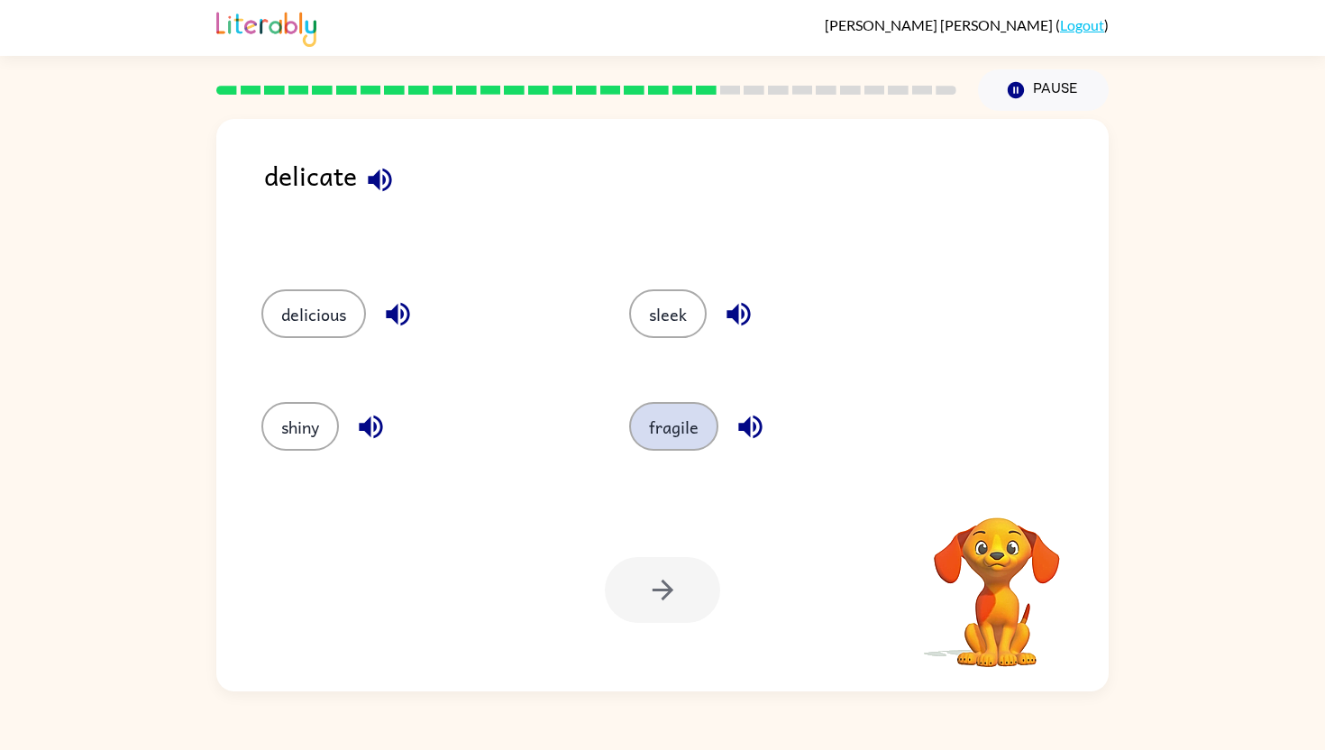
click at [674, 443] on button "fragile" at bounding box center [673, 426] width 89 height 49
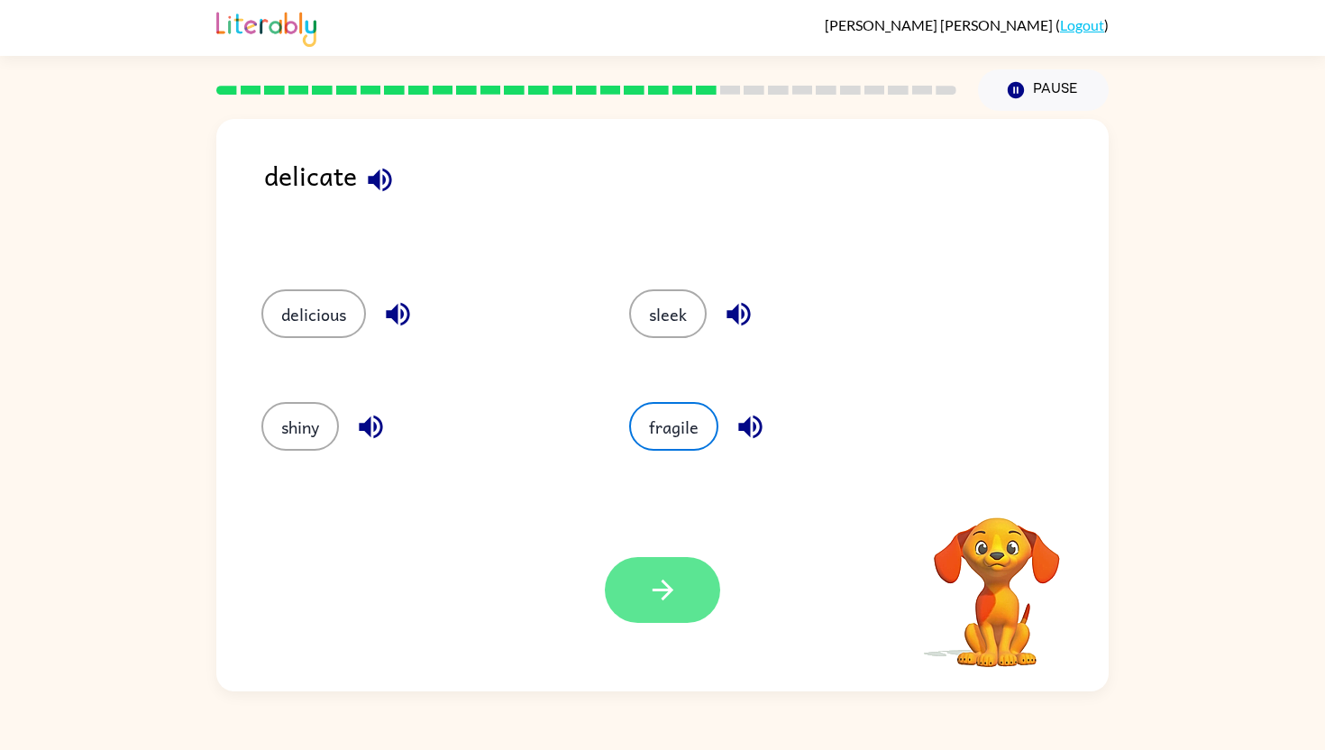
click at [659, 583] on icon "button" at bounding box center [663, 590] width 32 height 32
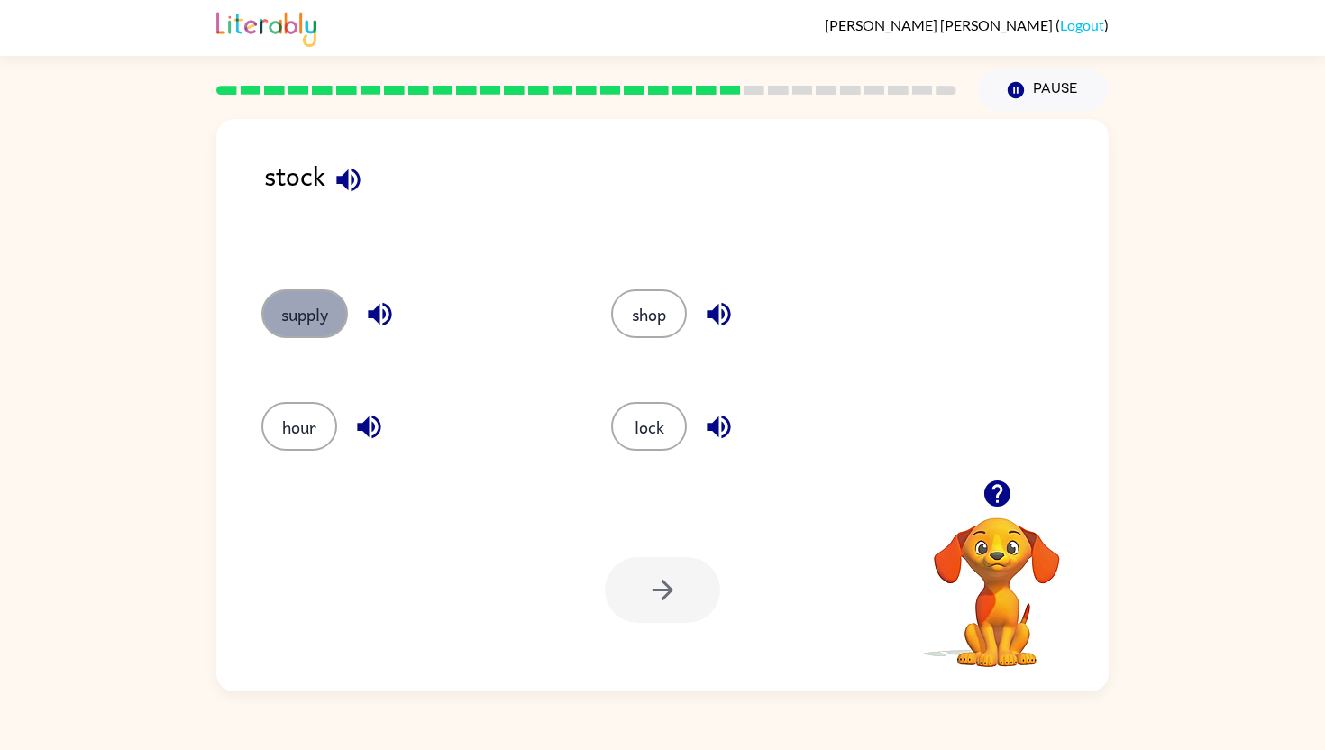
click at [285, 315] on button "supply" at bounding box center [304, 313] width 87 height 49
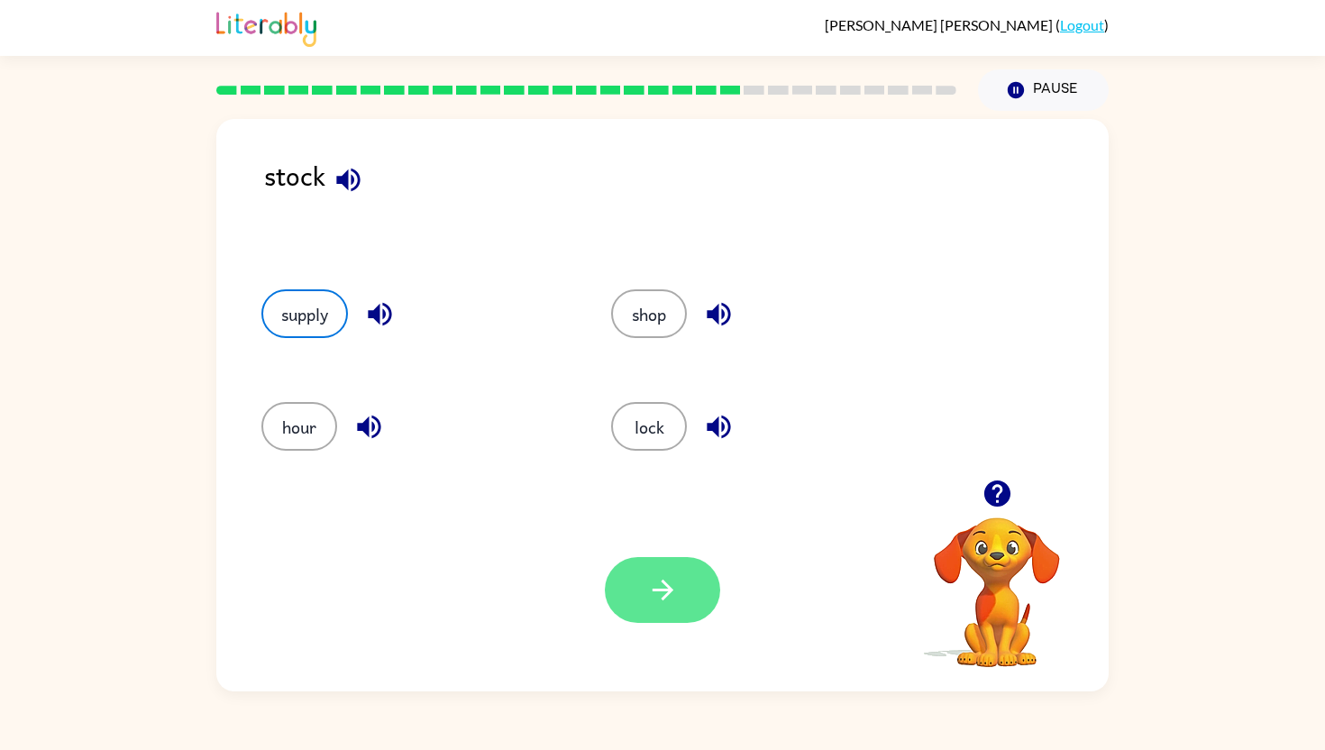
click at [679, 595] on button "button" at bounding box center [662, 590] width 115 height 66
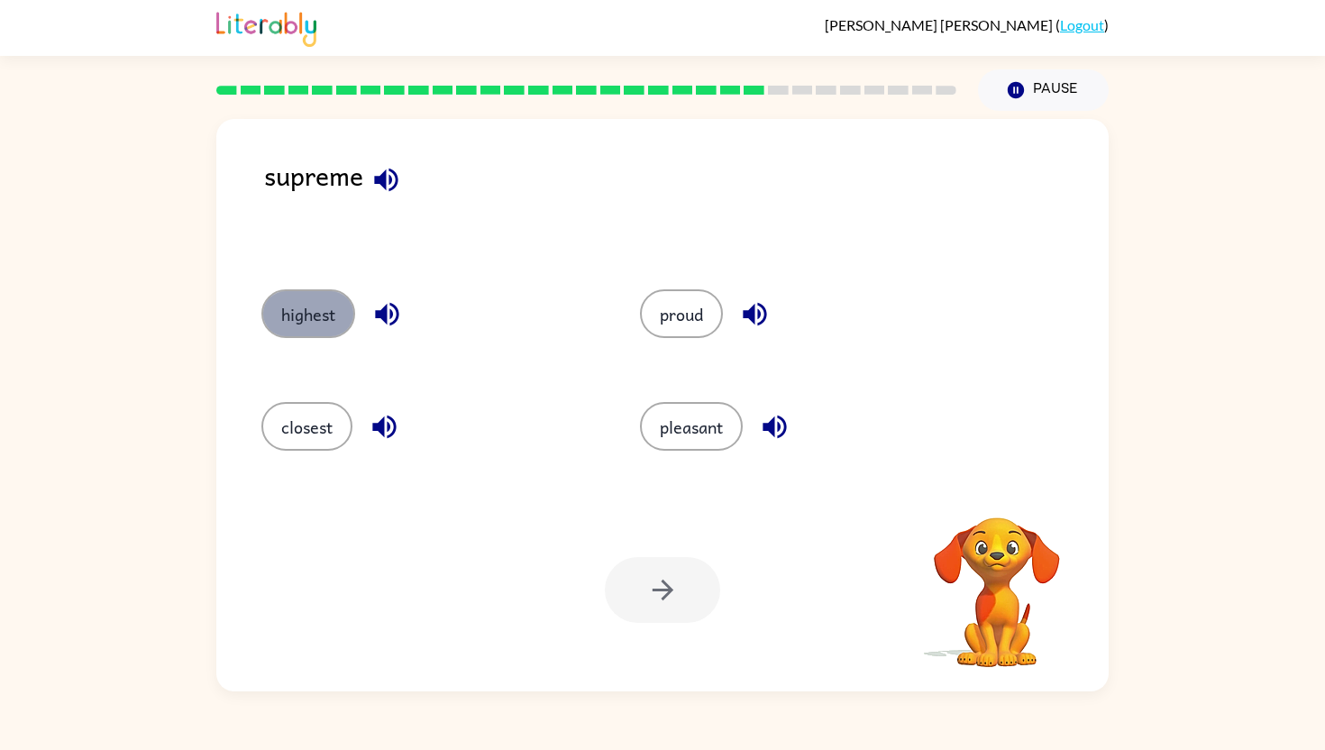
click at [294, 312] on button "highest" at bounding box center [308, 313] width 94 height 49
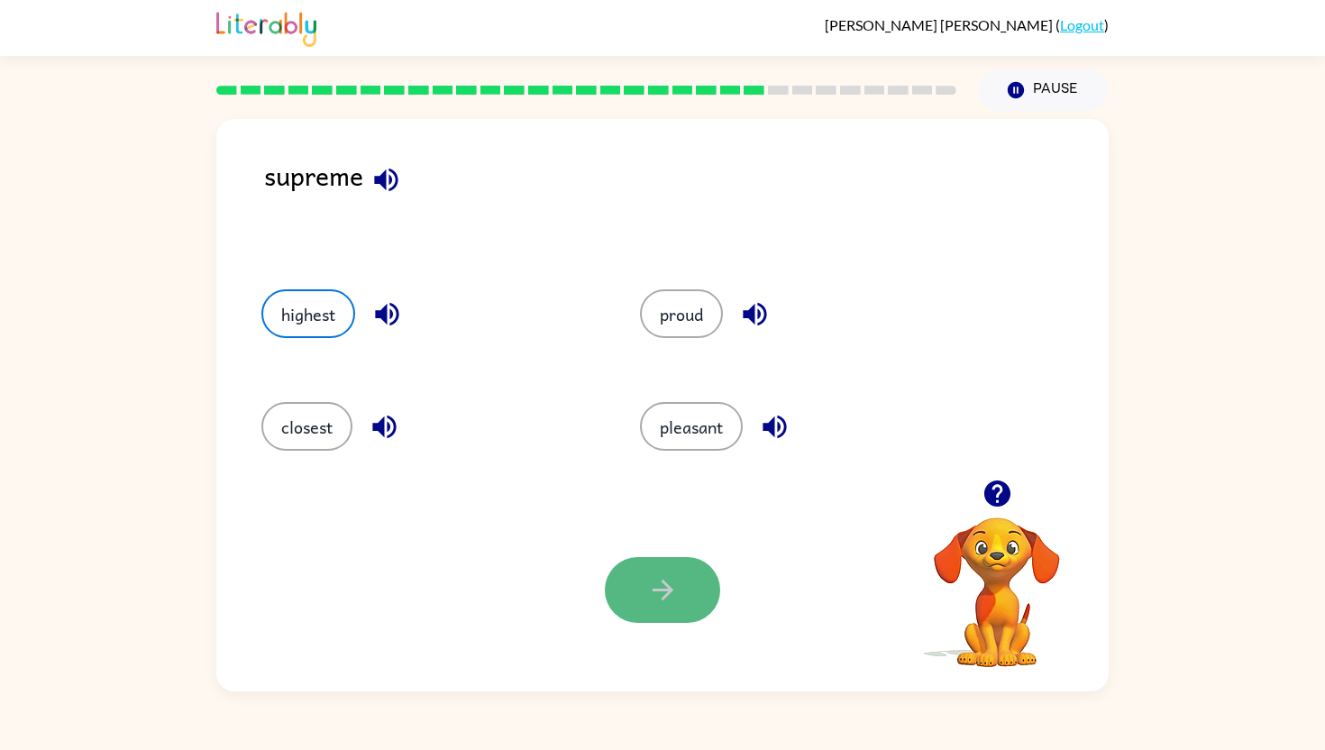
click at [657, 603] on icon "button" at bounding box center [663, 590] width 32 height 32
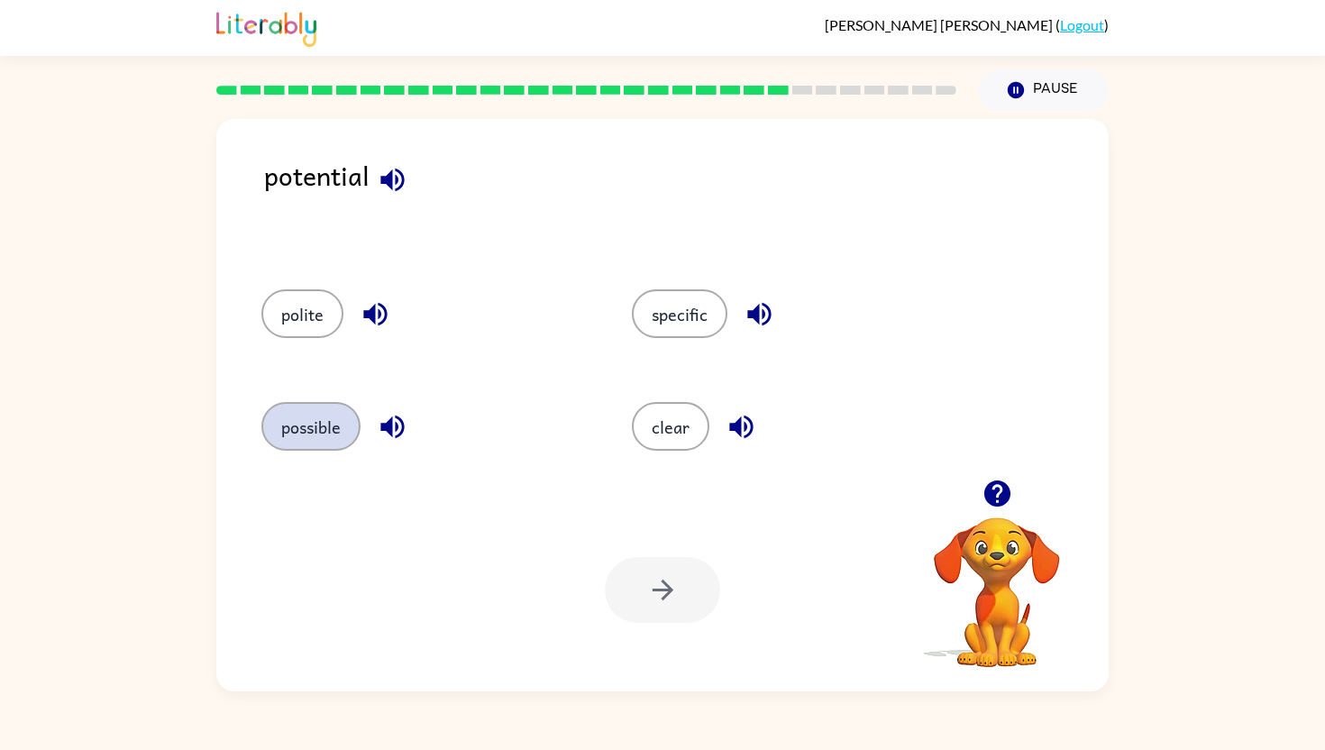
click at [328, 428] on button "possible" at bounding box center [310, 426] width 99 height 49
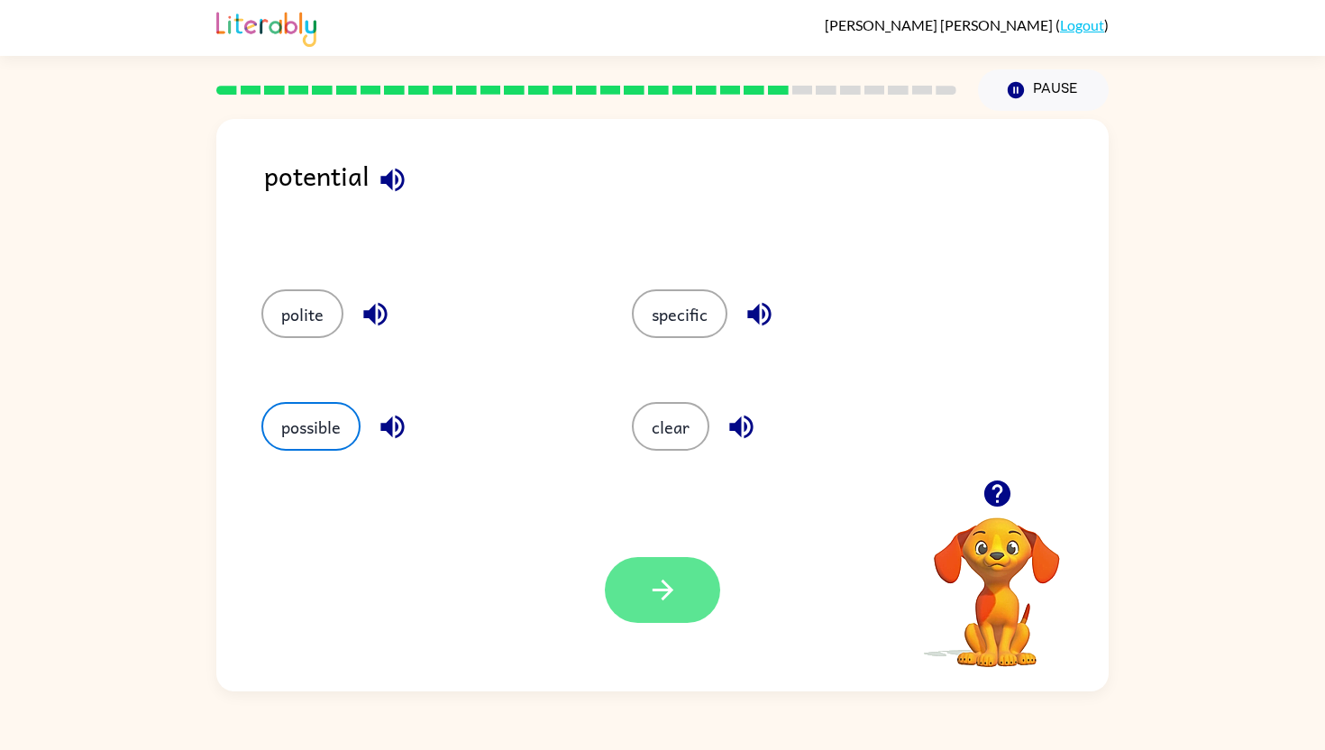
click at [653, 591] on icon "button" at bounding box center [663, 590] width 32 height 32
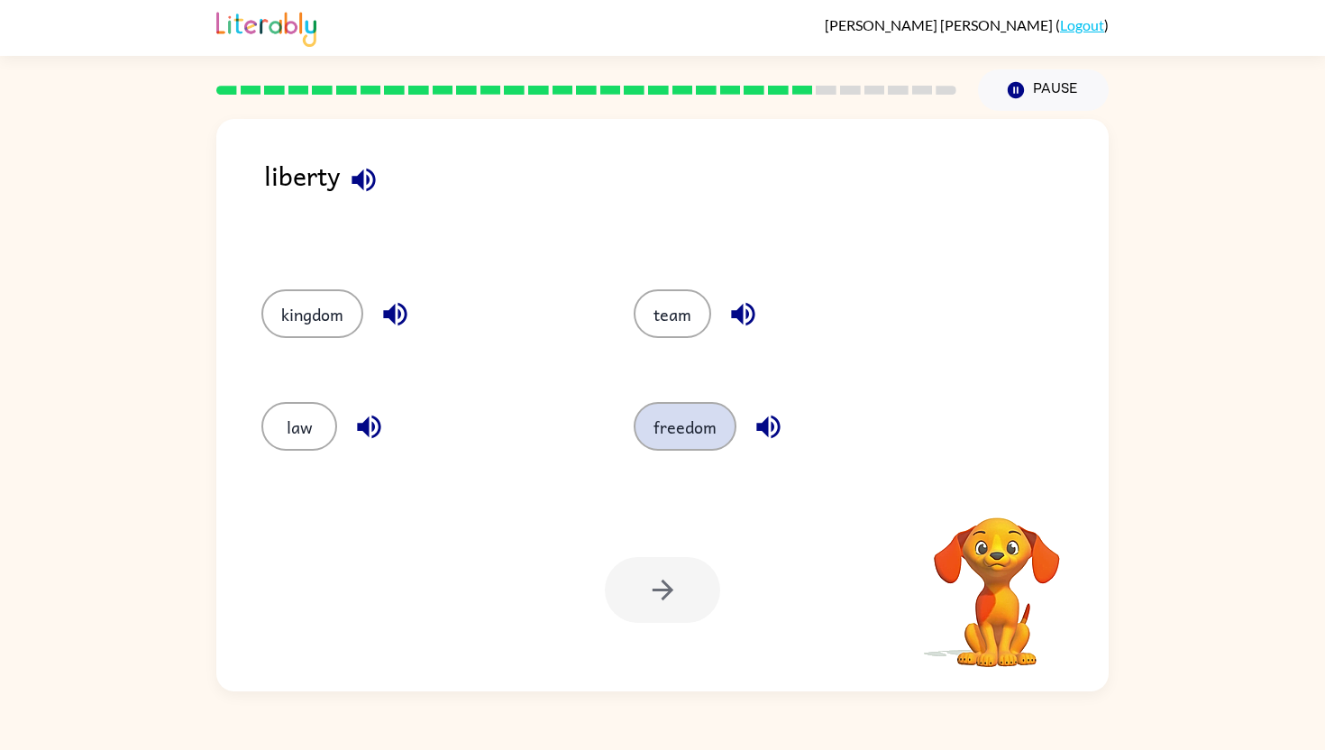
click at [686, 433] on button "freedom" at bounding box center [685, 426] width 103 height 49
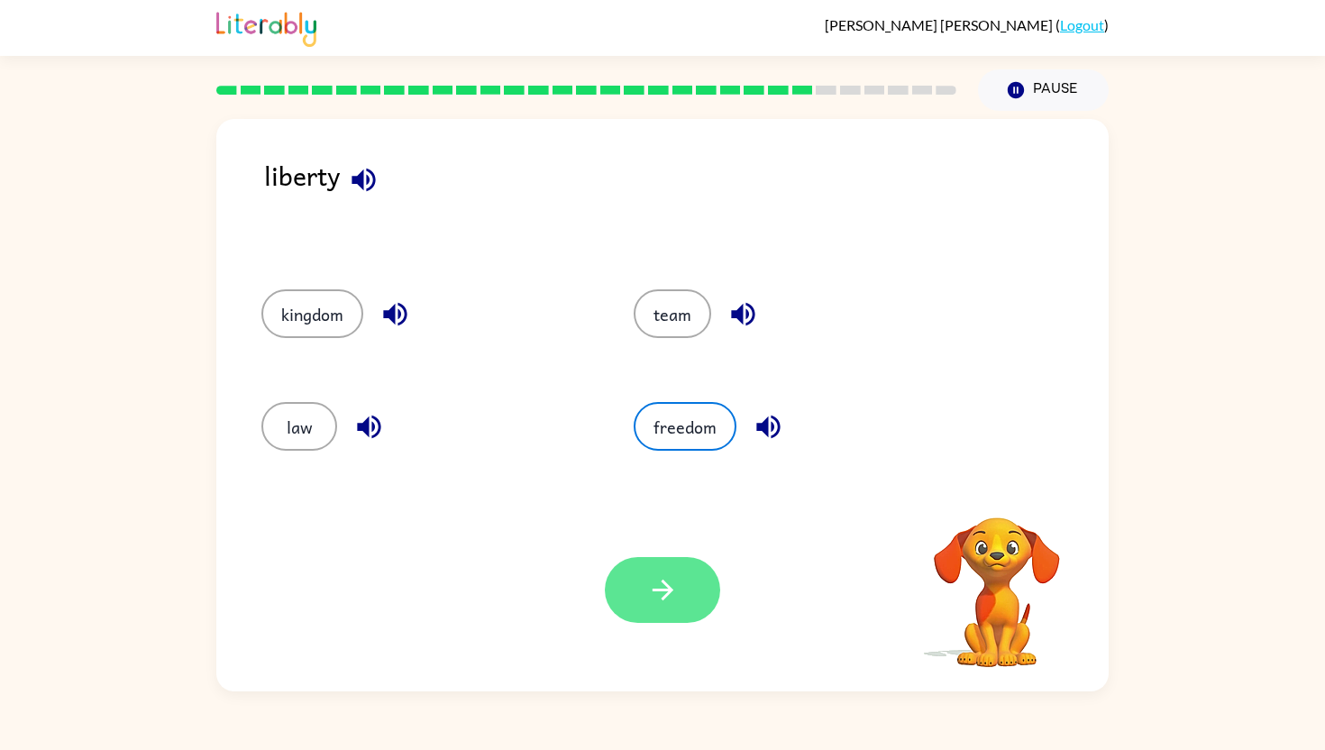
click at [651, 597] on icon "button" at bounding box center [663, 590] width 32 height 32
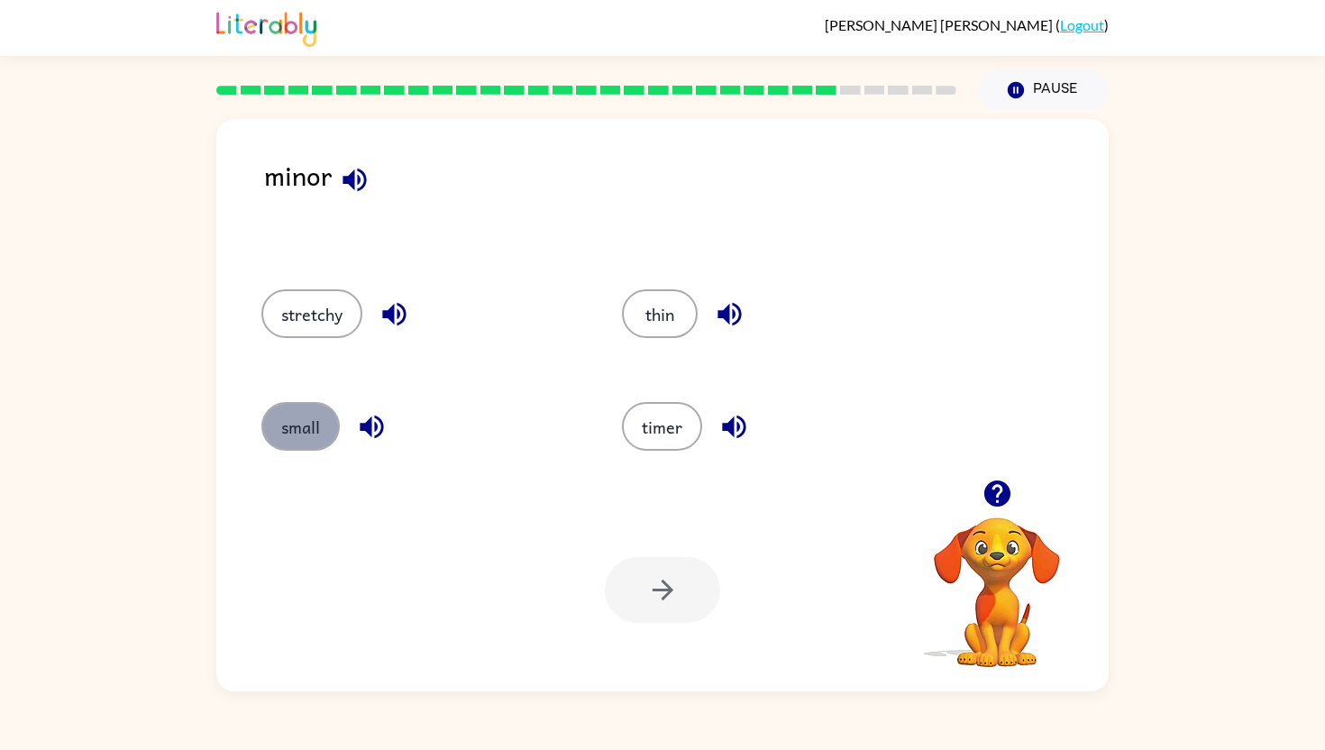
click at [273, 427] on button "small" at bounding box center [300, 426] width 78 height 49
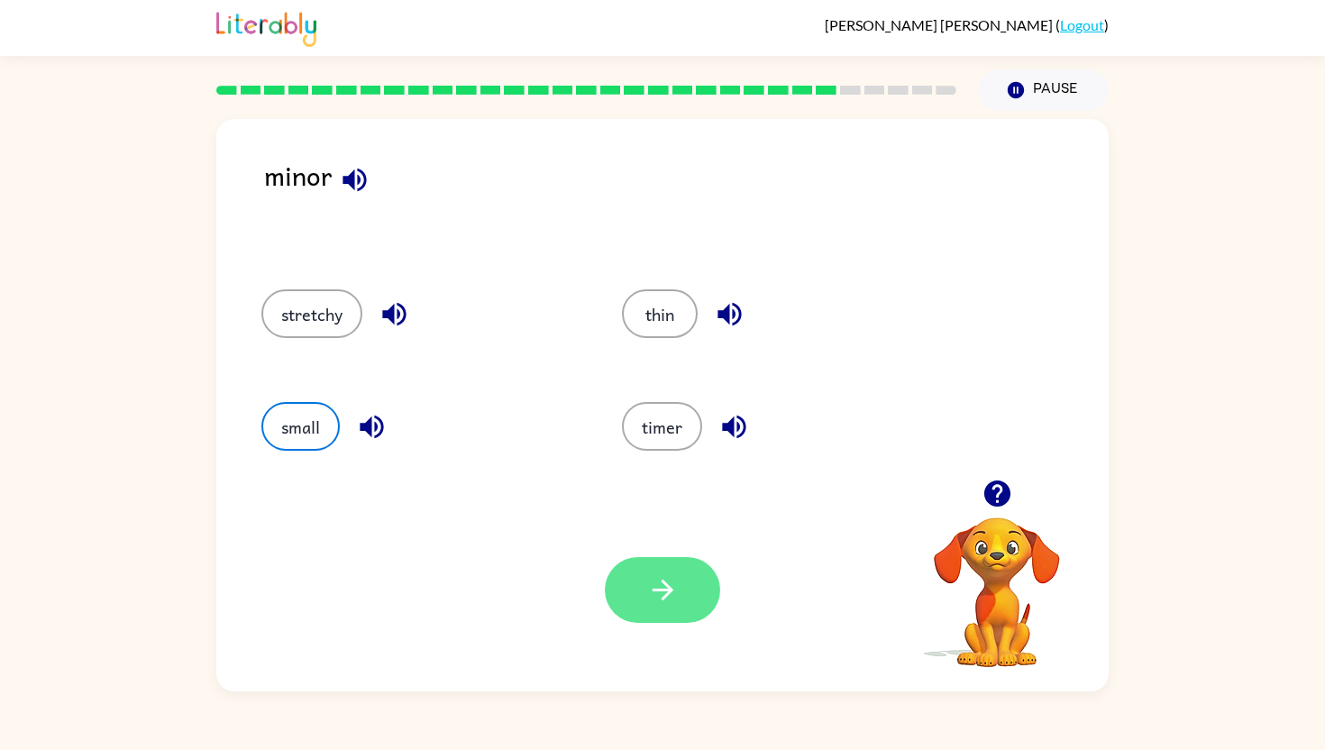
click at [648, 583] on icon "button" at bounding box center [663, 590] width 32 height 32
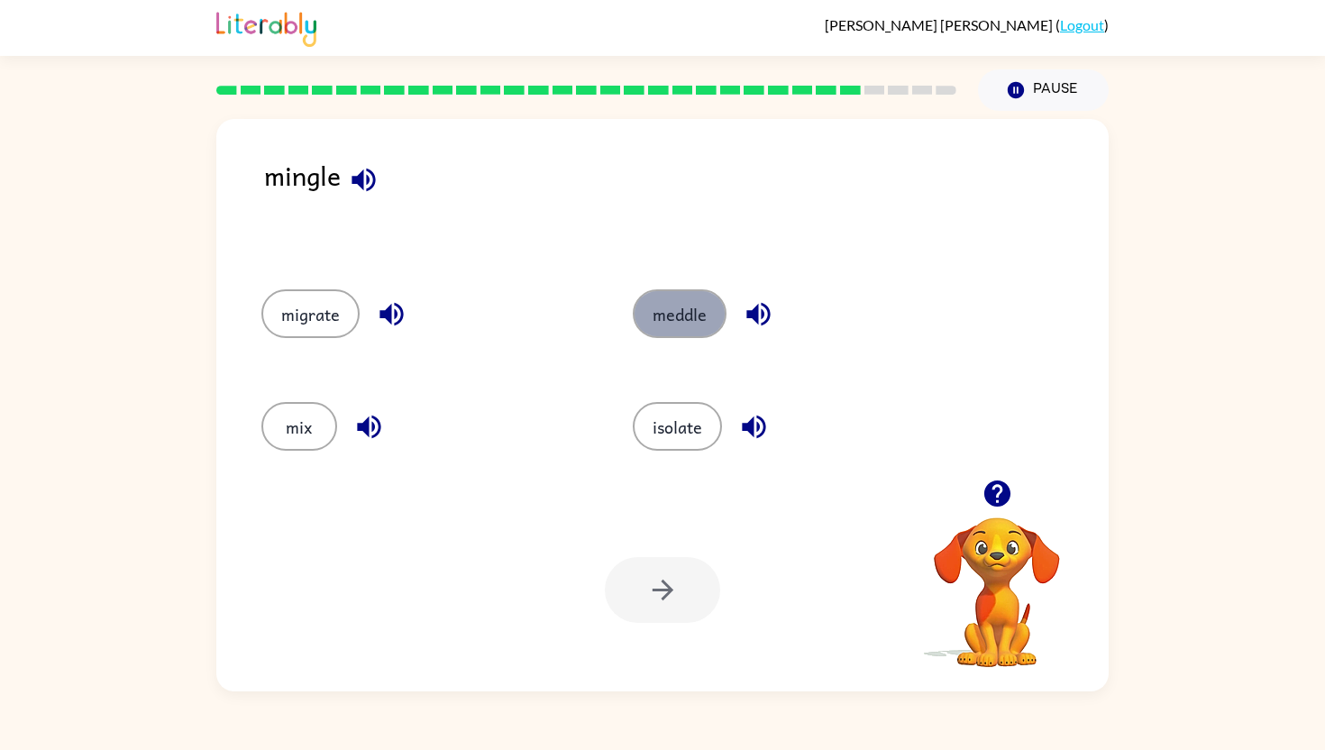
click at [663, 304] on button "meddle" at bounding box center [680, 313] width 94 height 49
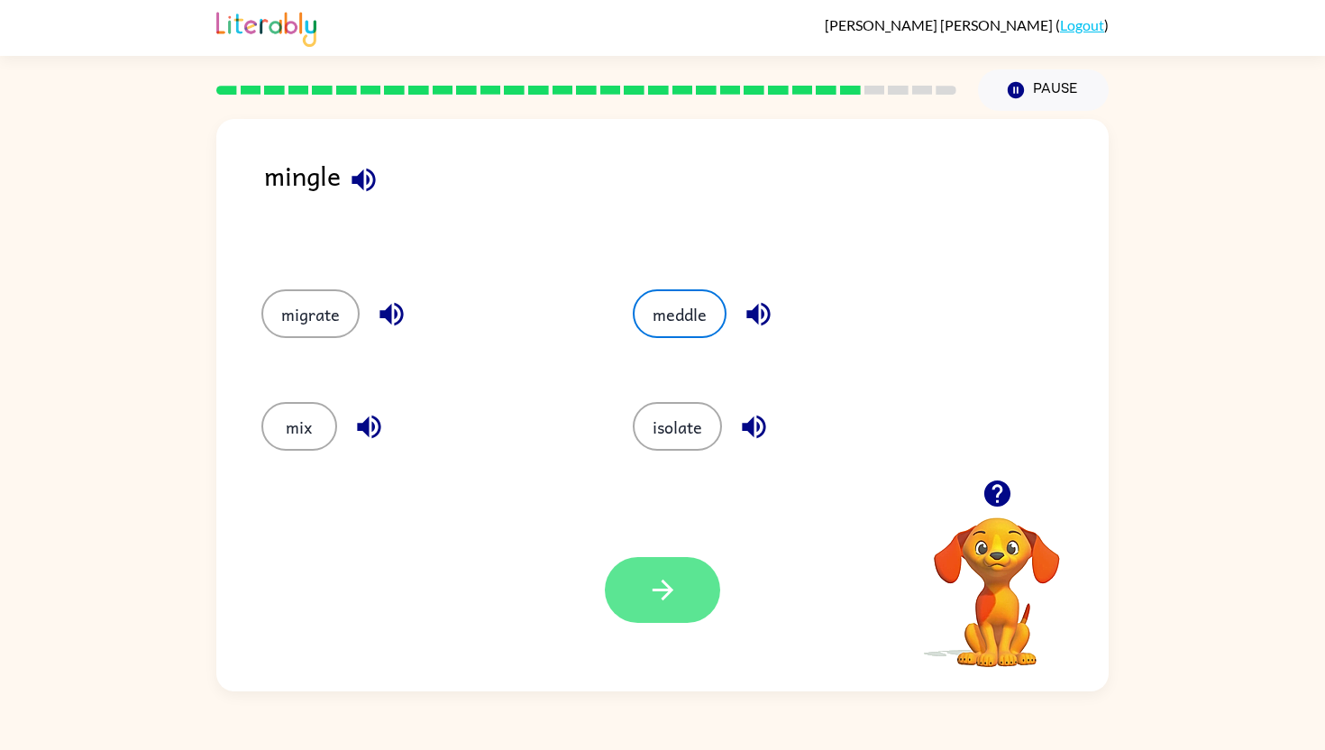
click at [681, 620] on button "button" at bounding box center [662, 590] width 115 height 66
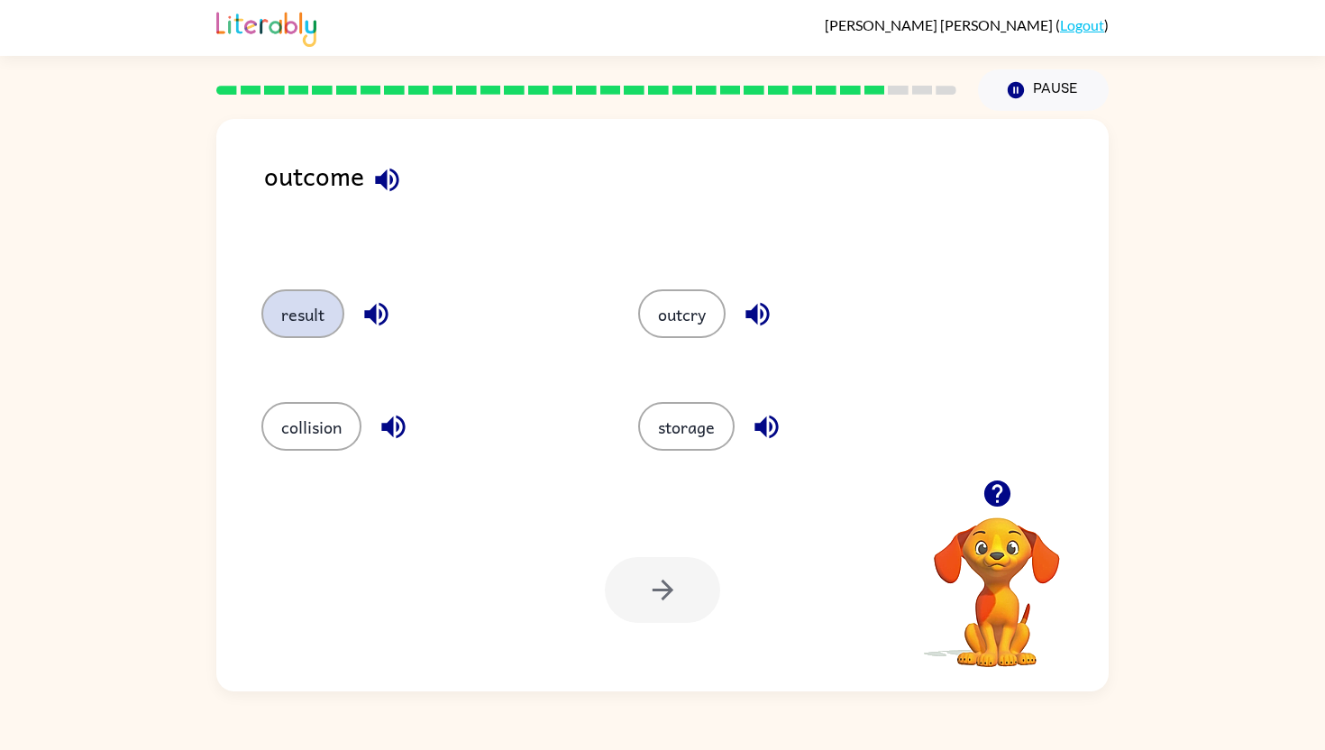
click at [288, 308] on button "result" at bounding box center [302, 313] width 83 height 49
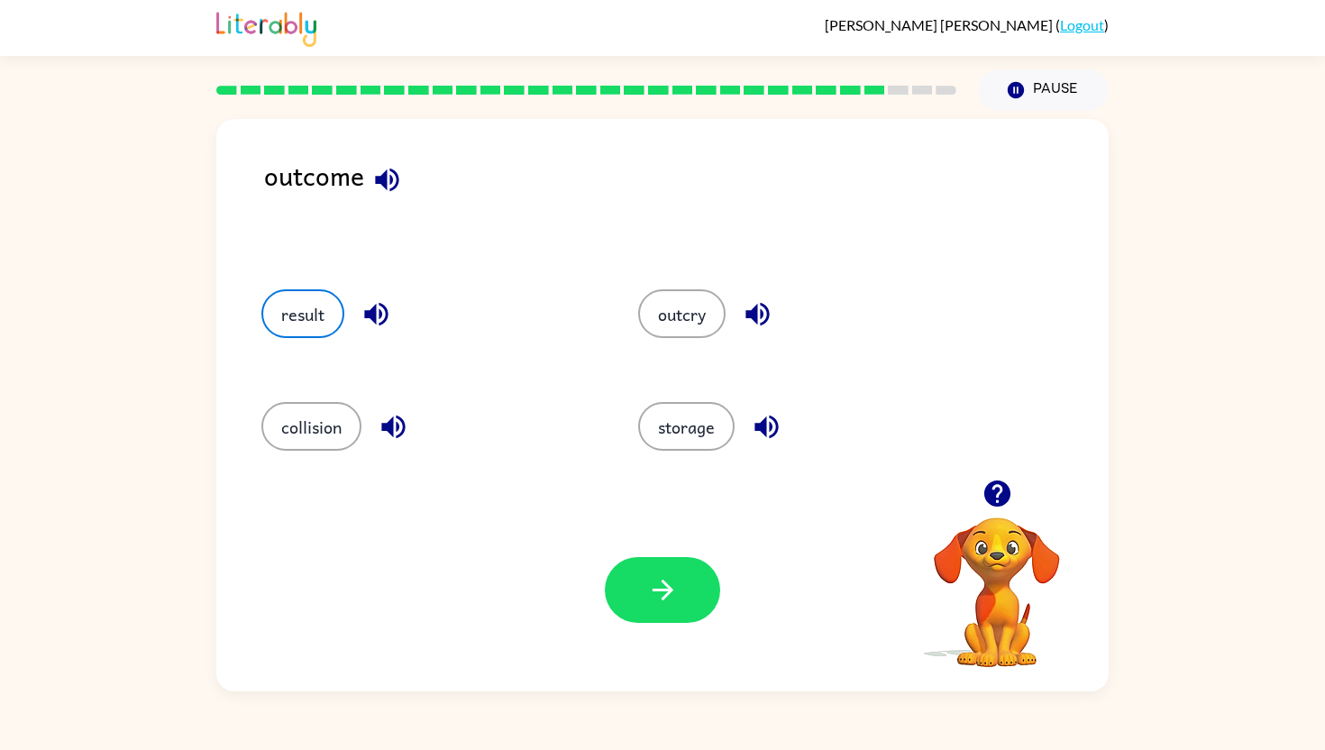
click at [523, 468] on div "collision" at bounding box center [415, 424] width 377 height 113
click at [621, 573] on button "button" at bounding box center [662, 590] width 115 height 66
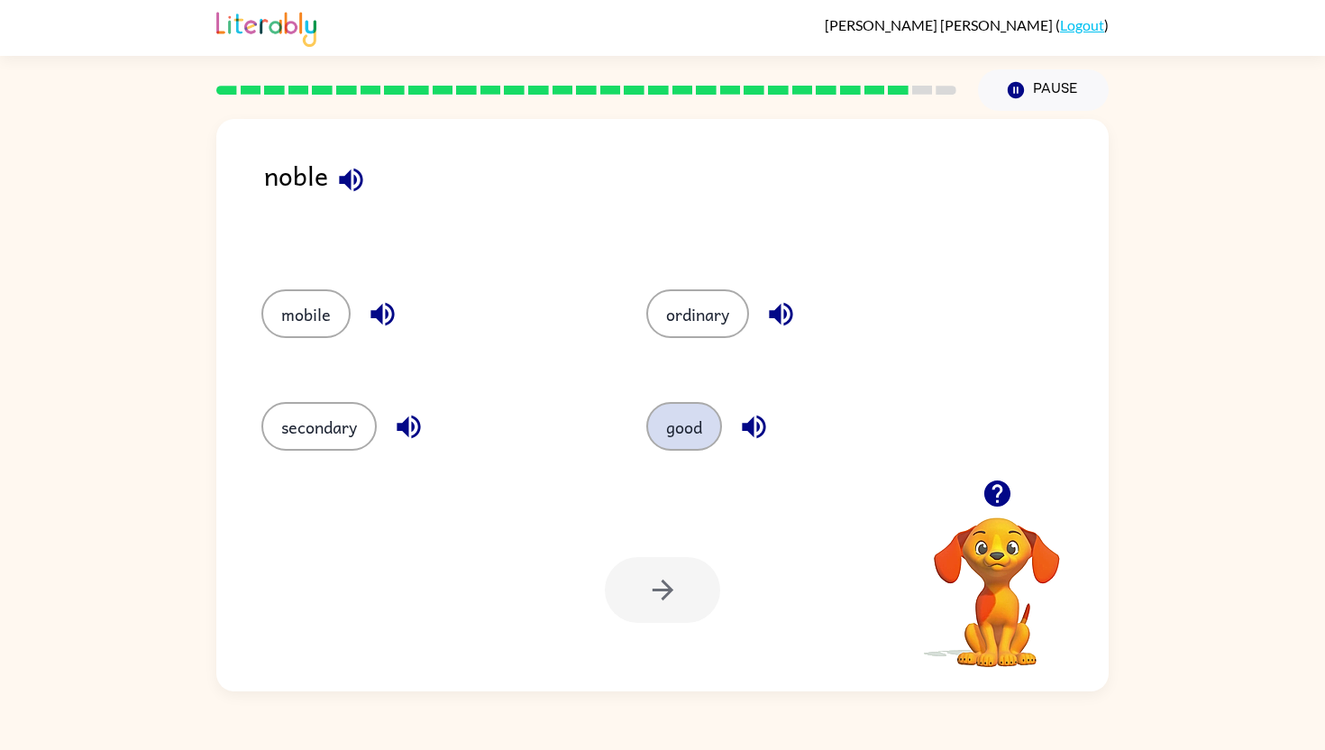
click at [709, 411] on button "good" at bounding box center [684, 426] width 76 height 49
click at [637, 579] on button "button" at bounding box center [662, 590] width 115 height 66
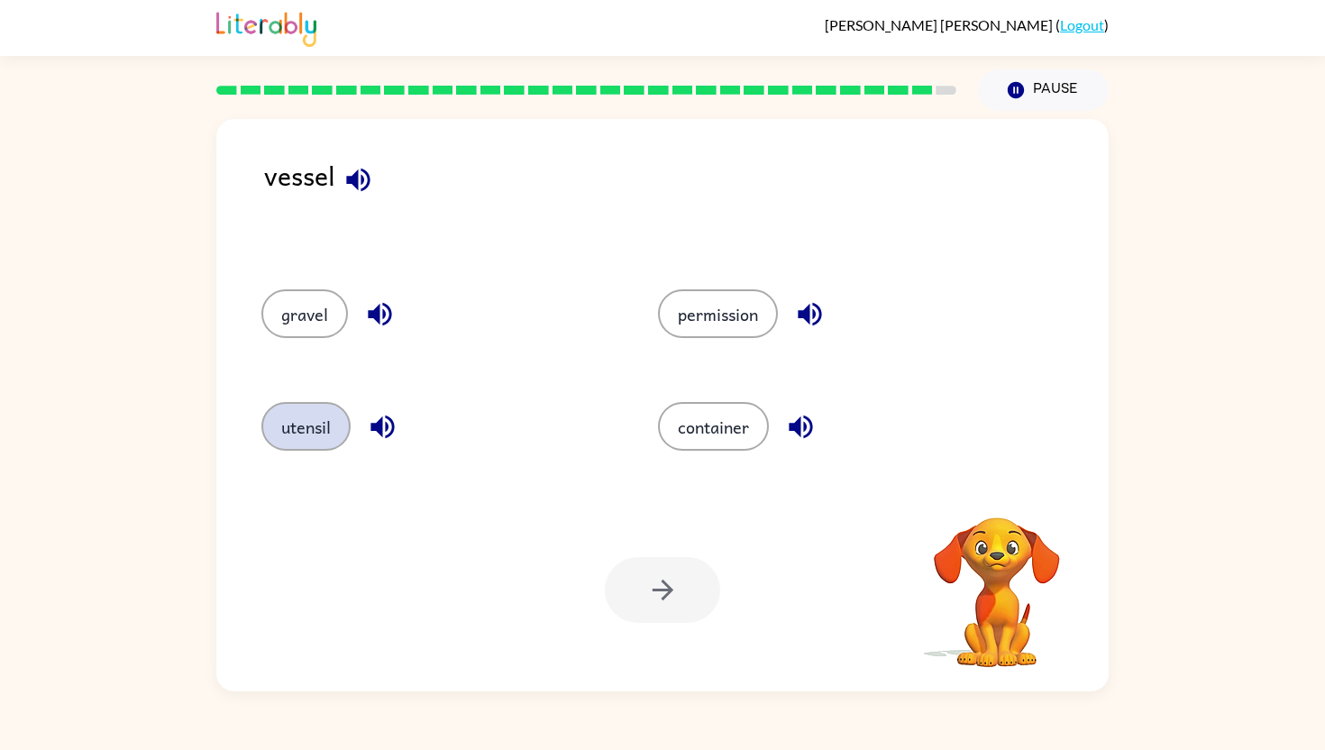
click at [317, 422] on button "utensil" at bounding box center [305, 426] width 89 height 49
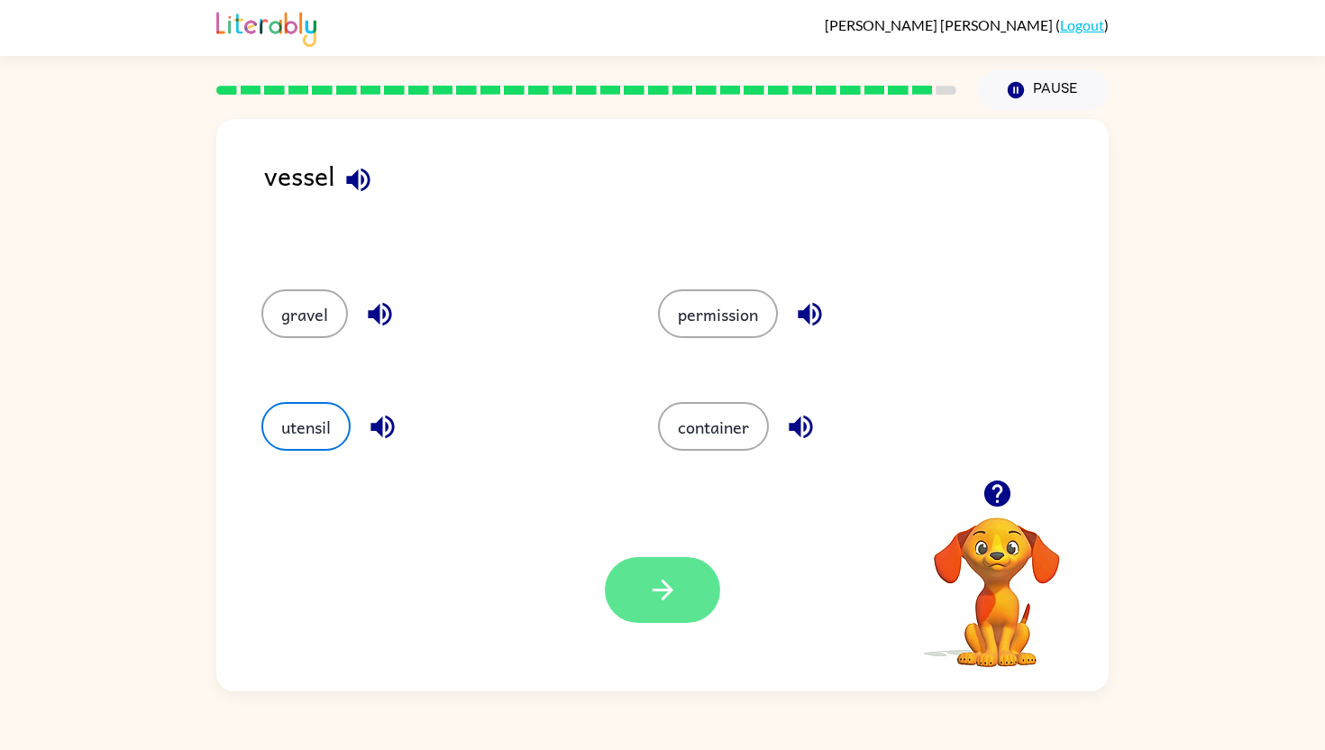
click at [716, 601] on button "button" at bounding box center [662, 590] width 115 height 66
